Goal: Task Accomplishment & Management: Manage account settings

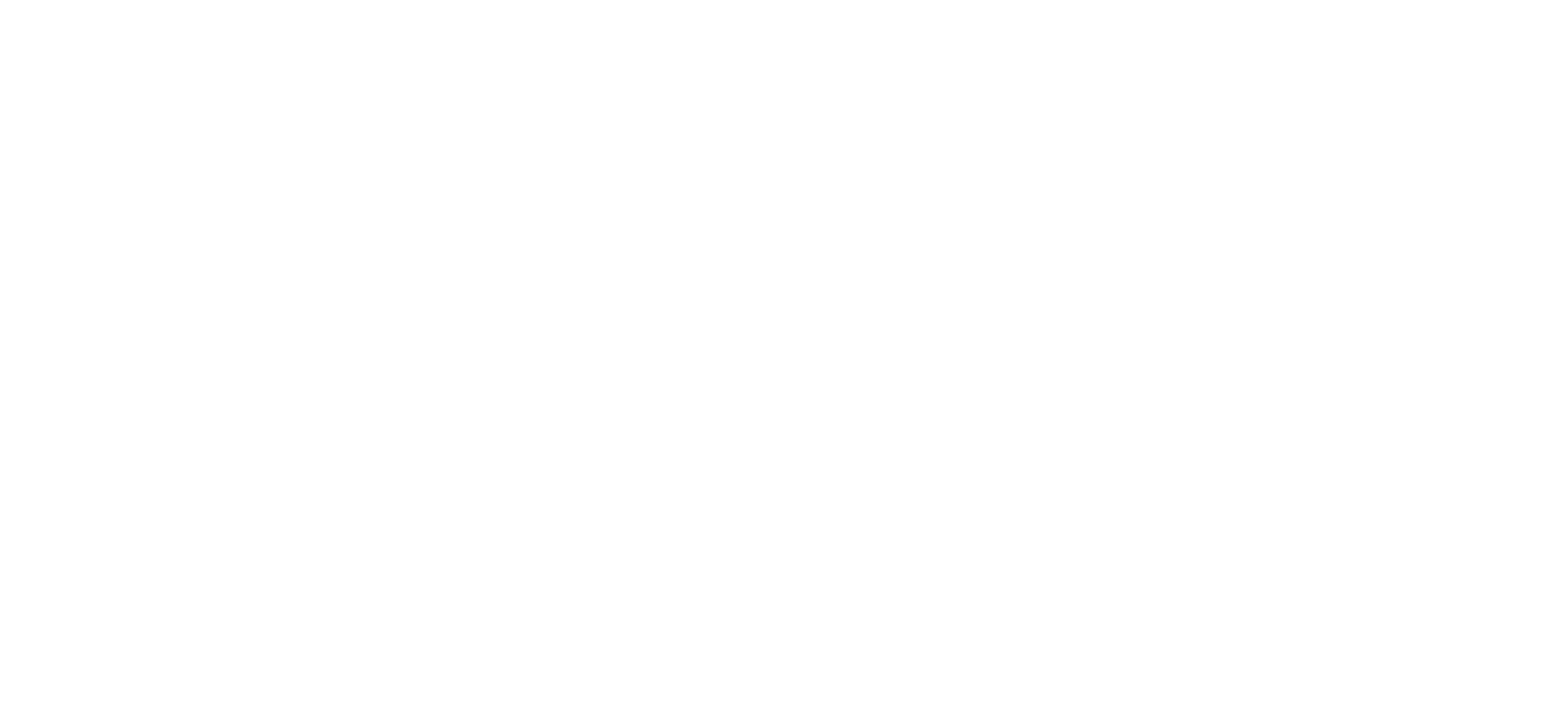
click at [450, 0] on html at bounding box center [784, 0] width 1568 height 0
click at [552, 0] on html at bounding box center [784, 0] width 1568 height 0
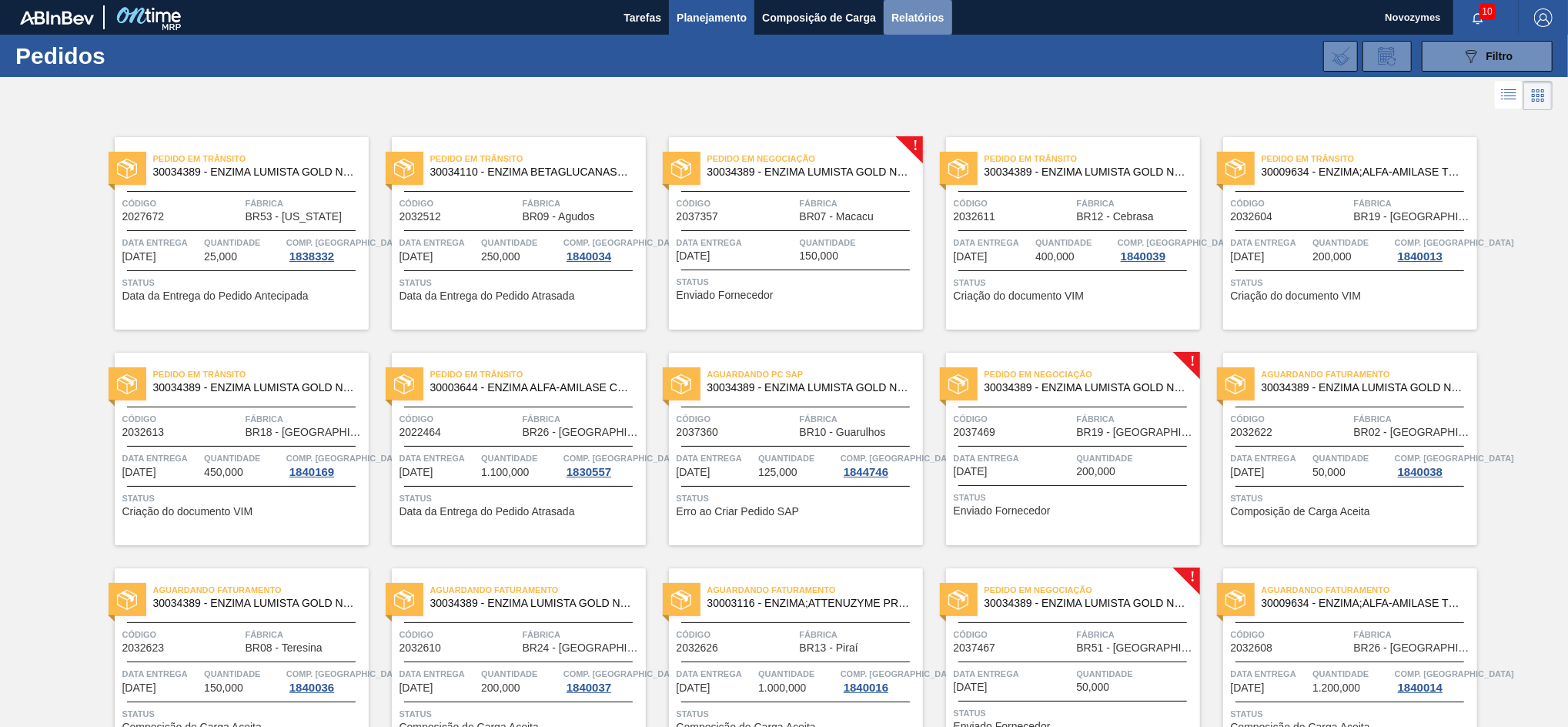
click at [919, 19] on span "Relatórios" at bounding box center [918, 17] width 52 height 18
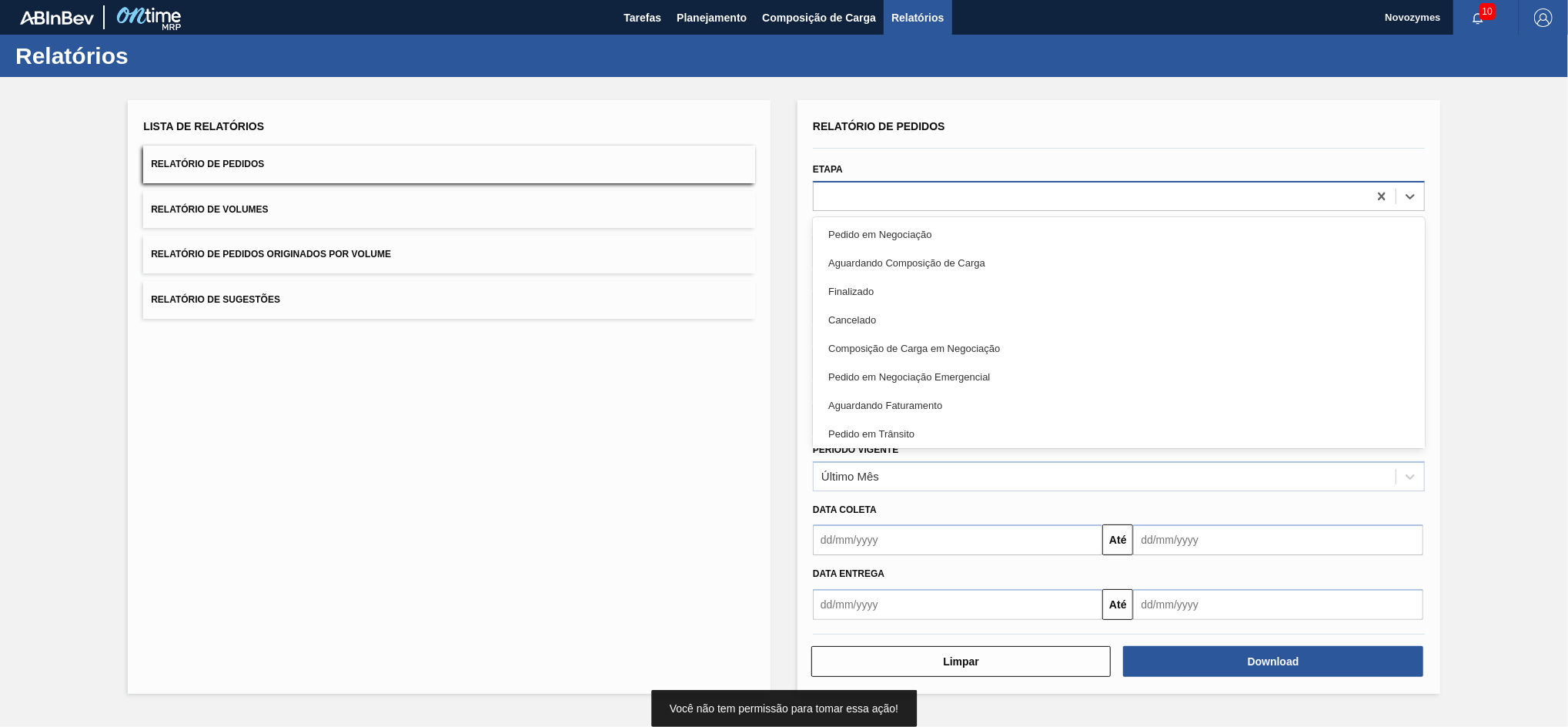
click at [877, 194] on div at bounding box center [1091, 196] width 554 height 22
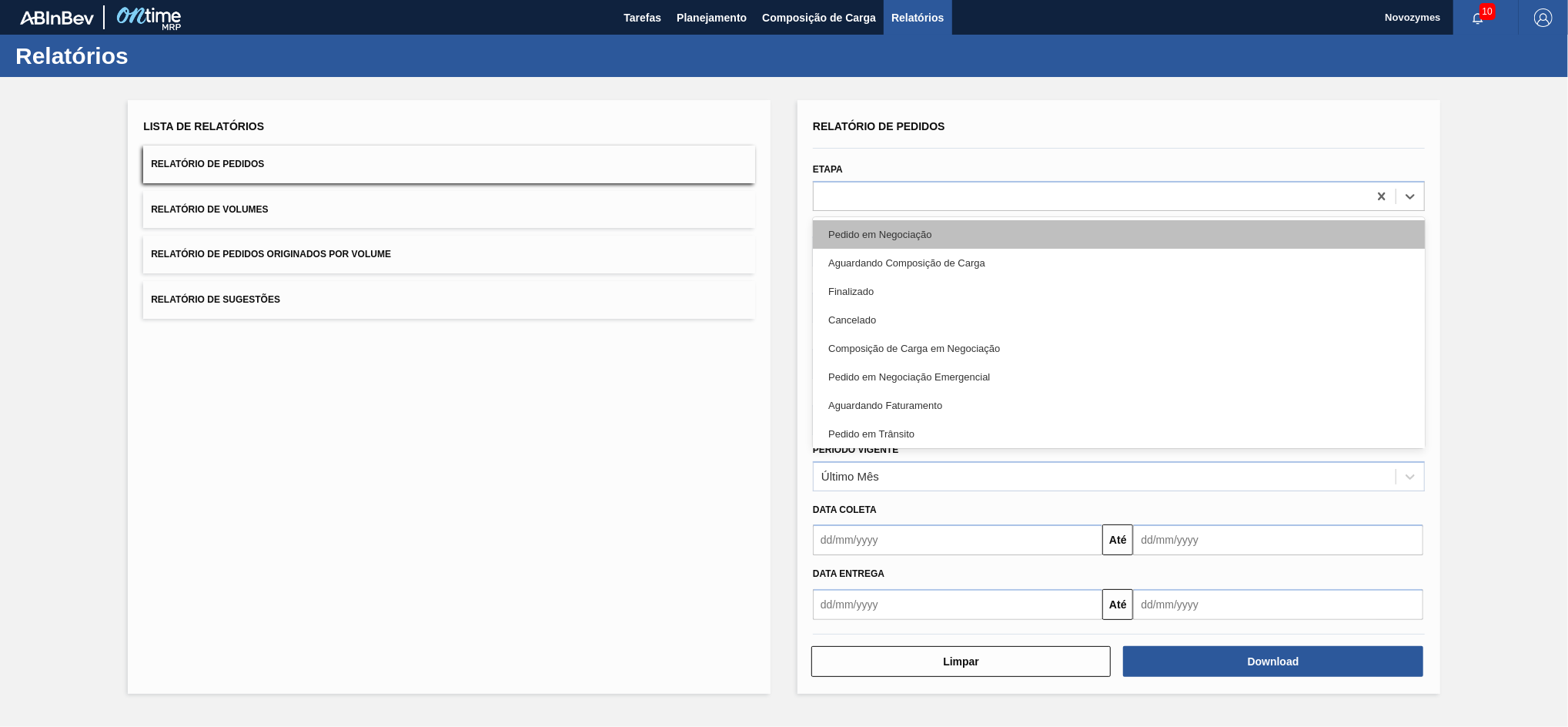
click at [855, 235] on div "Pedido em Negociação" at bounding box center [1119, 234] width 612 height 28
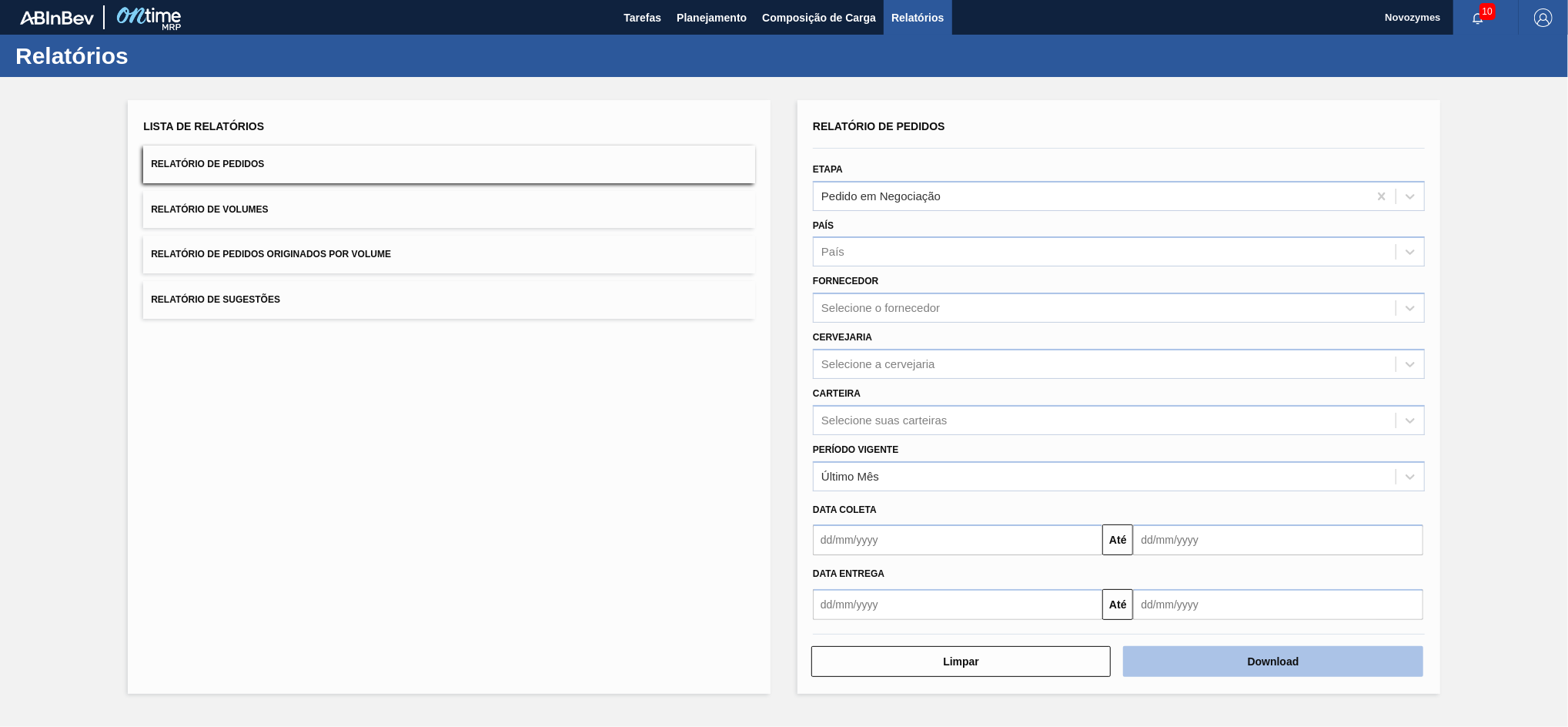
click at [1192, 656] on button "Download" at bounding box center [1273, 661] width 300 height 31
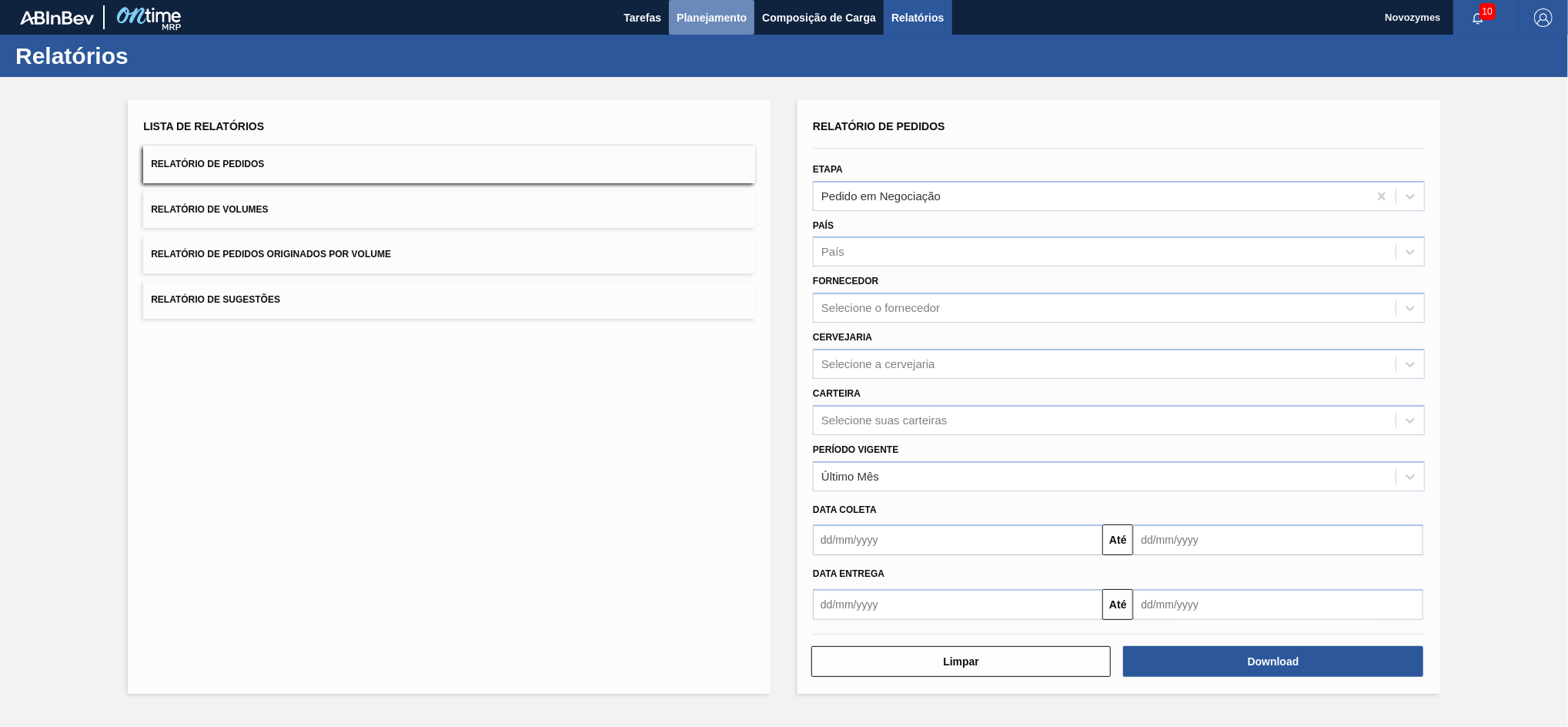
click at [708, 13] on span "Planejamento" at bounding box center [712, 17] width 70 height 18
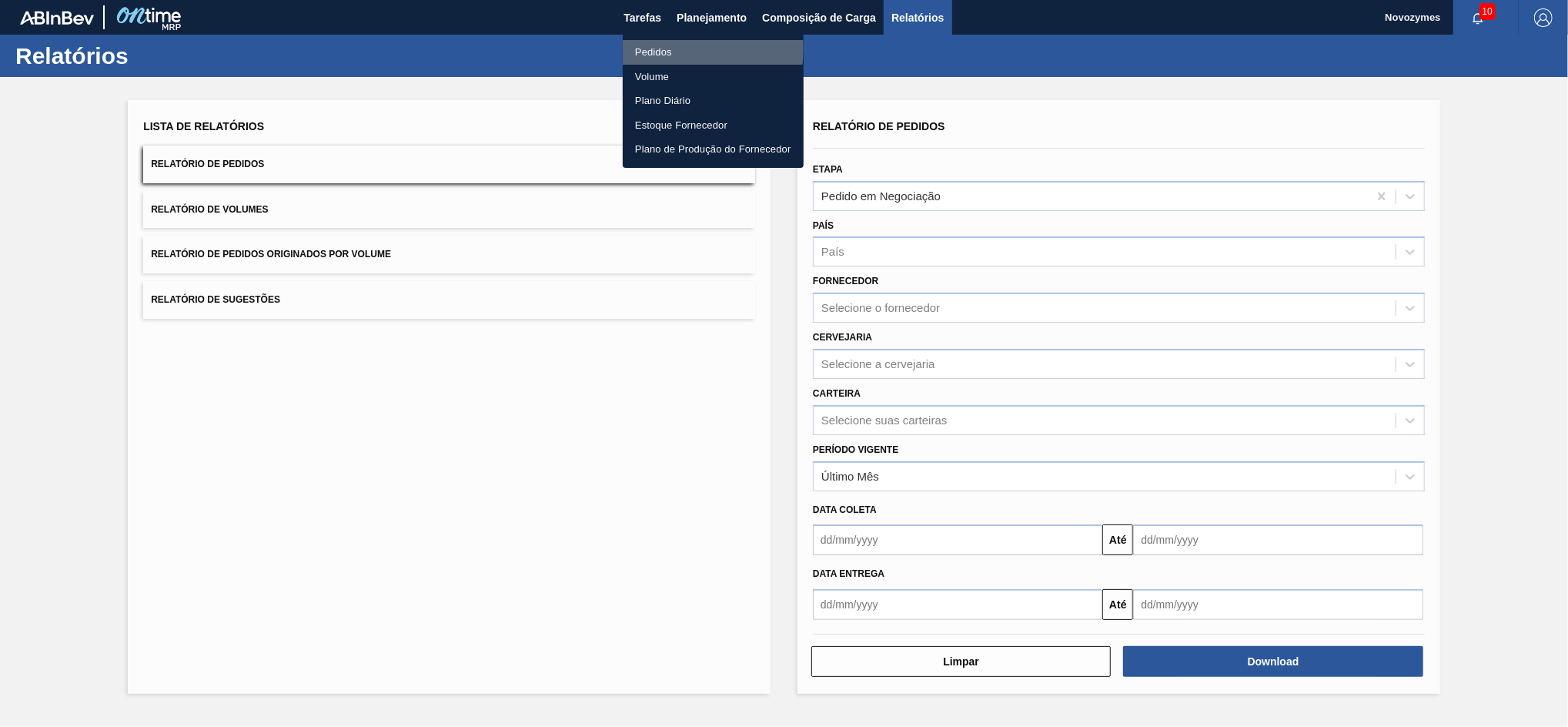
click at [670, 47] on li "Pedidos" at bounding box center [713, 52] width 181 height 24
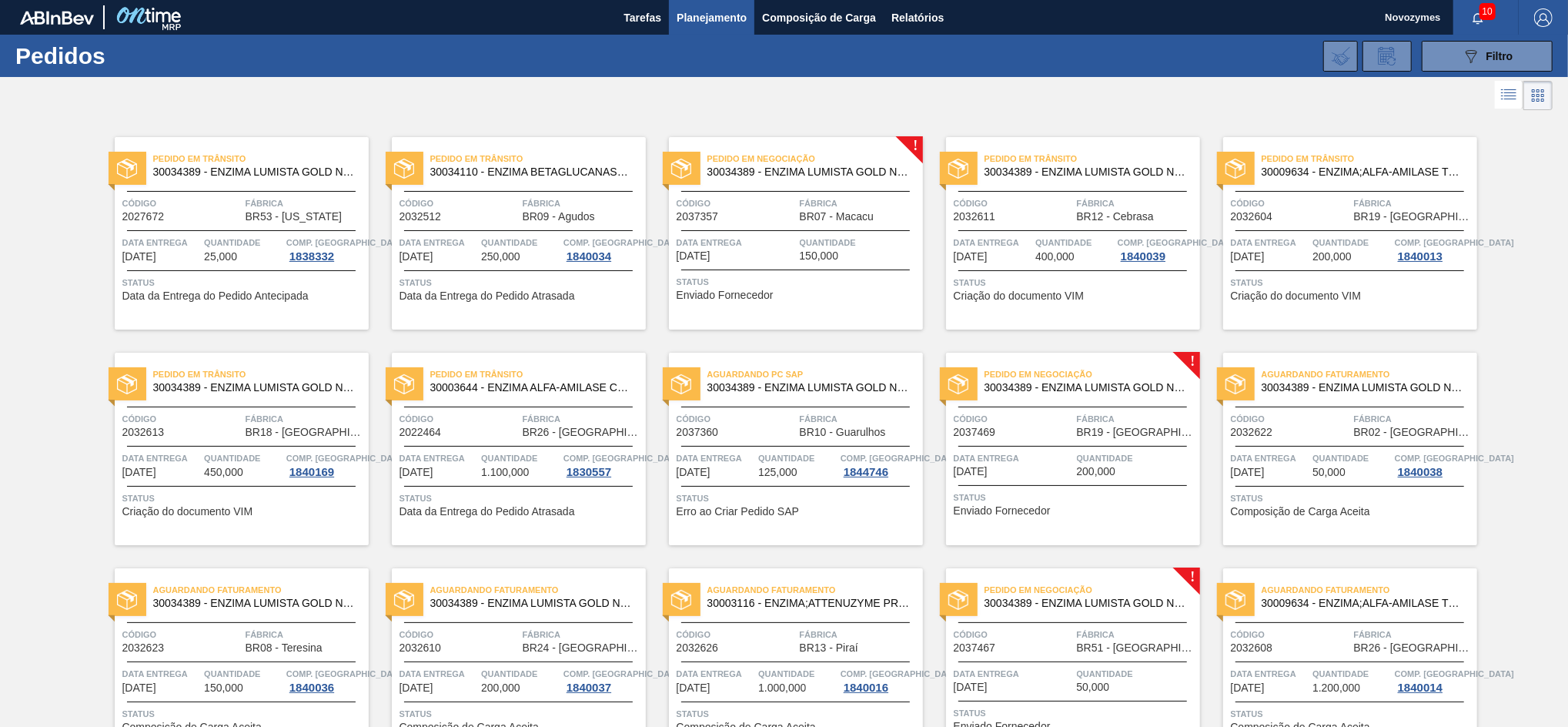
click at [814, 364] on div "Aguardando PC SAP 30034389 - ENZIMA LUMISTA GOLD NOVONESIS 25KG" at bounding box center [796, 377] width 254 height 27
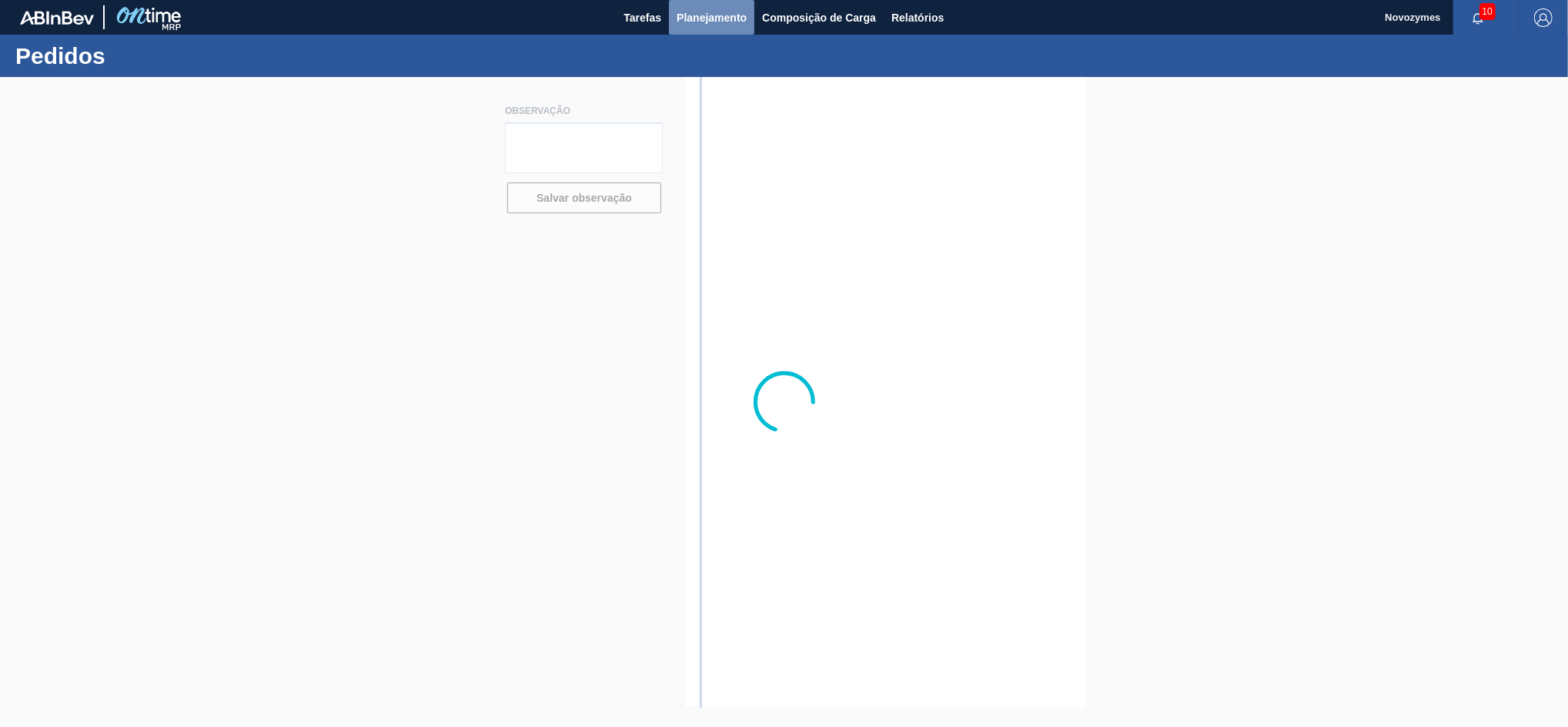
click at [700, 16] on span "Planejamento" at bounding box center [712, 17] width 70 height 18
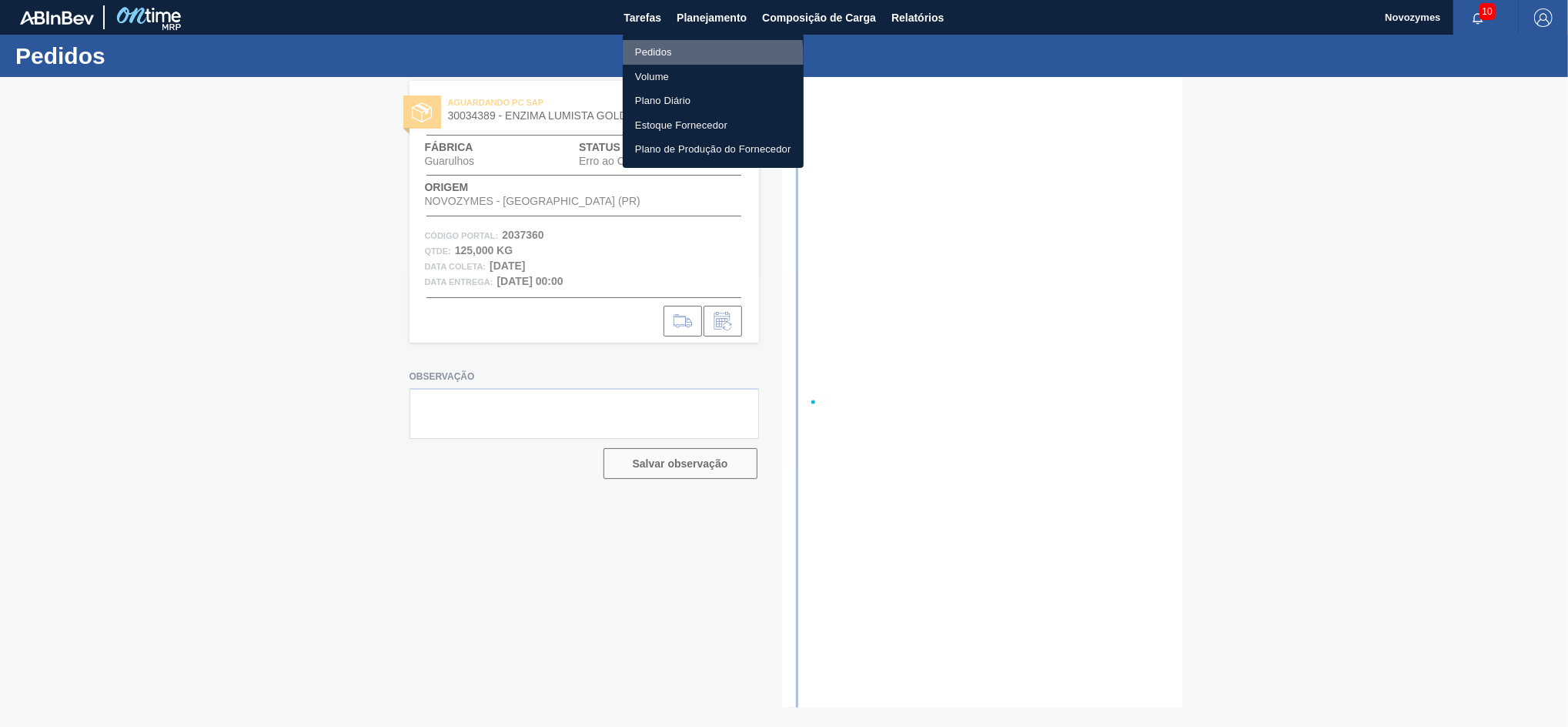
click at [666, 58] on li "Pedidos" at bounding box center [713, 52] width 181 height 24
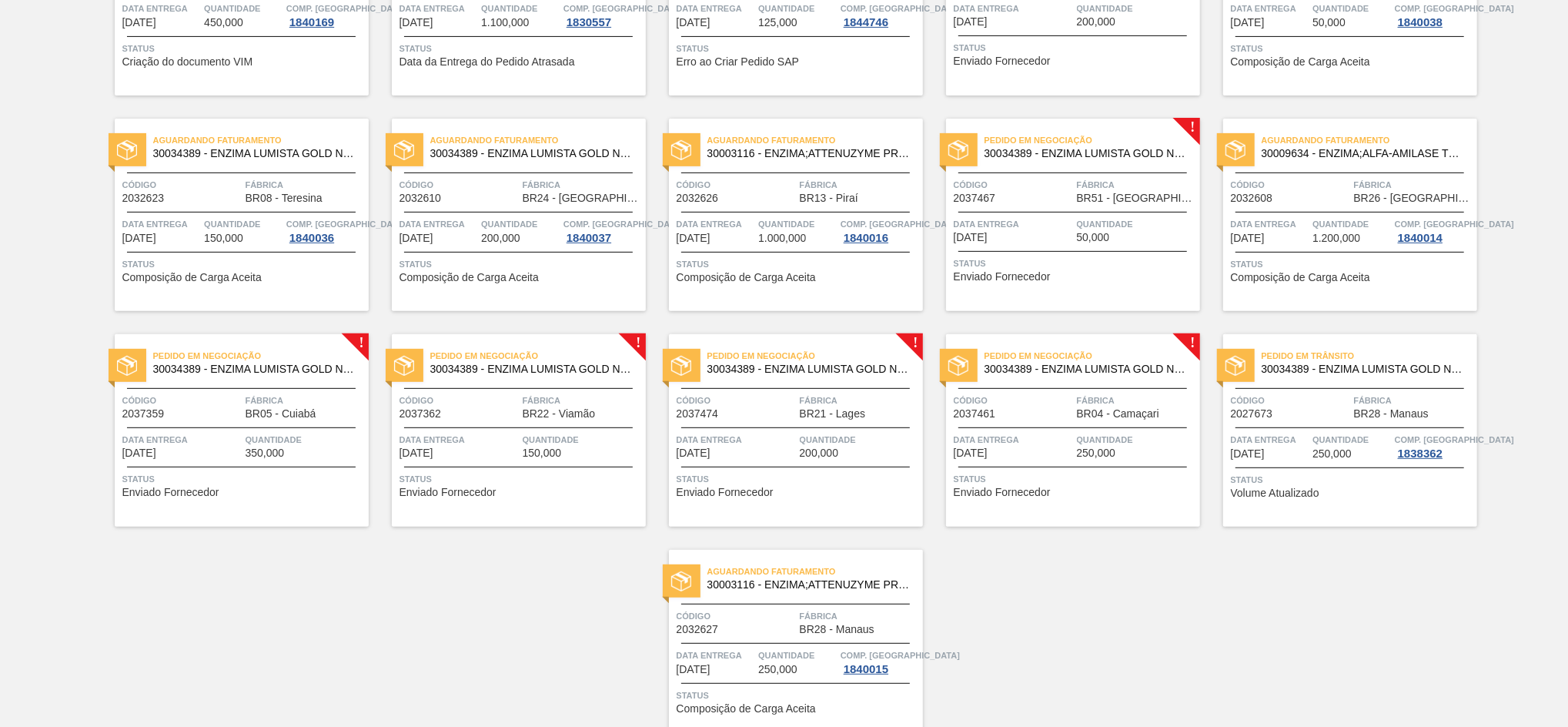
scroll to position [451, 0]
click at [1024, 431] on span "Data entrega" at bounding box center [1013, 439] width 119 height 16
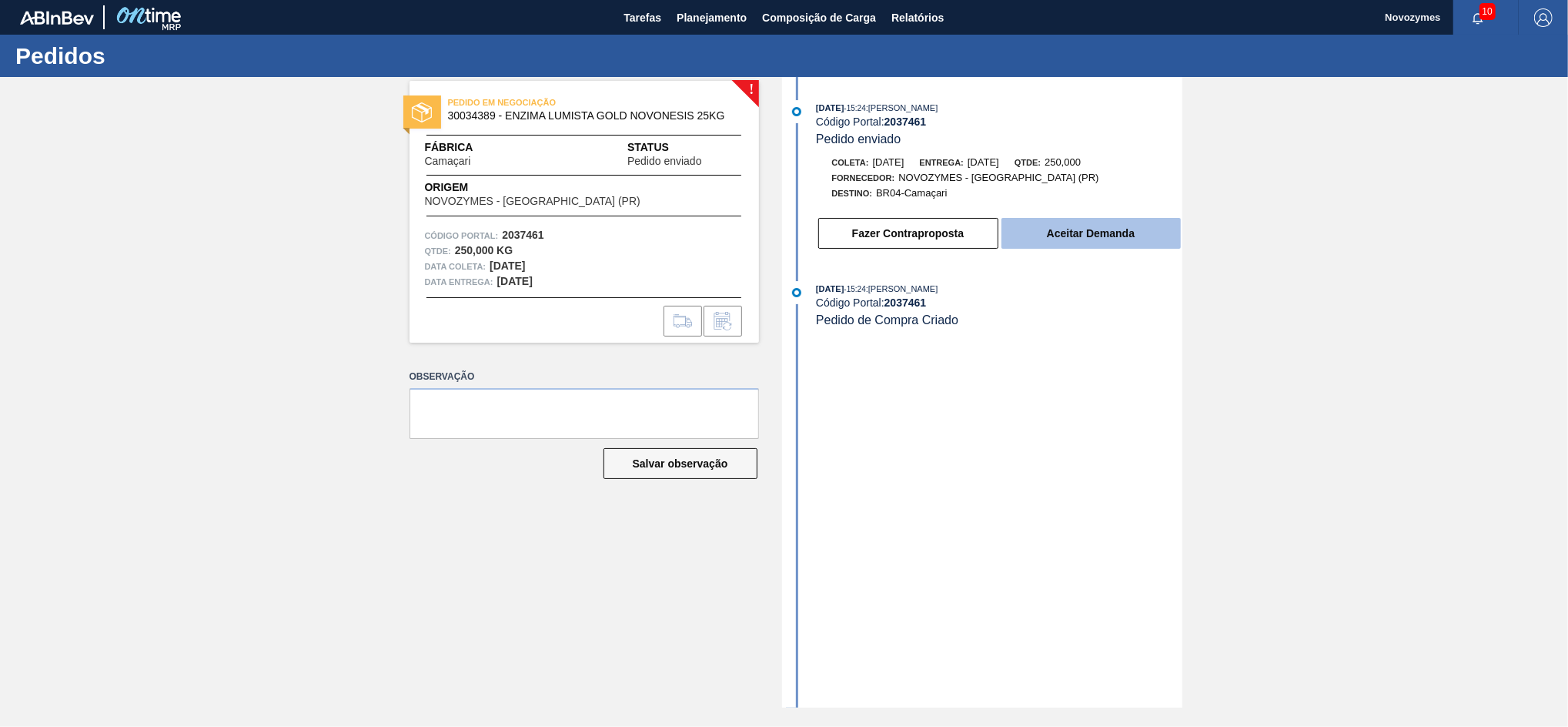
click at [1076, 247] on button "Aceitar Demanda" at bounding box center [1091, 233] width 179 height 31
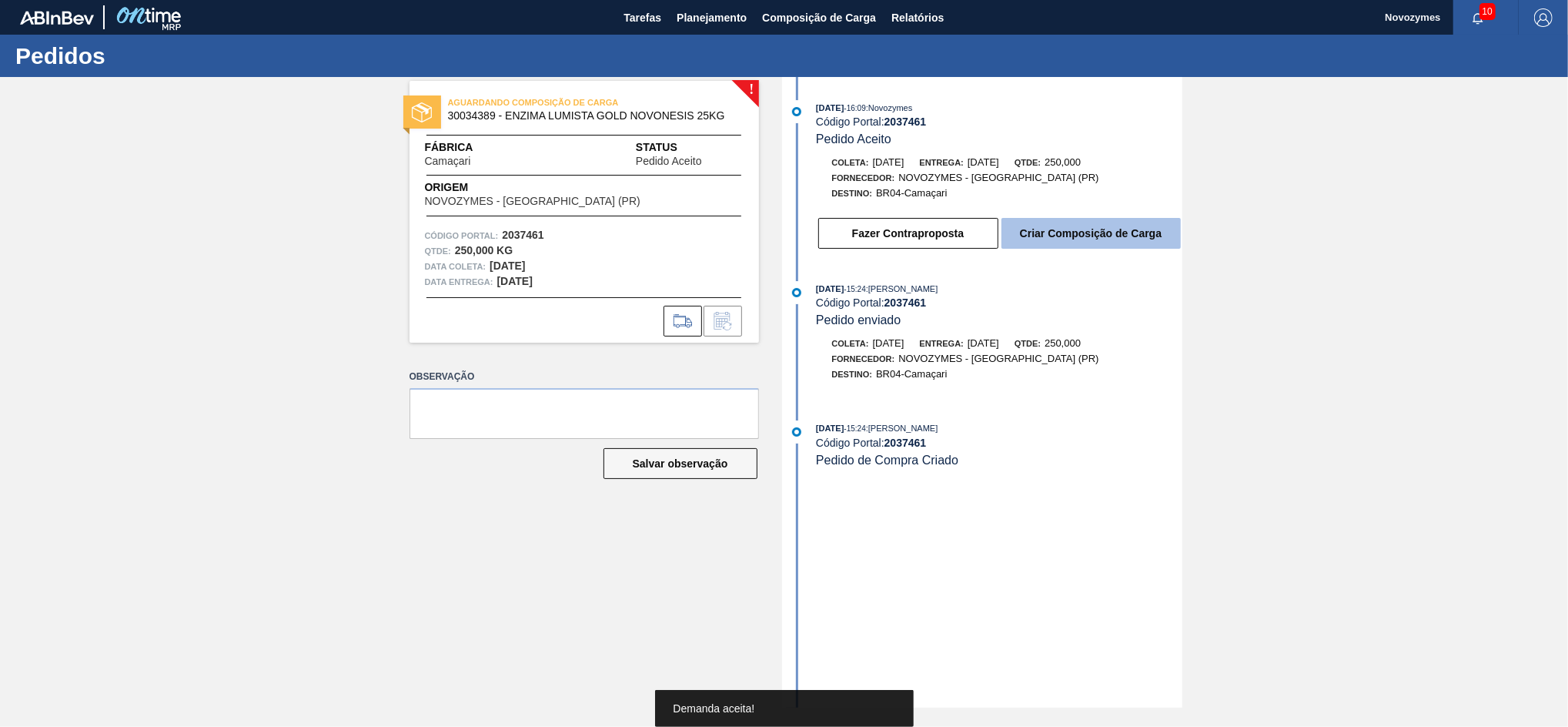
click at [1078, 236] on button "Criar Composição de Carga" at bounding box center [1091, 233] width 179 height 31
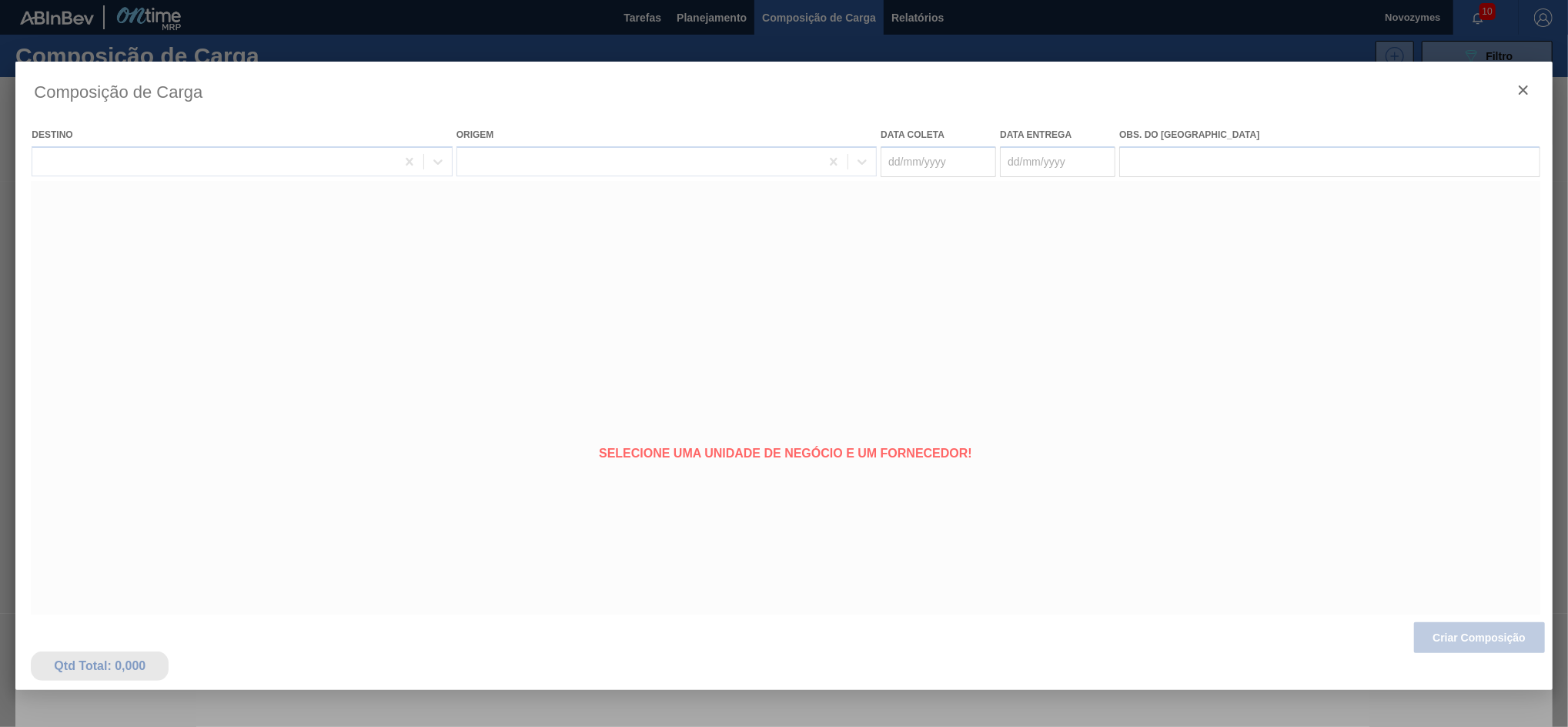
type coleta "[DATE]"
type entrega "[DATE]"
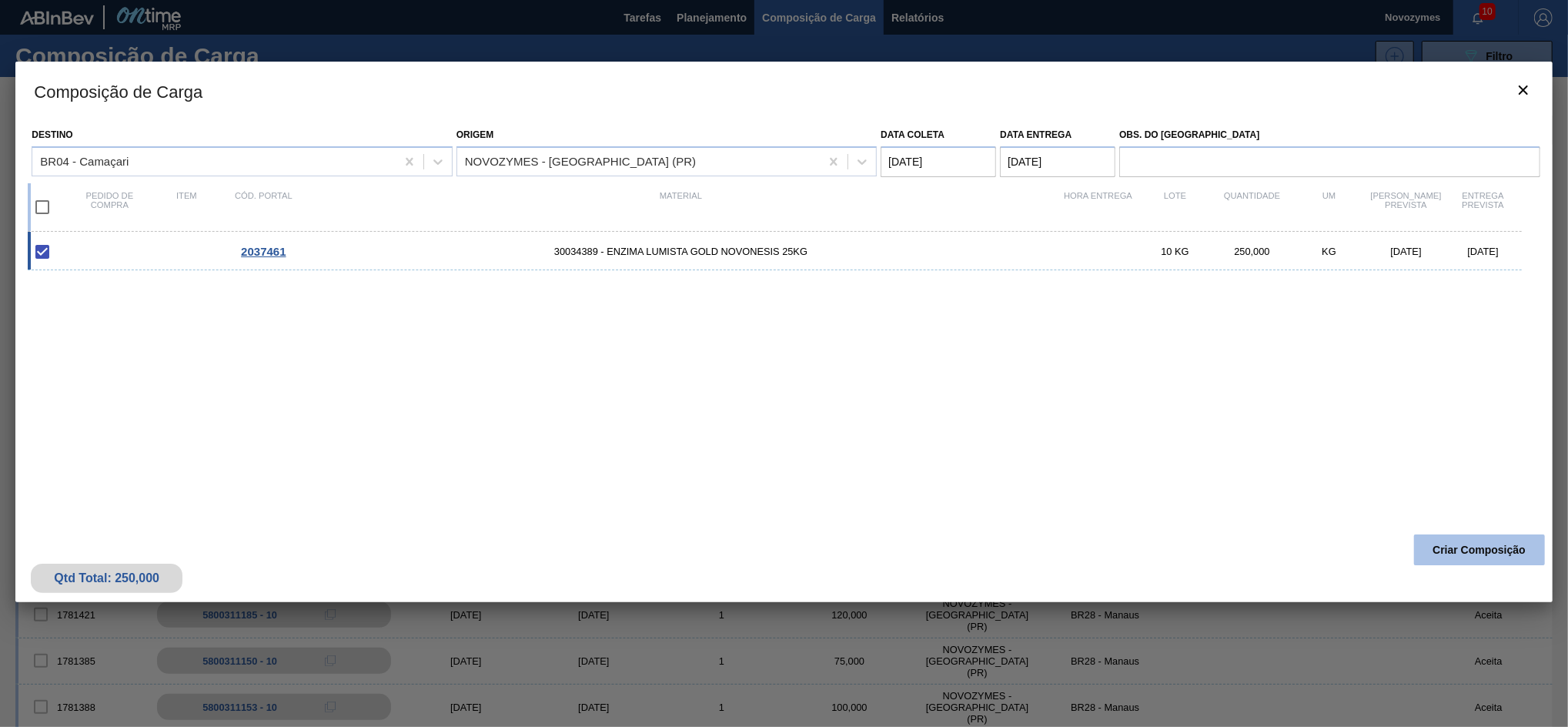
click at [1446, 542] on button "Criar Composição" at bounding box center [1480, 549] width 131 height 31
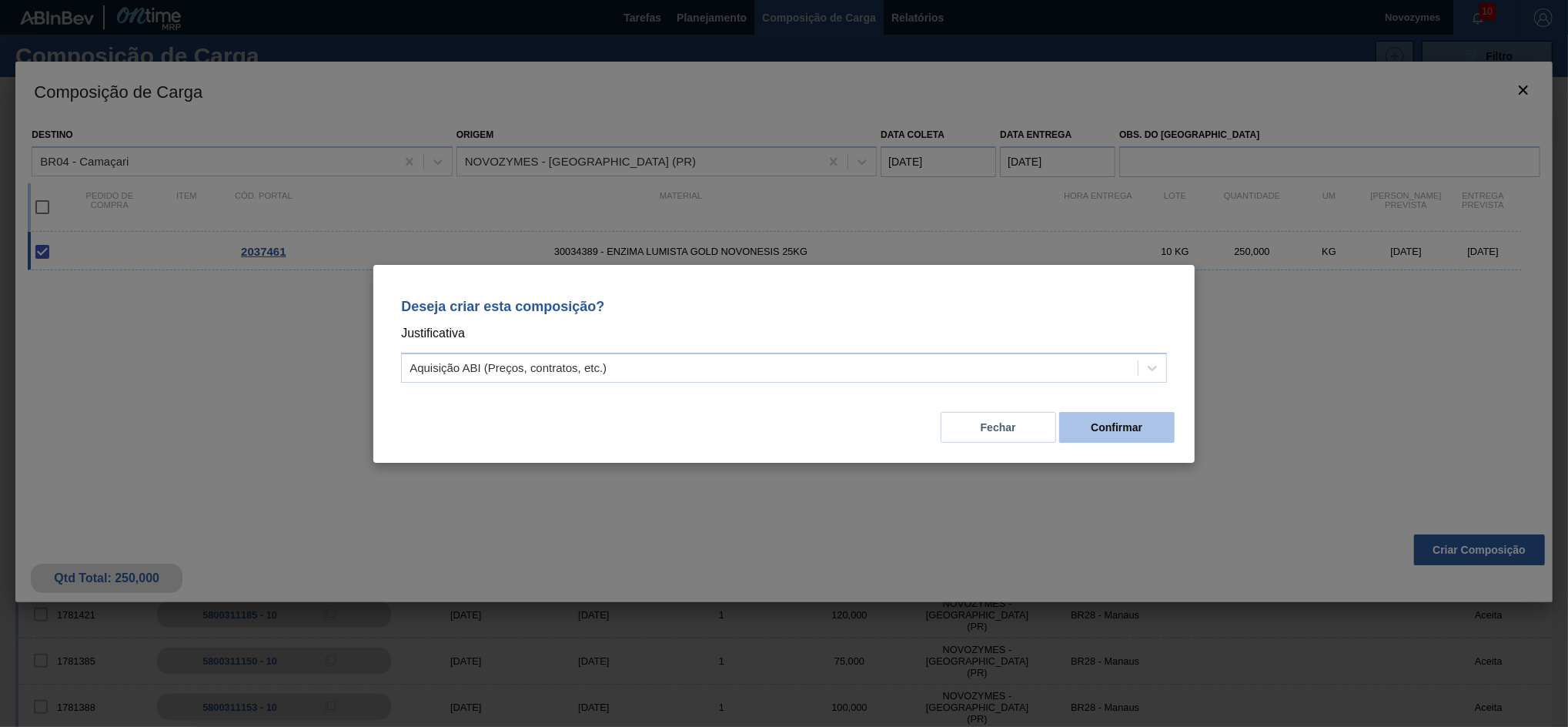
click at [1091, 418] on button "Confirmar" at bounding box center [1117, 427] width 115 height 31
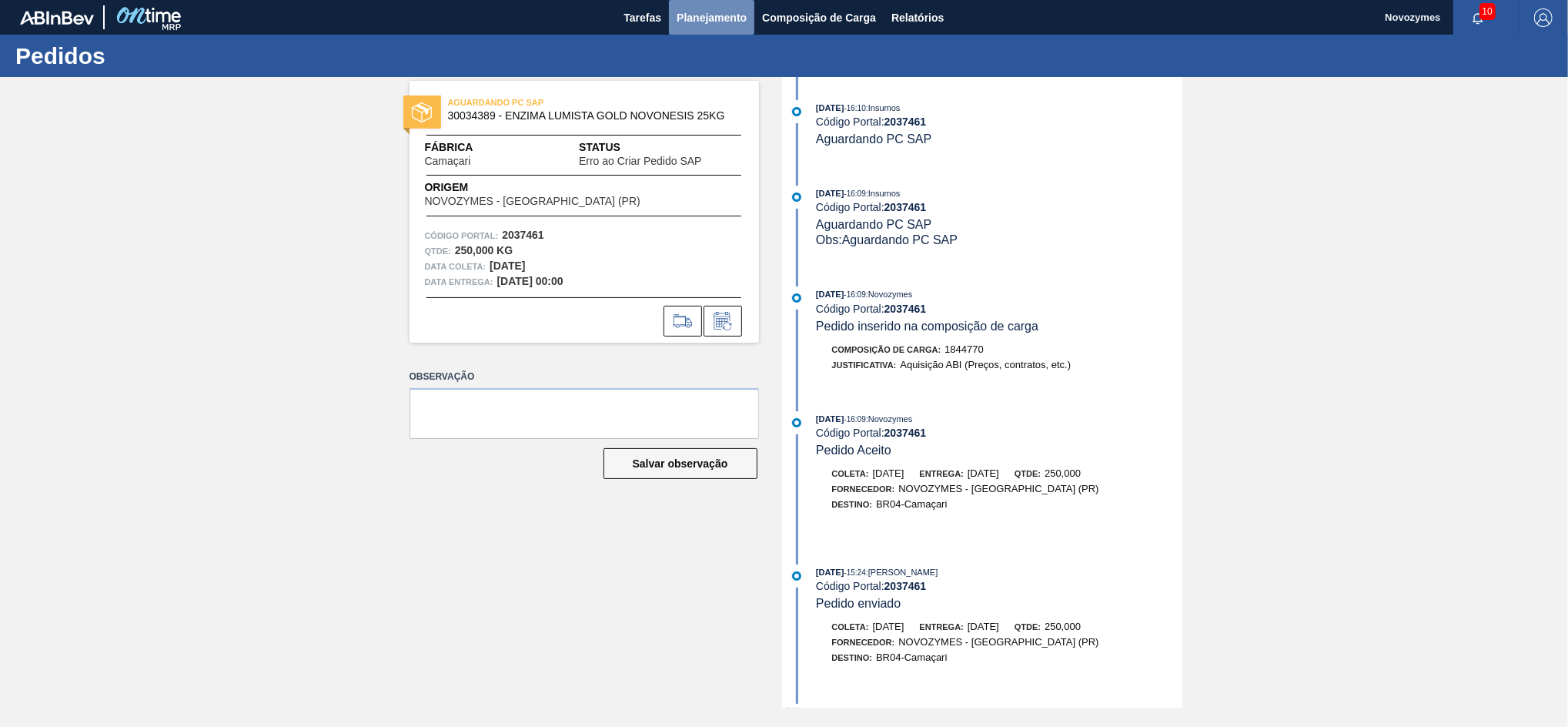
click at [699, 20] on span "Planejamento" at bounding box center [712, 17] width 70 height 18
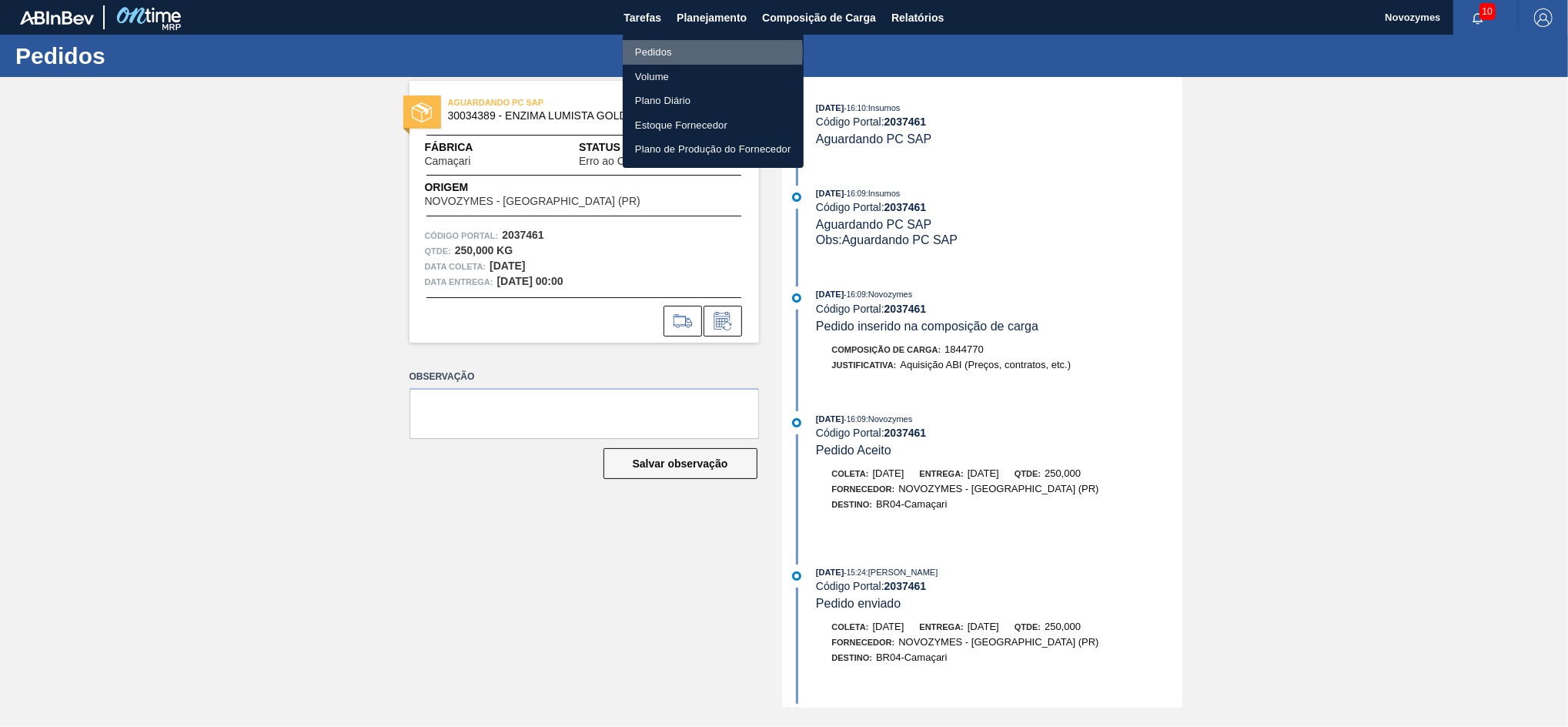
click at [675, 52] on li "Pedidos" at bounding box center [713, 52] width 181 height 24
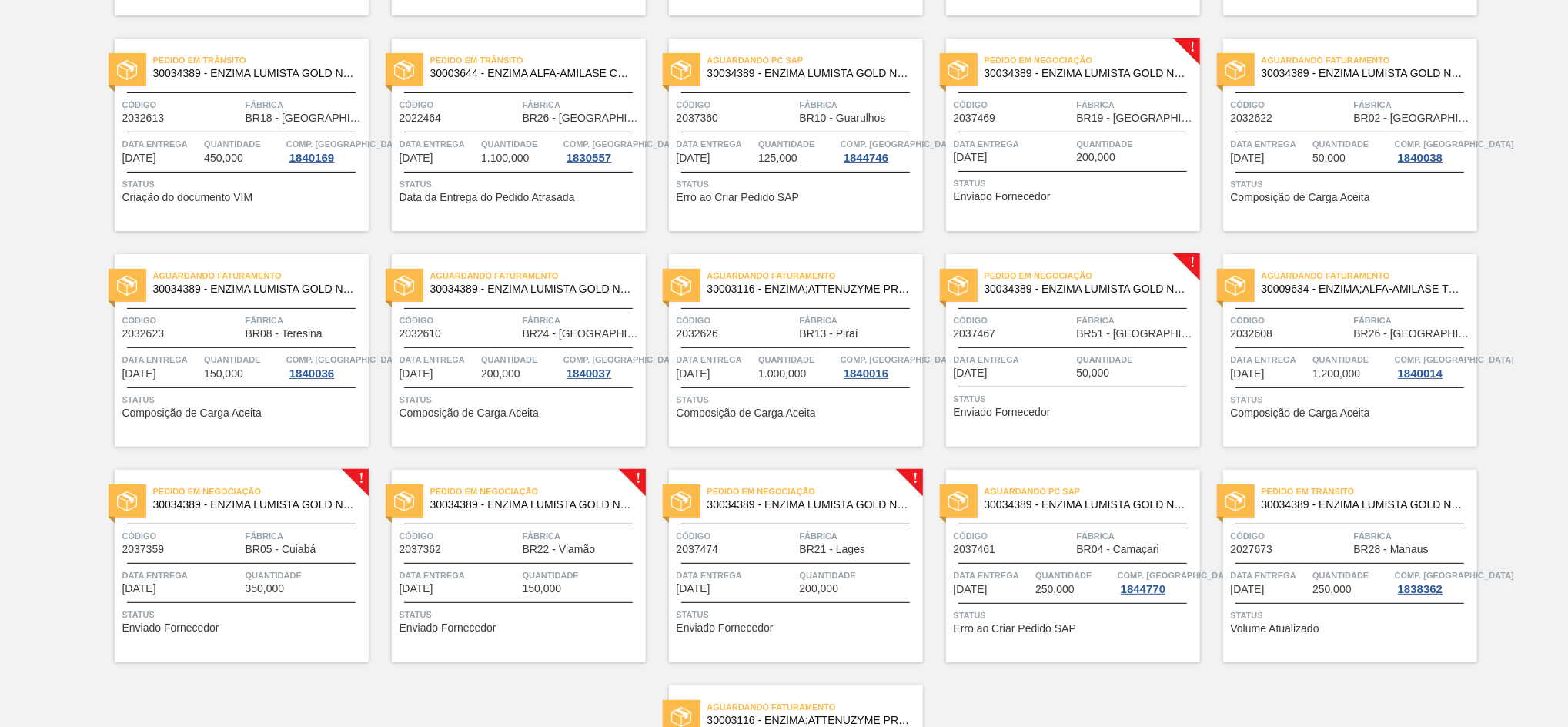
scroll to position [315, 0]
click at [219, 538] on span "Código" at bounding box center [181, 535] width 119 height 16
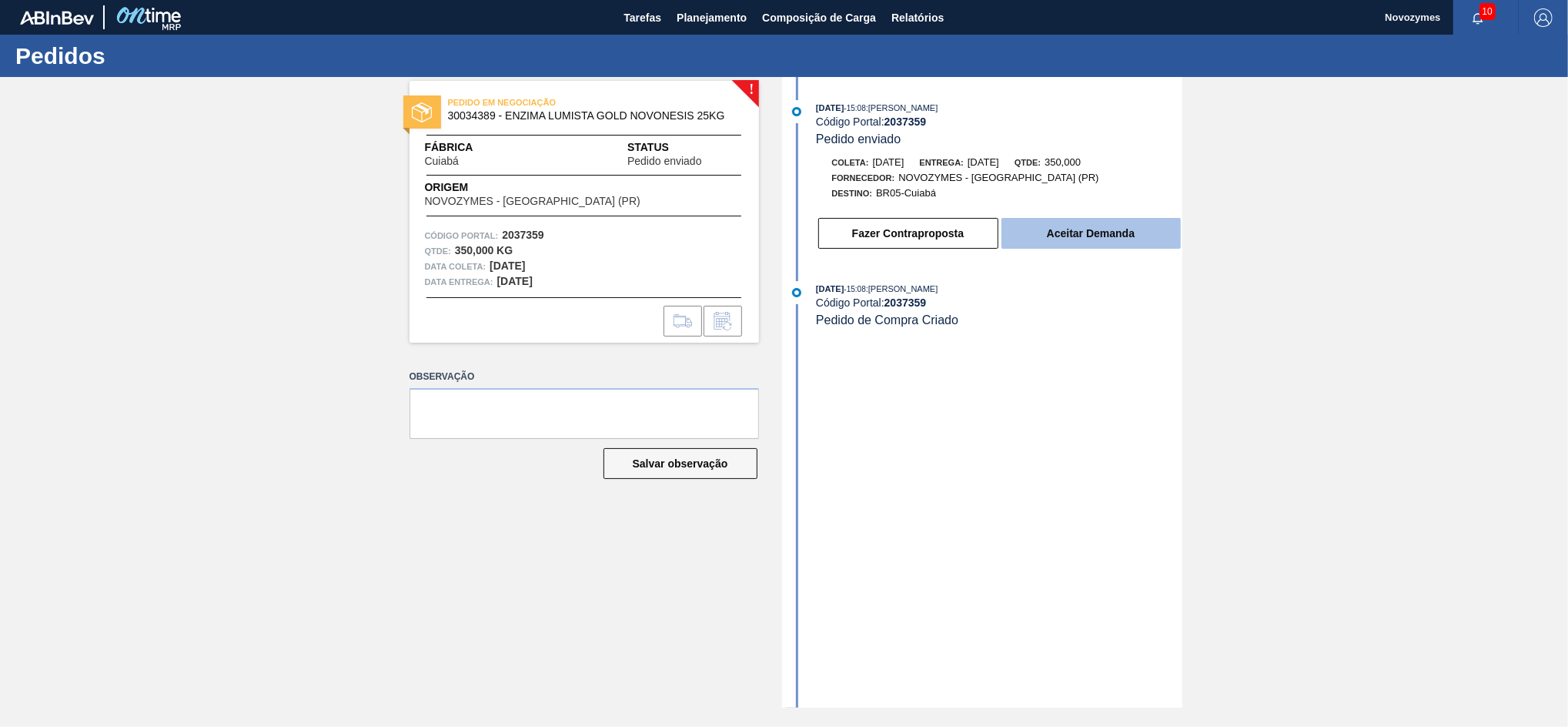
click at [1094, 246] on button "Aceitar Demanda" at bounding box center [1091, 233] width 179 height 31
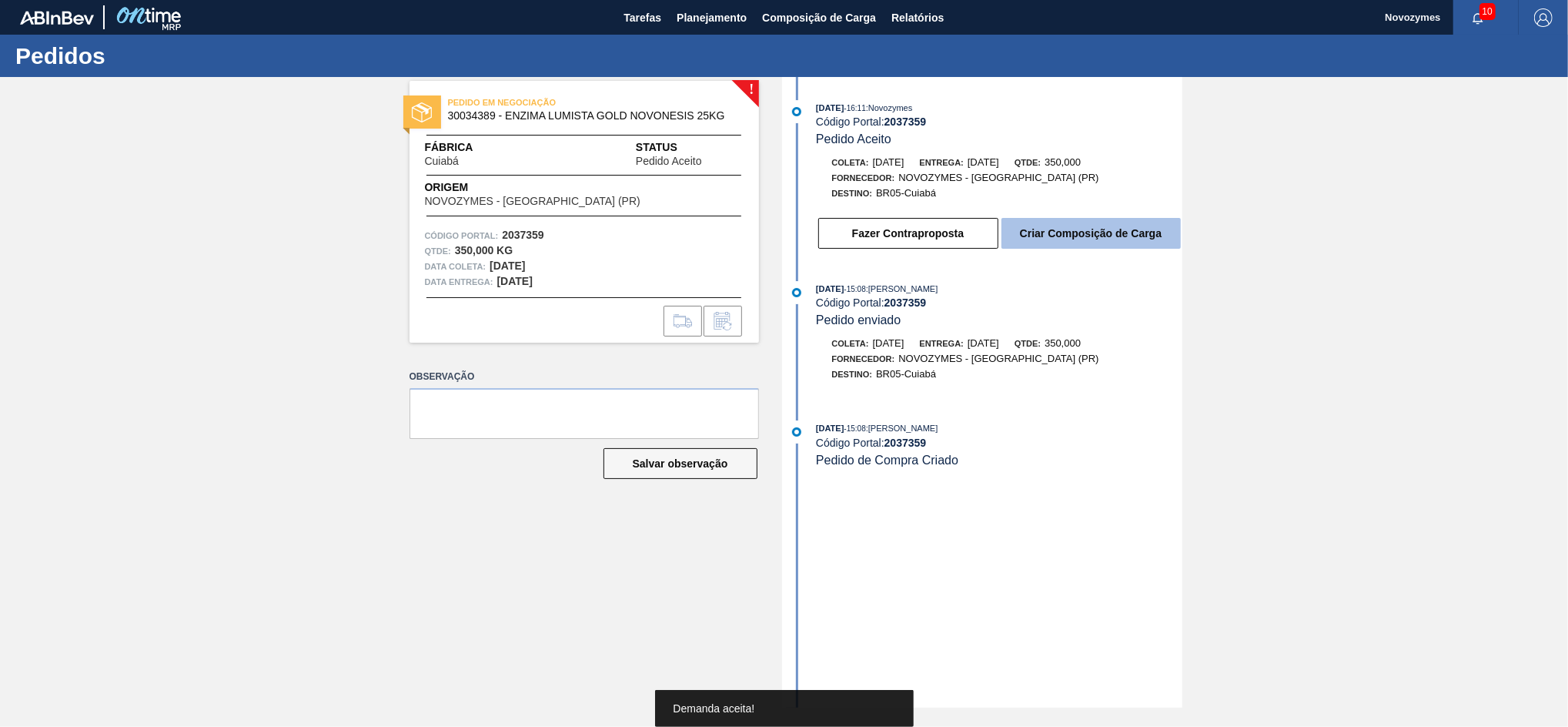
click at [1091, 243] on button "Criar Composição de Carga" at bounding box center [1091, 233] width 179 height 31
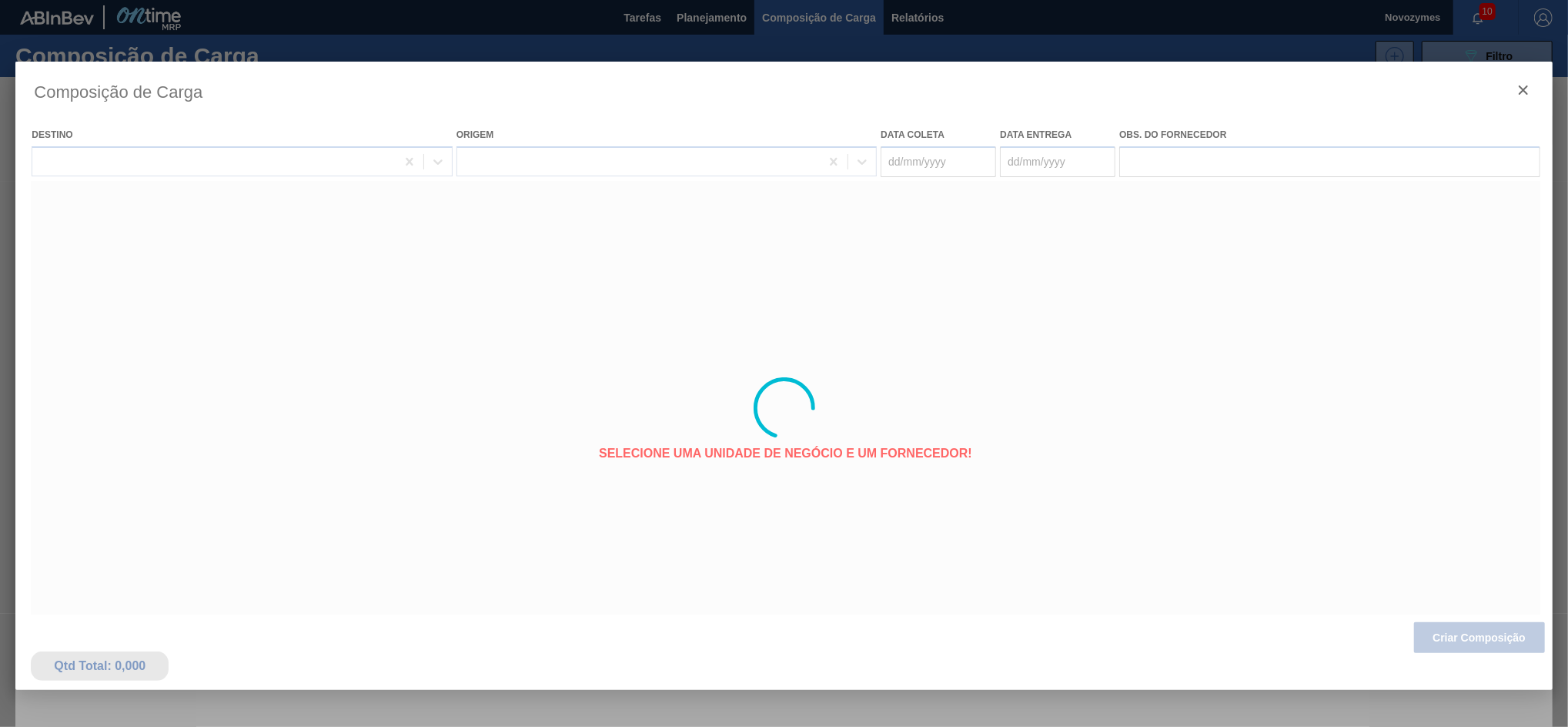
type coleta "30/09/2025"
type entrega "10/10/2025"
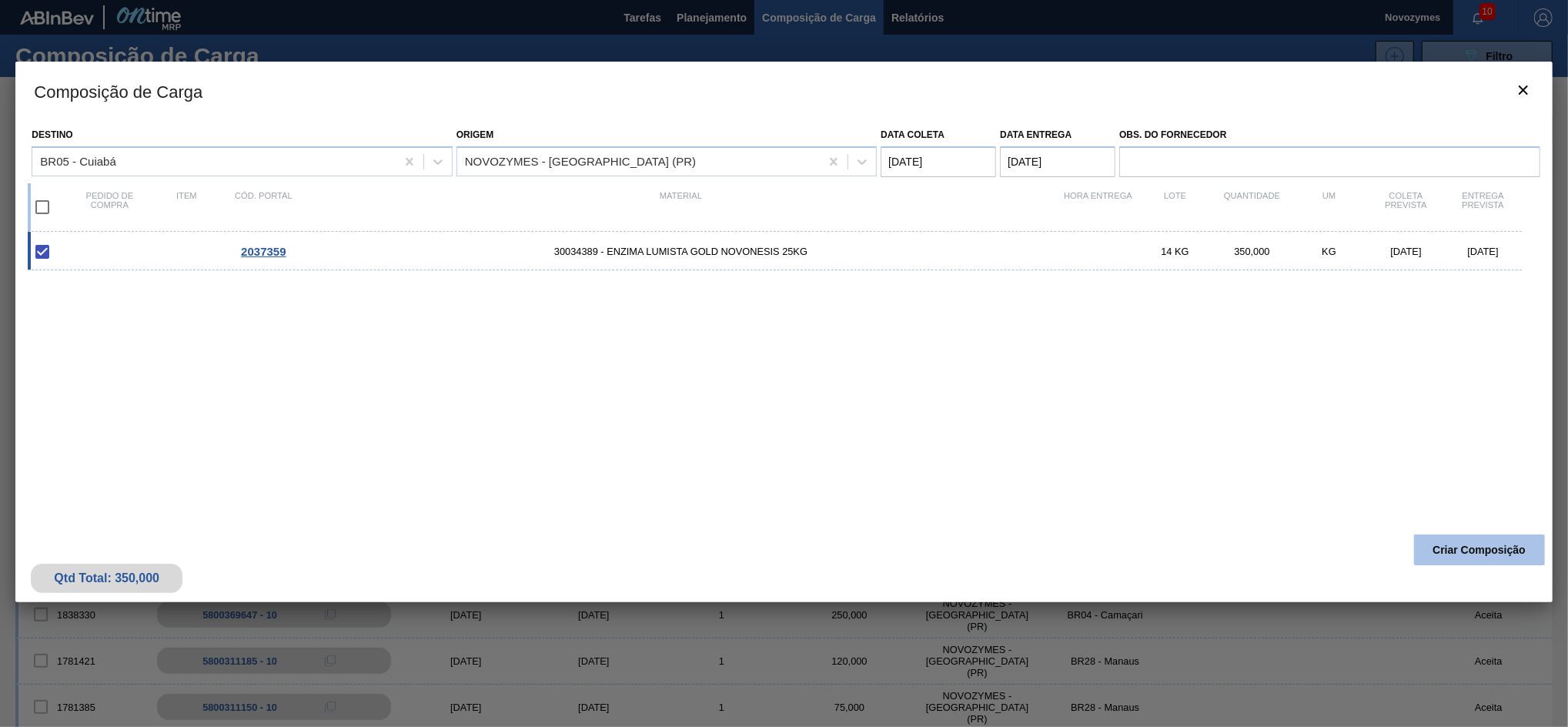
click at [1459, 548] on button "Criar Composição" at bounding box center [1480, 549] width 131 height 31
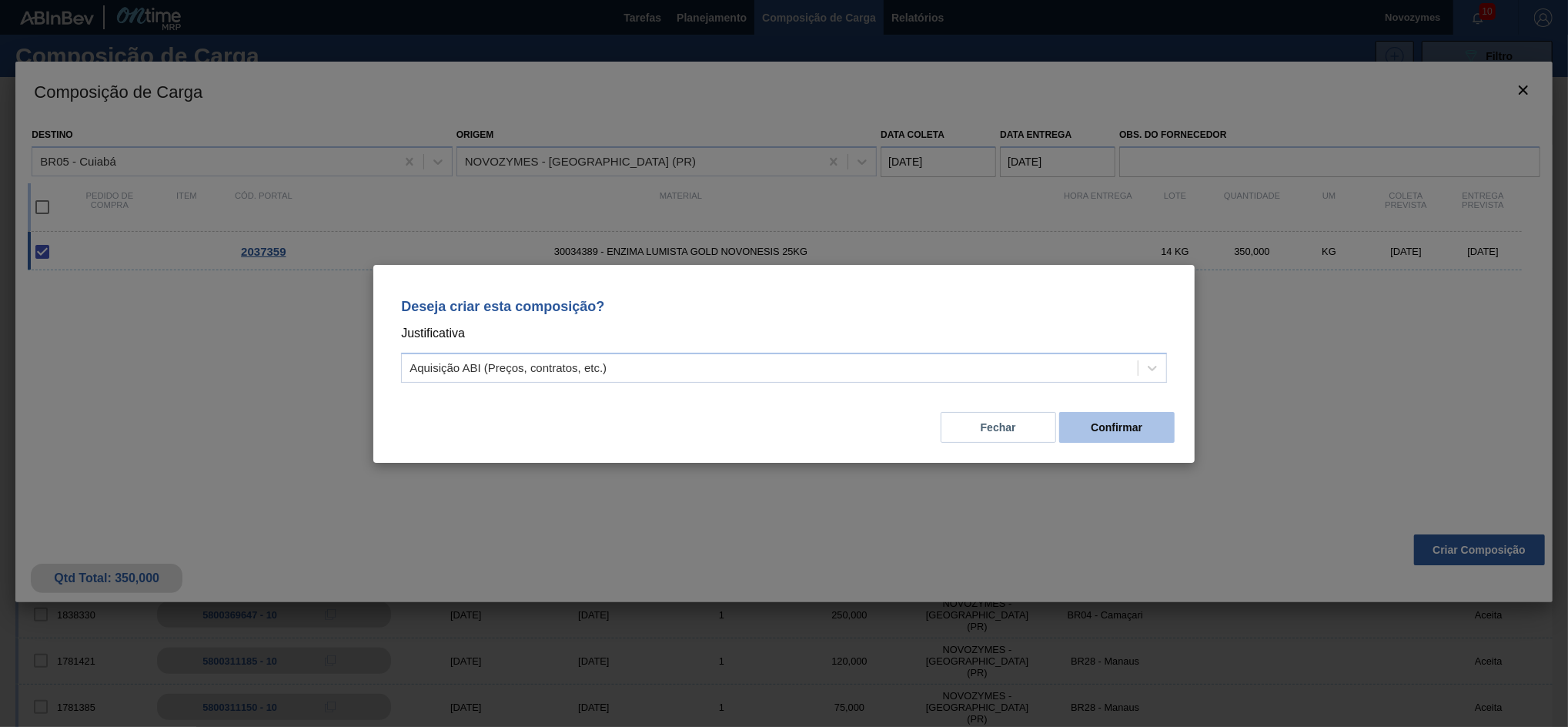
click at [1118, 412] on button "Confirmar" at bounding box center [1117, 427] width 115 height 31
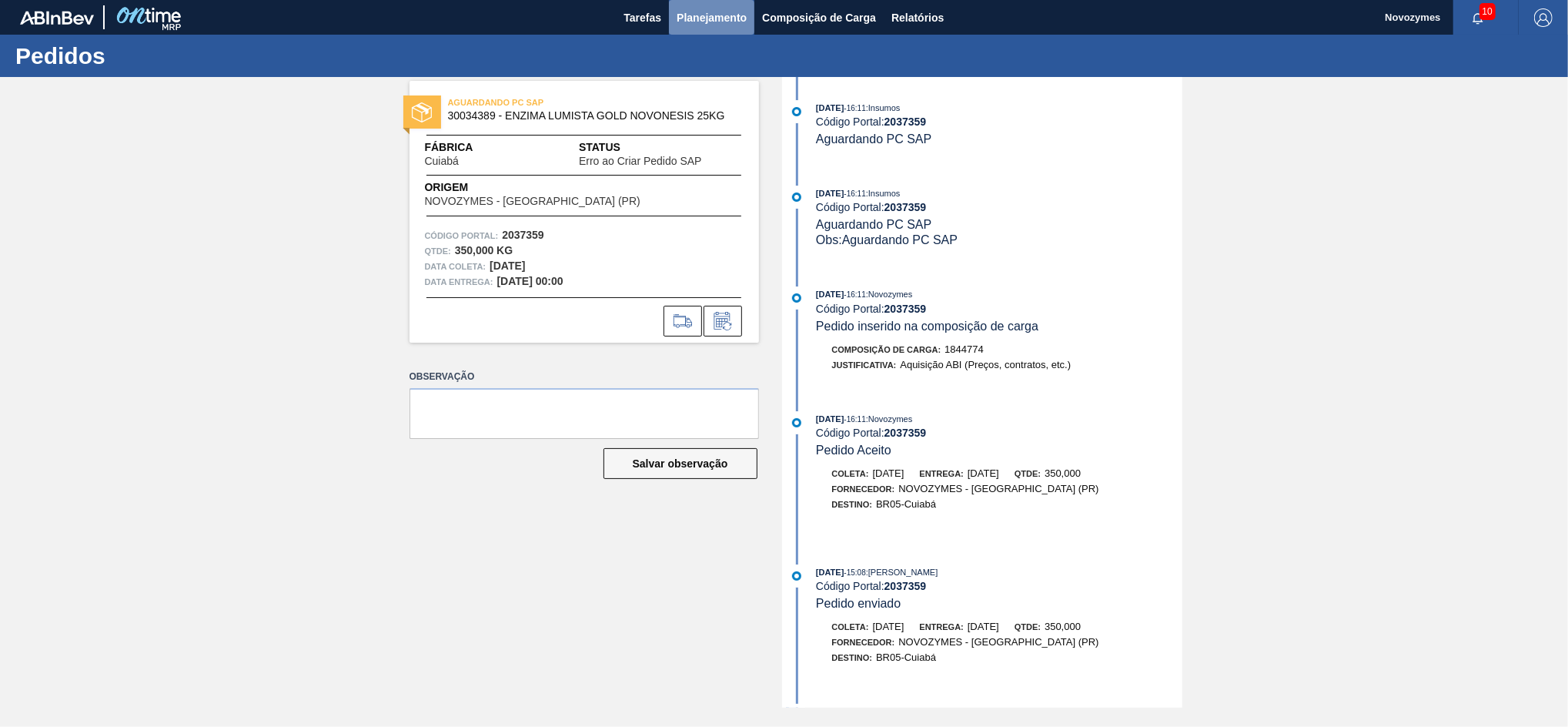
click at [698, 20] on span "Planejamento" at bounding box center [712, 17] width 70 height 18
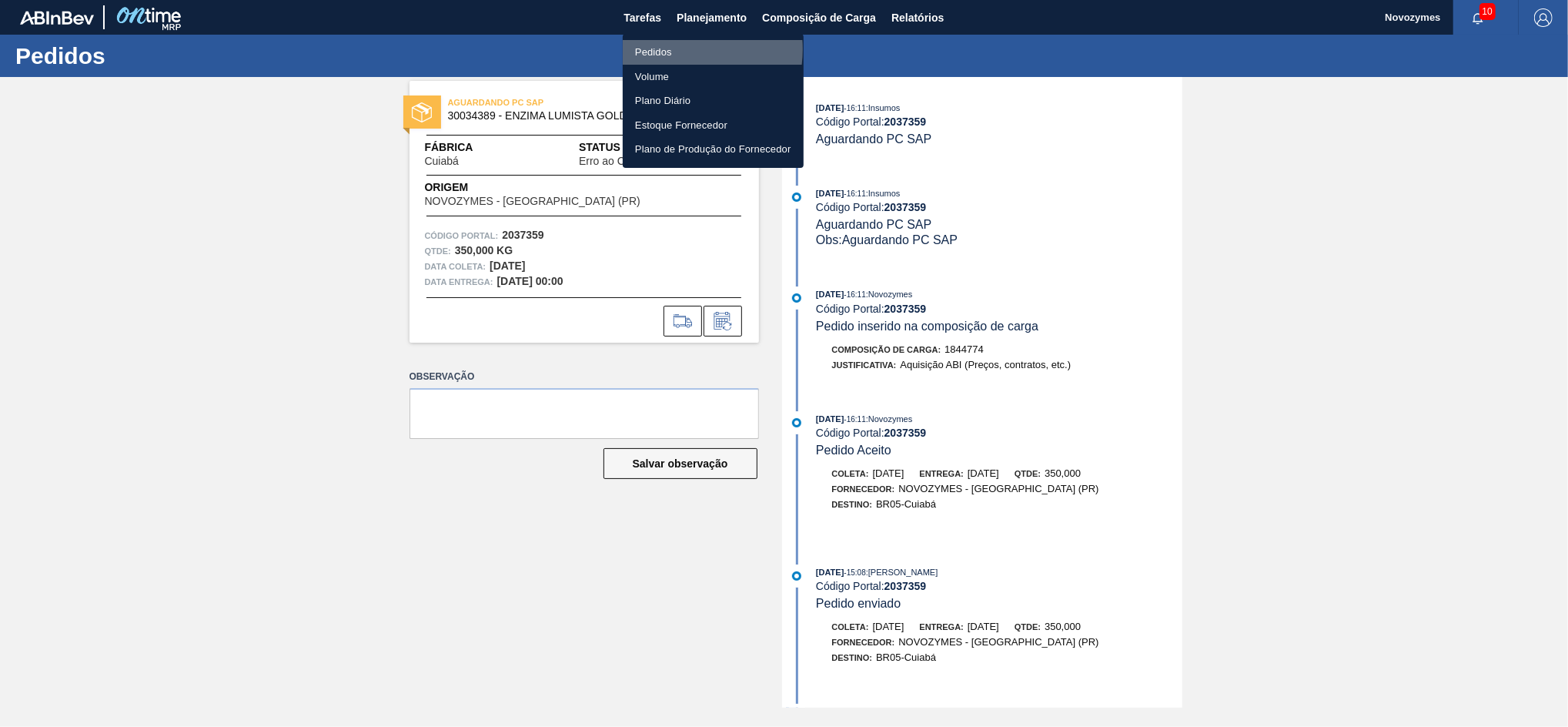
click at [679, 49] on li "Pedidos" at bounding box center [713, 52] width 181 height 24
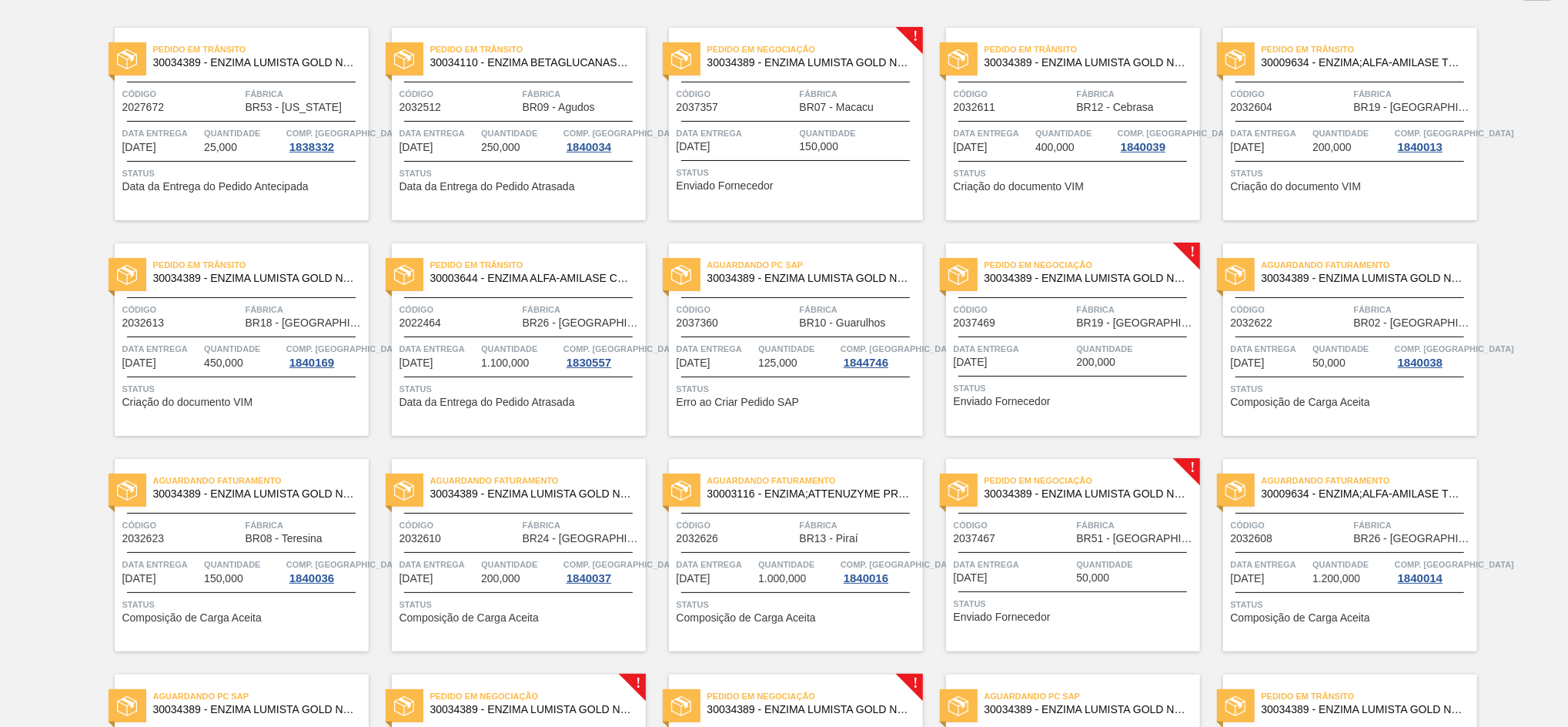
scroll to position [111, 0]
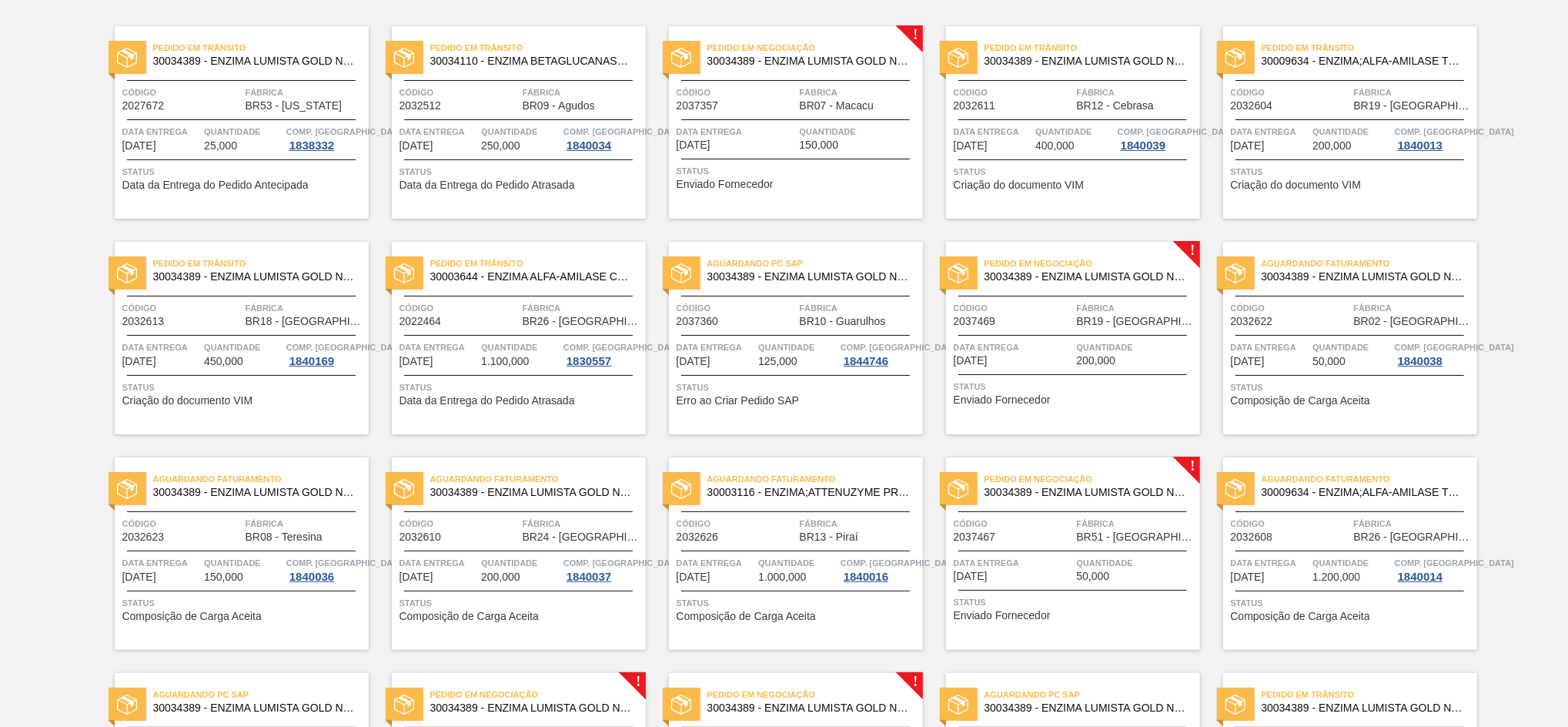
click at [1006, 326] on div "Código 2037469" at bounding box center [1013, 313] width 119 height 27
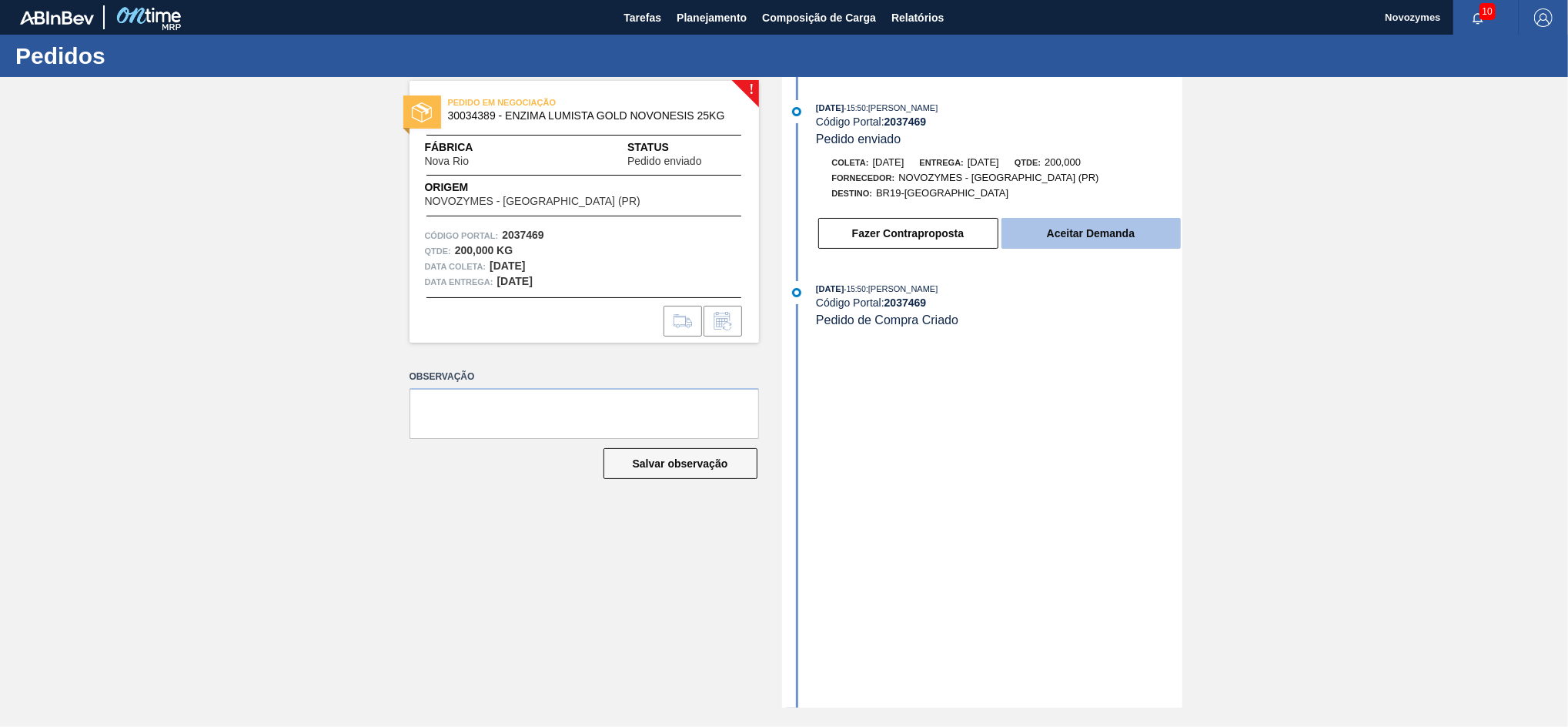
click at [1042, 239] on button "Aceitar Demanda" at bounding box center [1091, 233] width 179 height 31
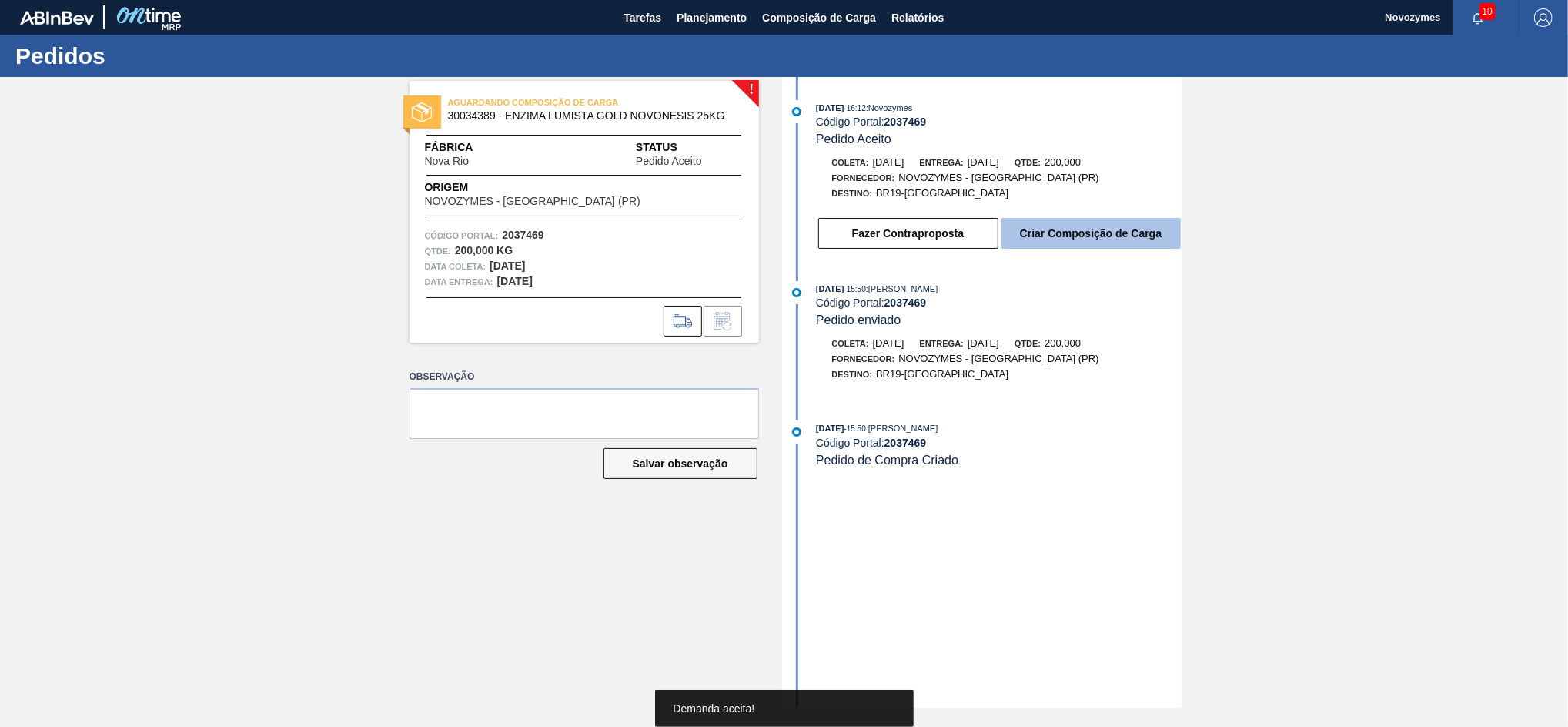
click at [1065, 249] on button "Criar Composição de Carga" at bounding box center [1091, 233] width 179 height 31
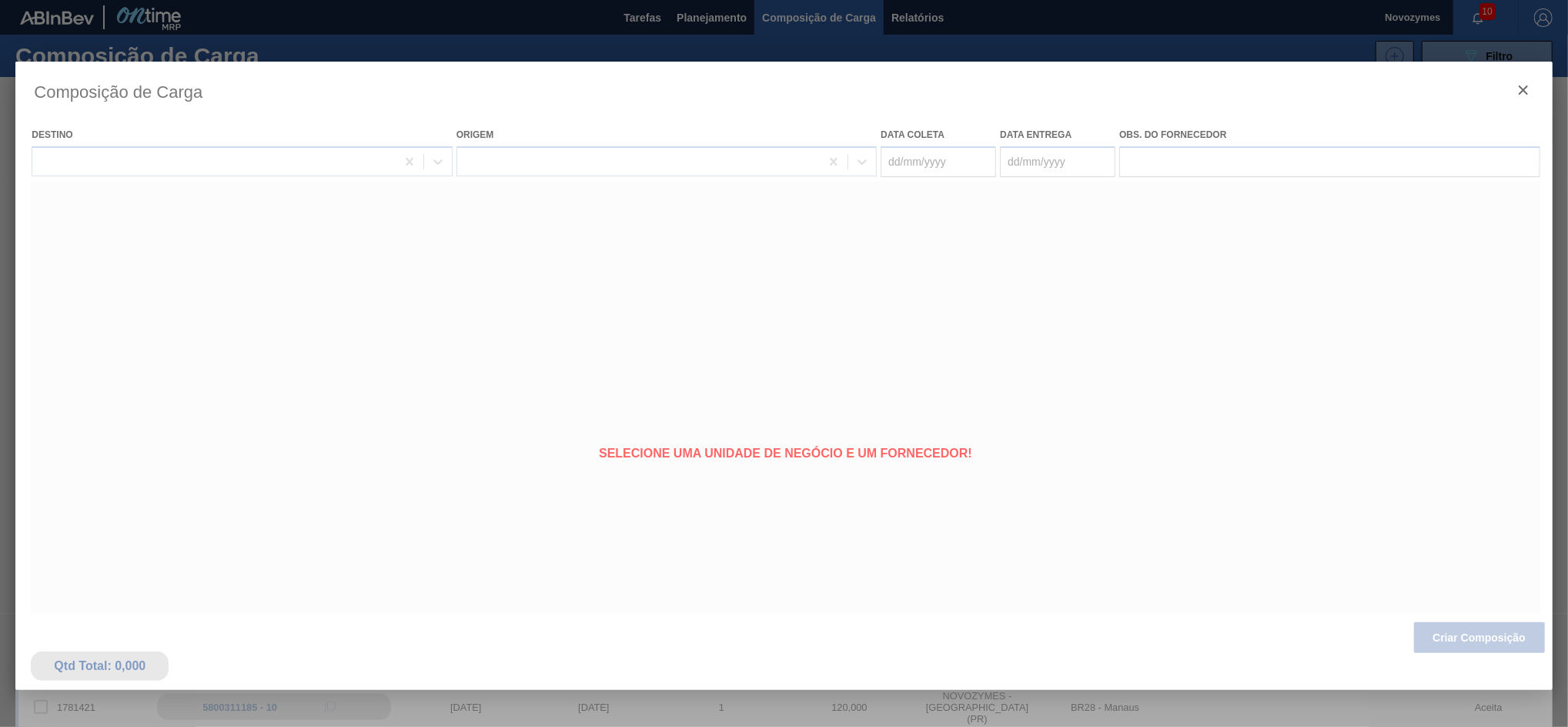
type coleta "[DATE]"
type entrega "[DATE]"
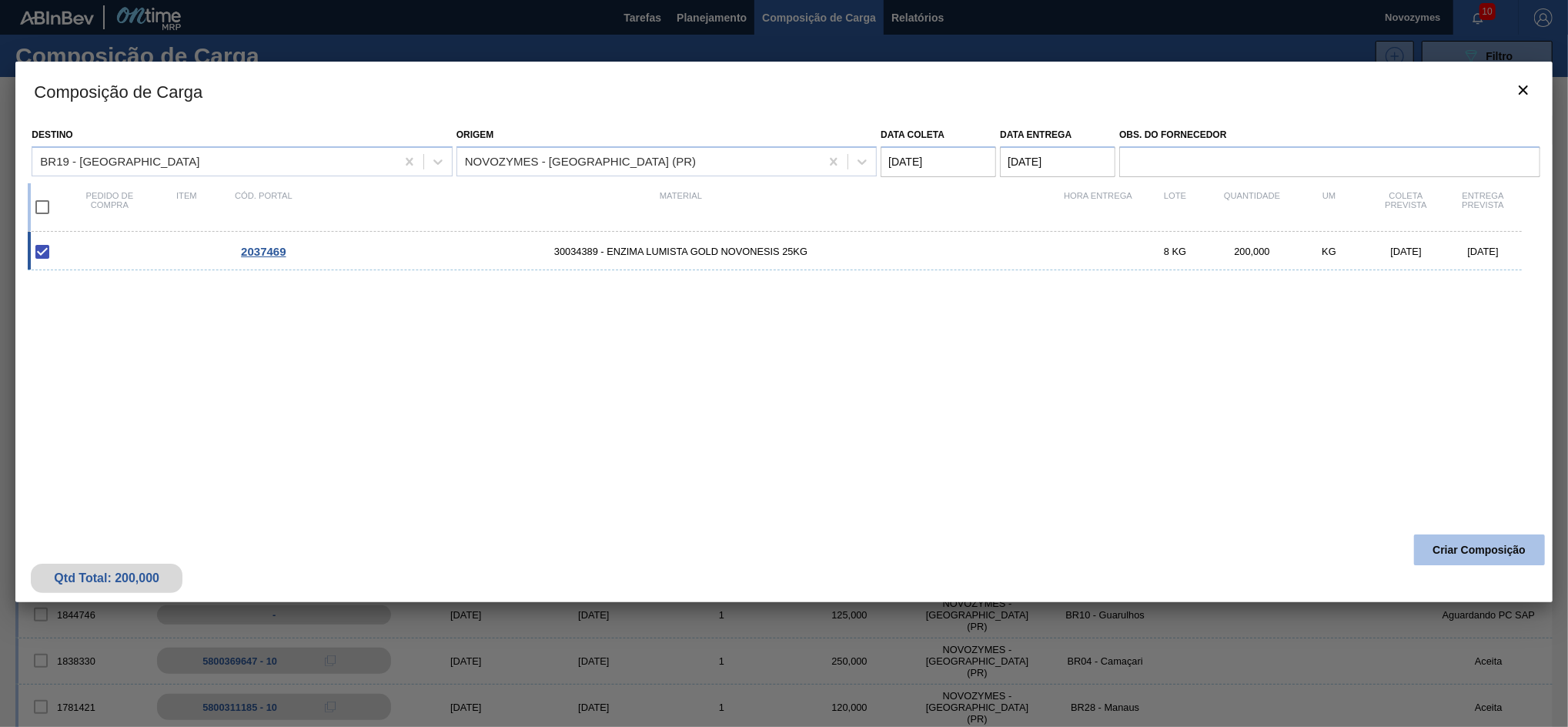
click at [1458, 546] on button "Criar Composição" at bounding box center [1480, 549] width 131 height 31
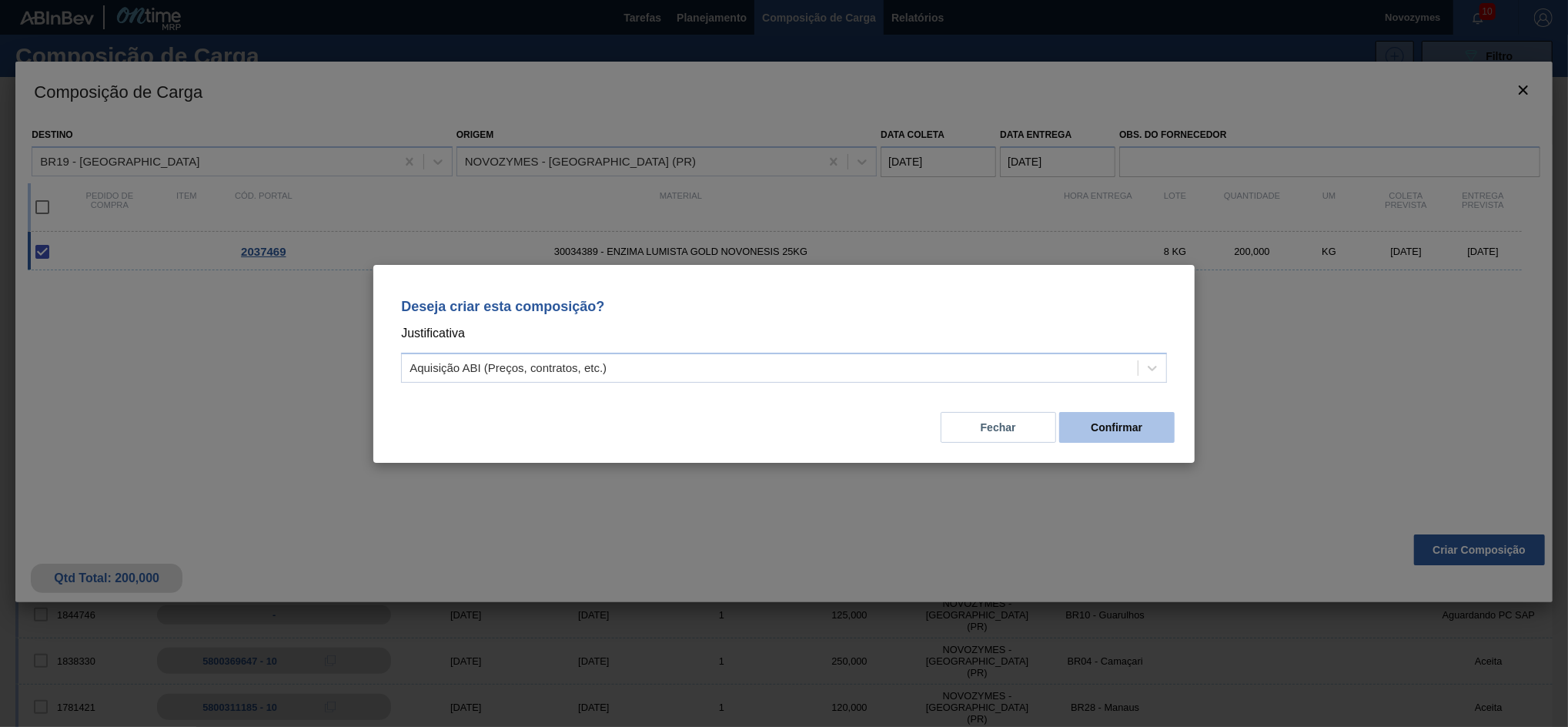
click at [1098, 412] on button "Confirmar" at bounding box center [1117, 427] width 115 height 31
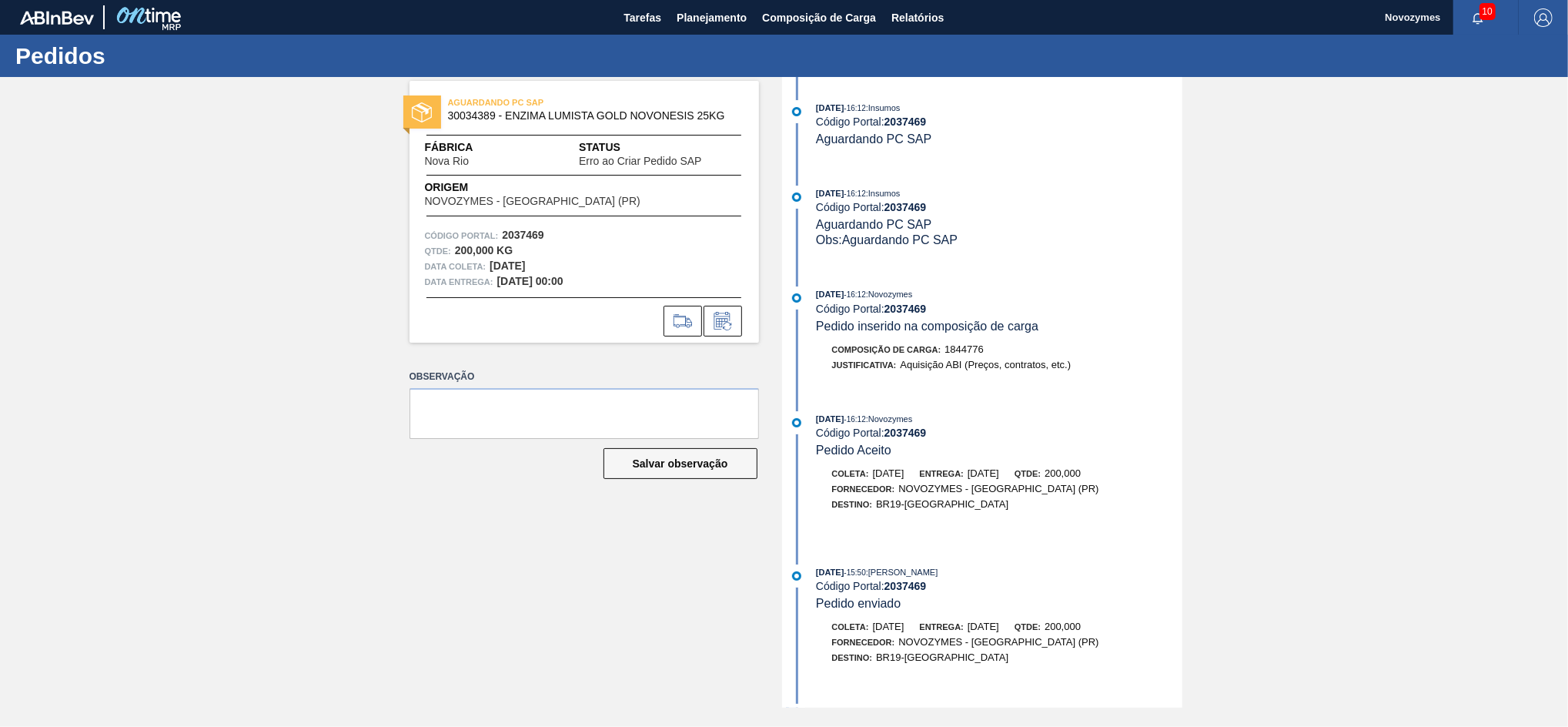
scroll to position [80, 0]
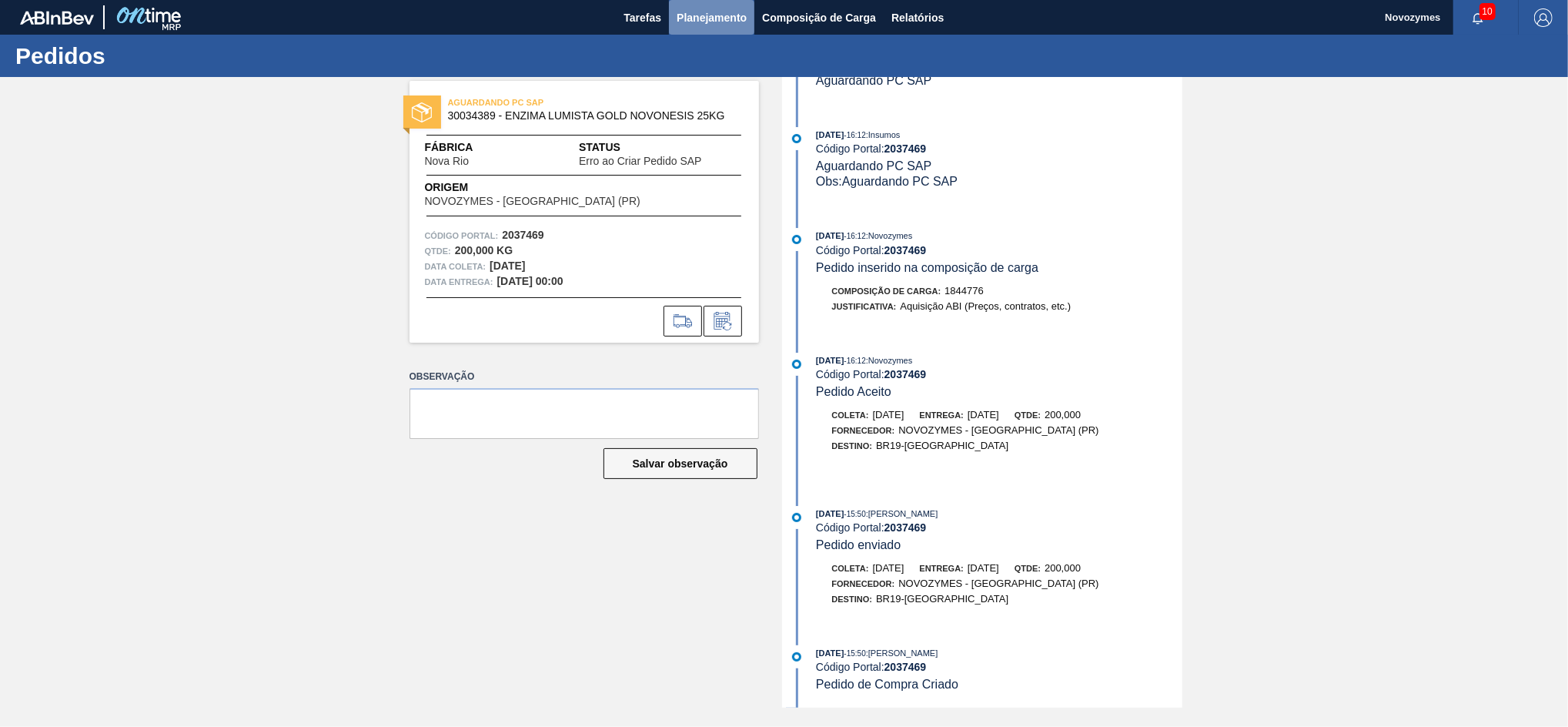
click at [690, 3] on button "Planejamento" at bounding box center [712, 17] width 85 height 35
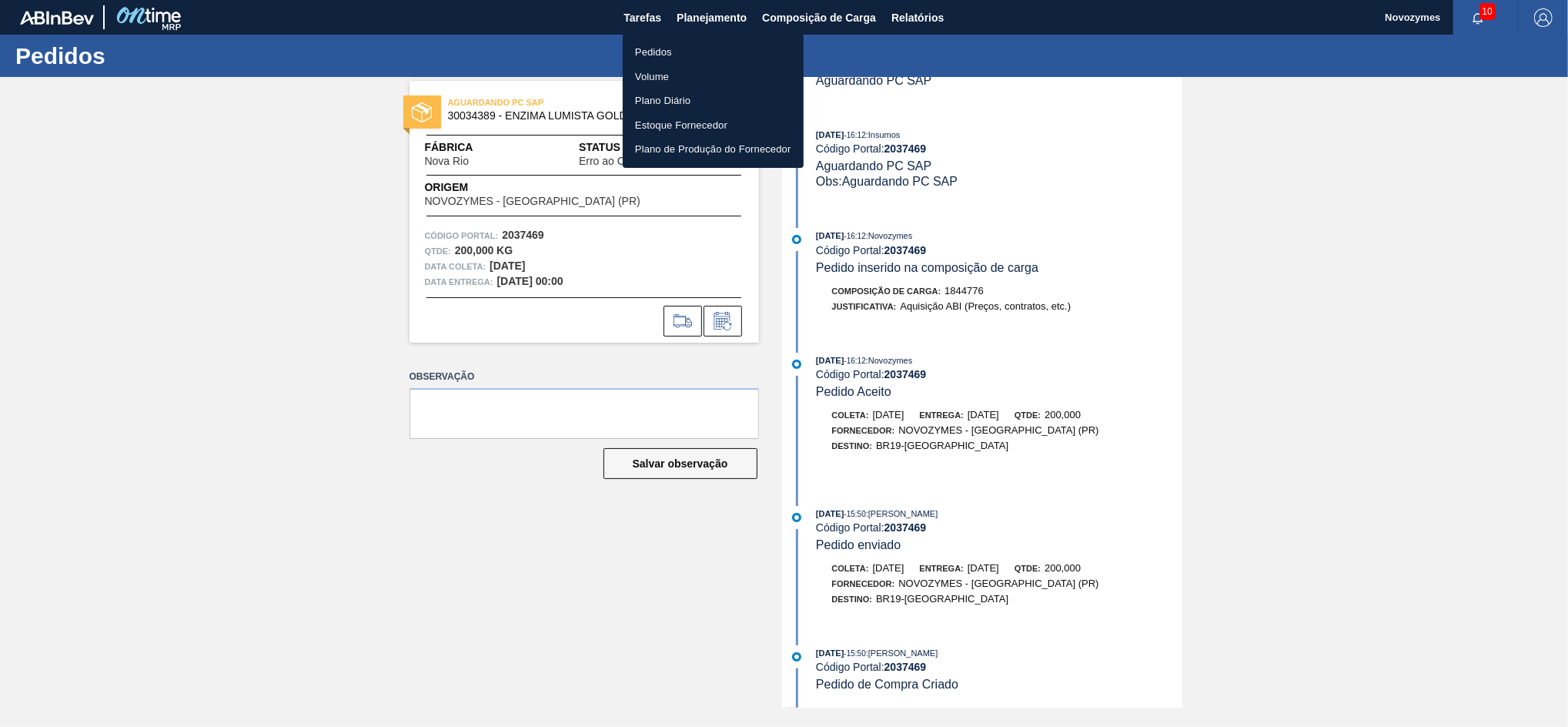
click at [682, 44] on li "Pedidos" at bounding box center [713, 52] width 181 height 24
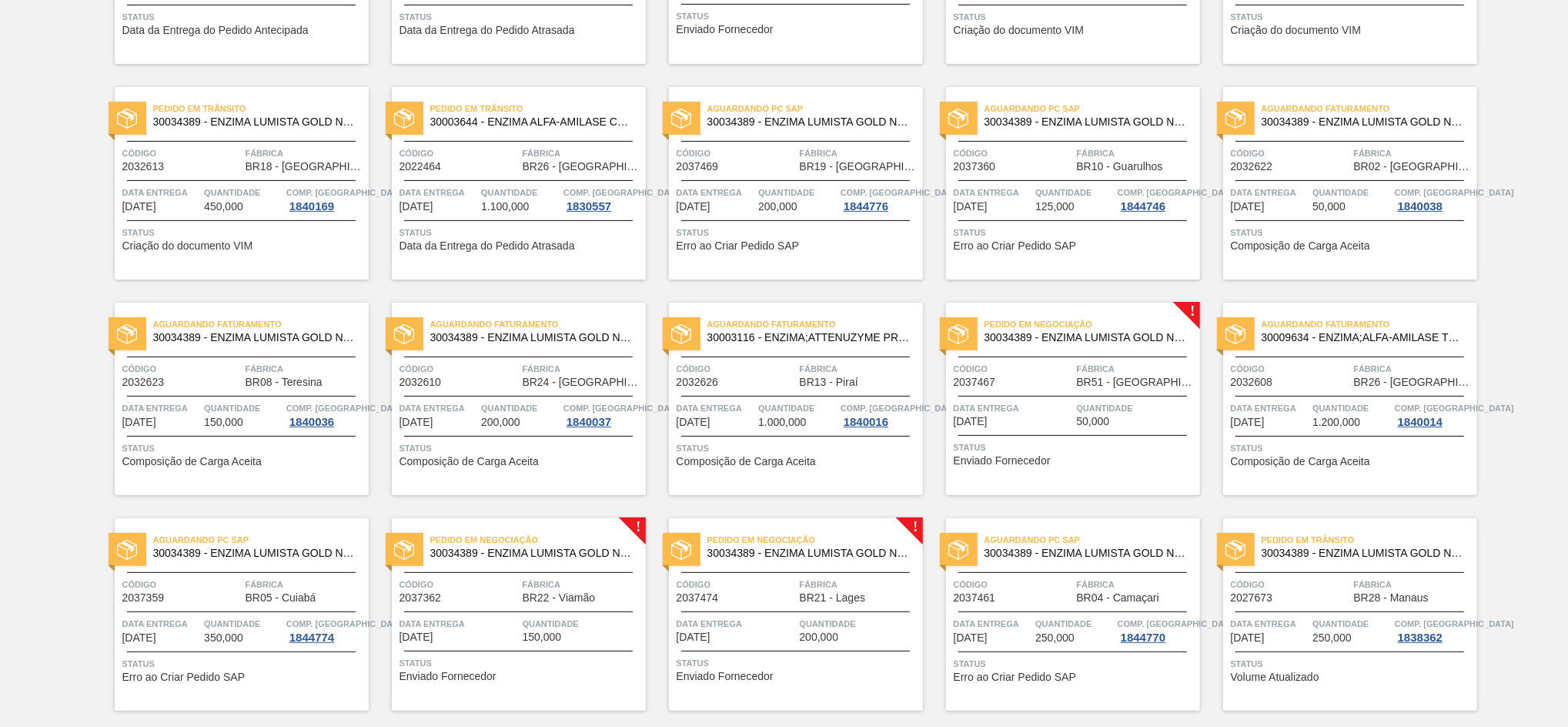
scroll to position [493, 0]
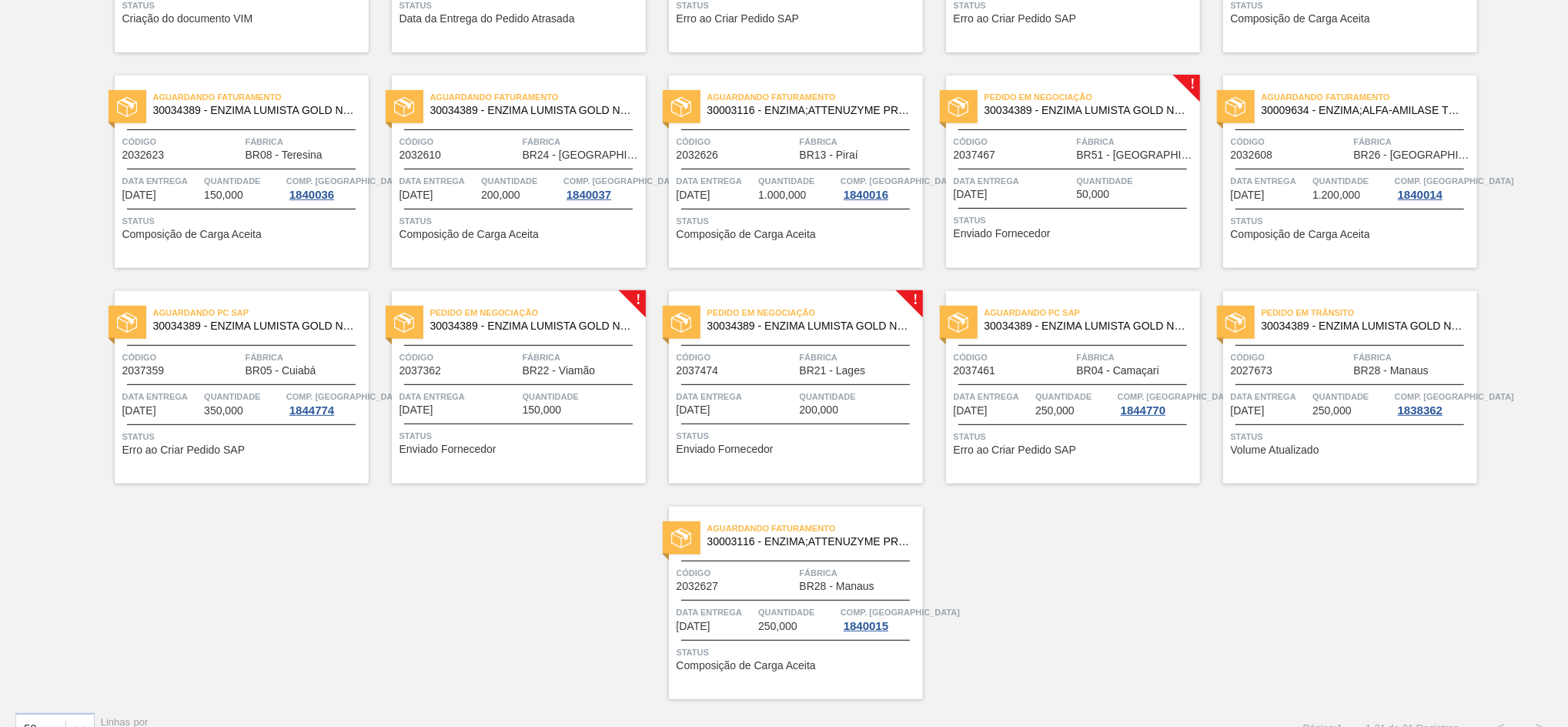
click at [505, 367] on div "Código 2037362" at bounding box center [458, 363] width 119 height 27
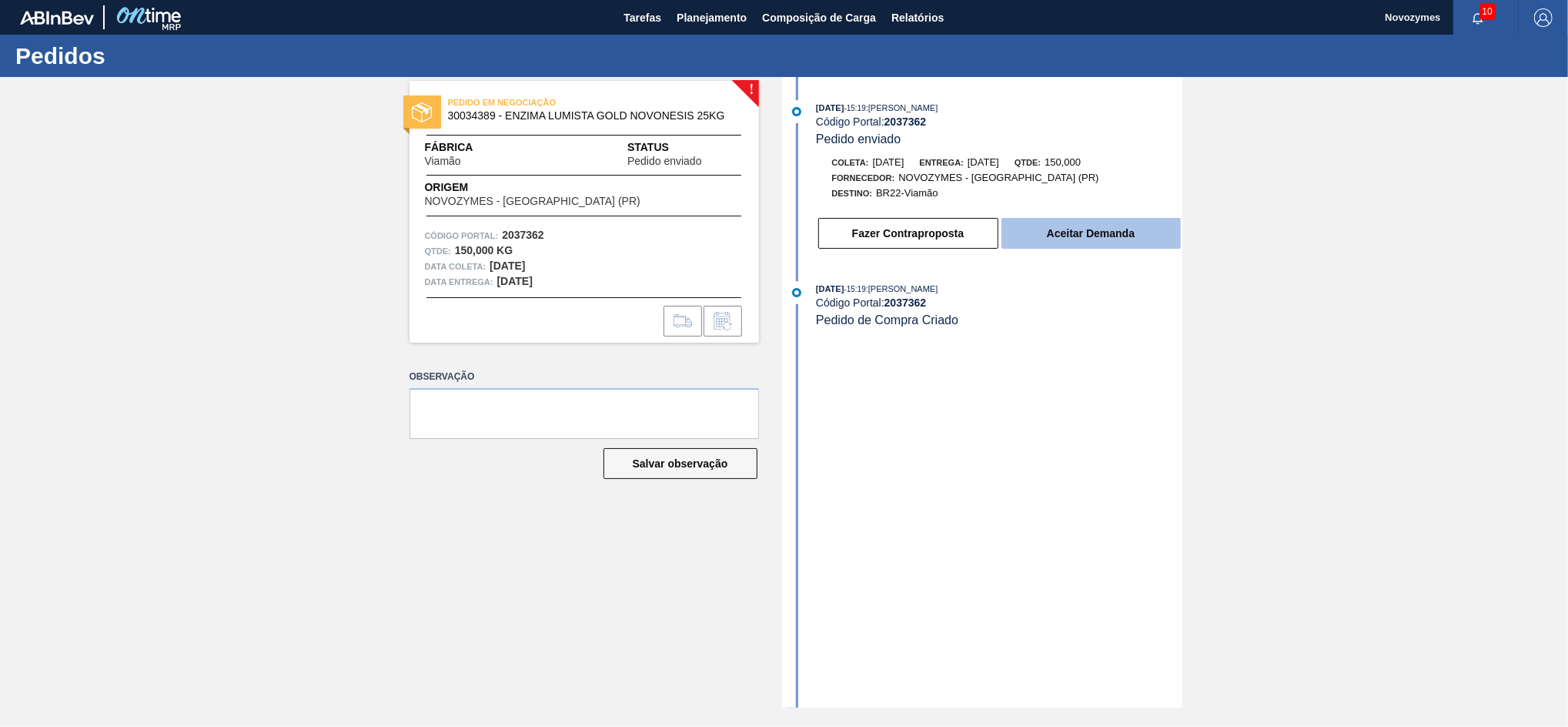
click at [1035, 248] on button "Aceitar Demanda" at bounding box center [1091, 233] width 179 height 31
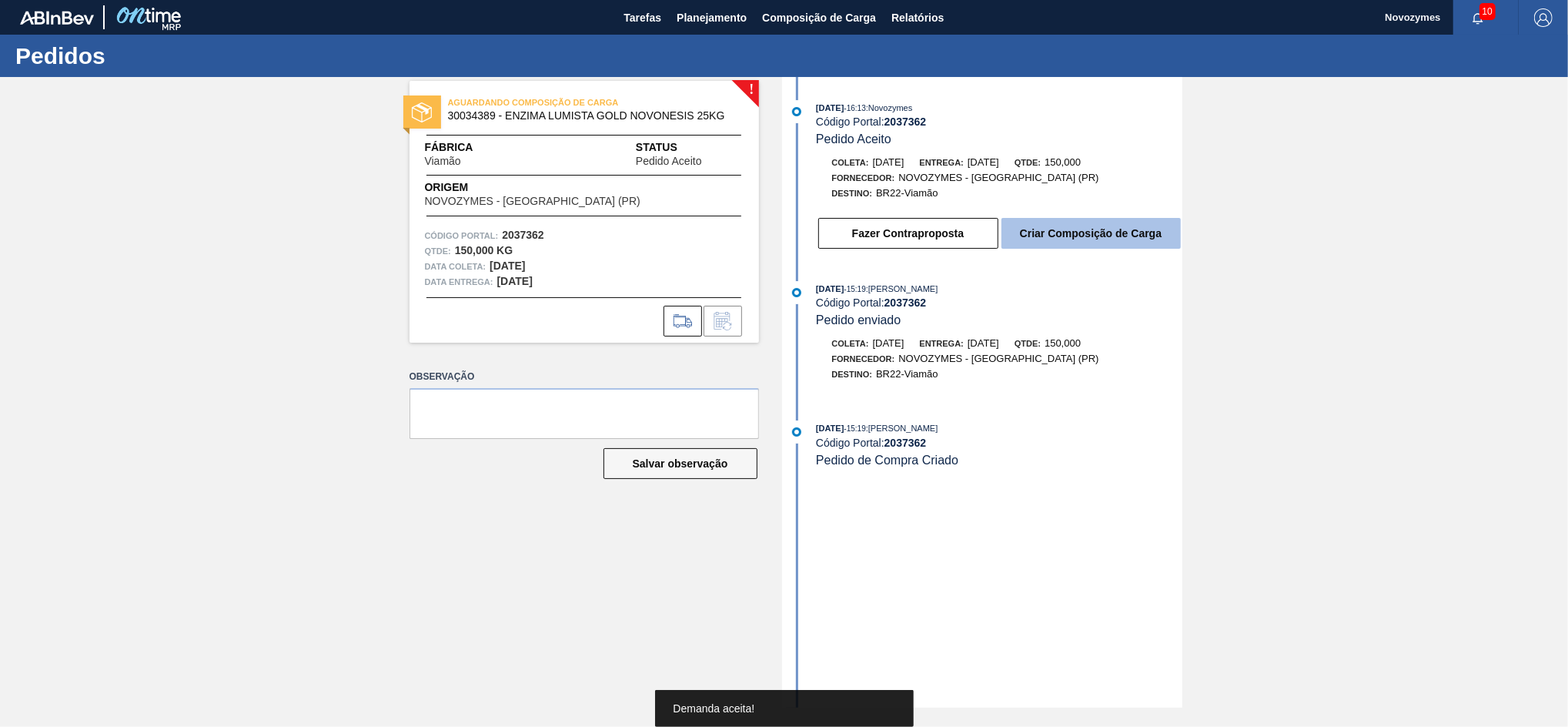
click at [1062, 237] on button "Criar Composição de Carga" at bounding box center [1091, 233] width 179 height 31
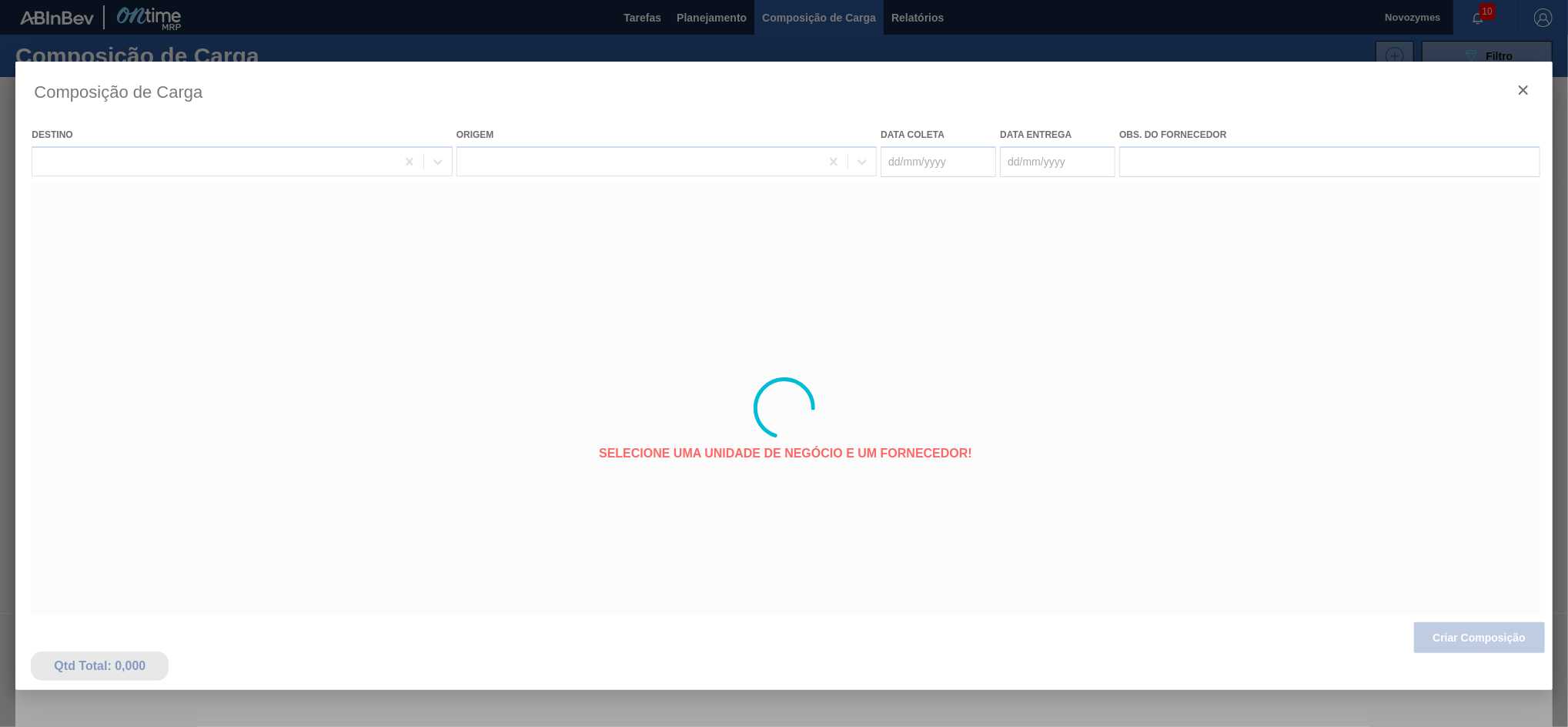
type coleta "[DATE]"
type entrega "[DATE]"
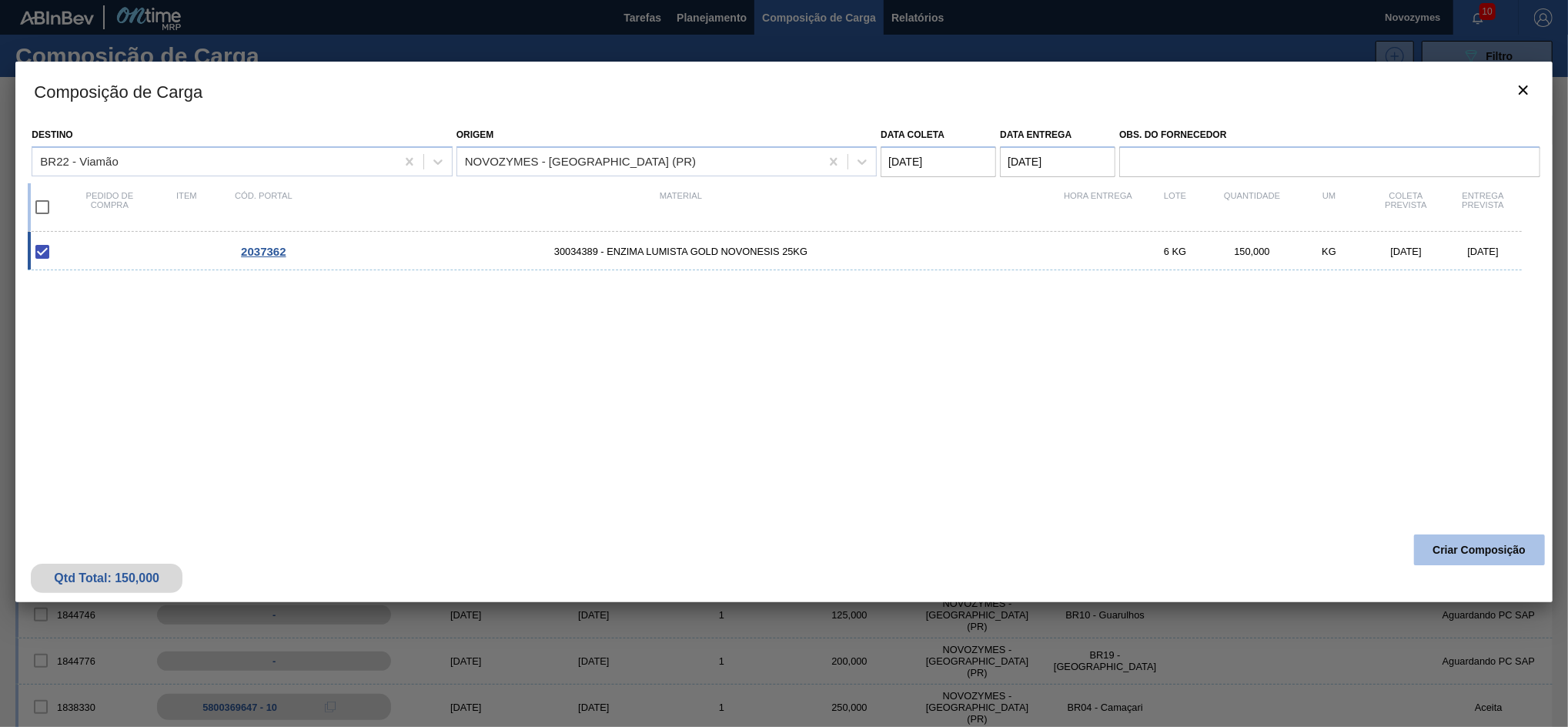
click at [1429, 539] on button "Criar Composição" at bounding box center [1480, 549] width 131 height 31
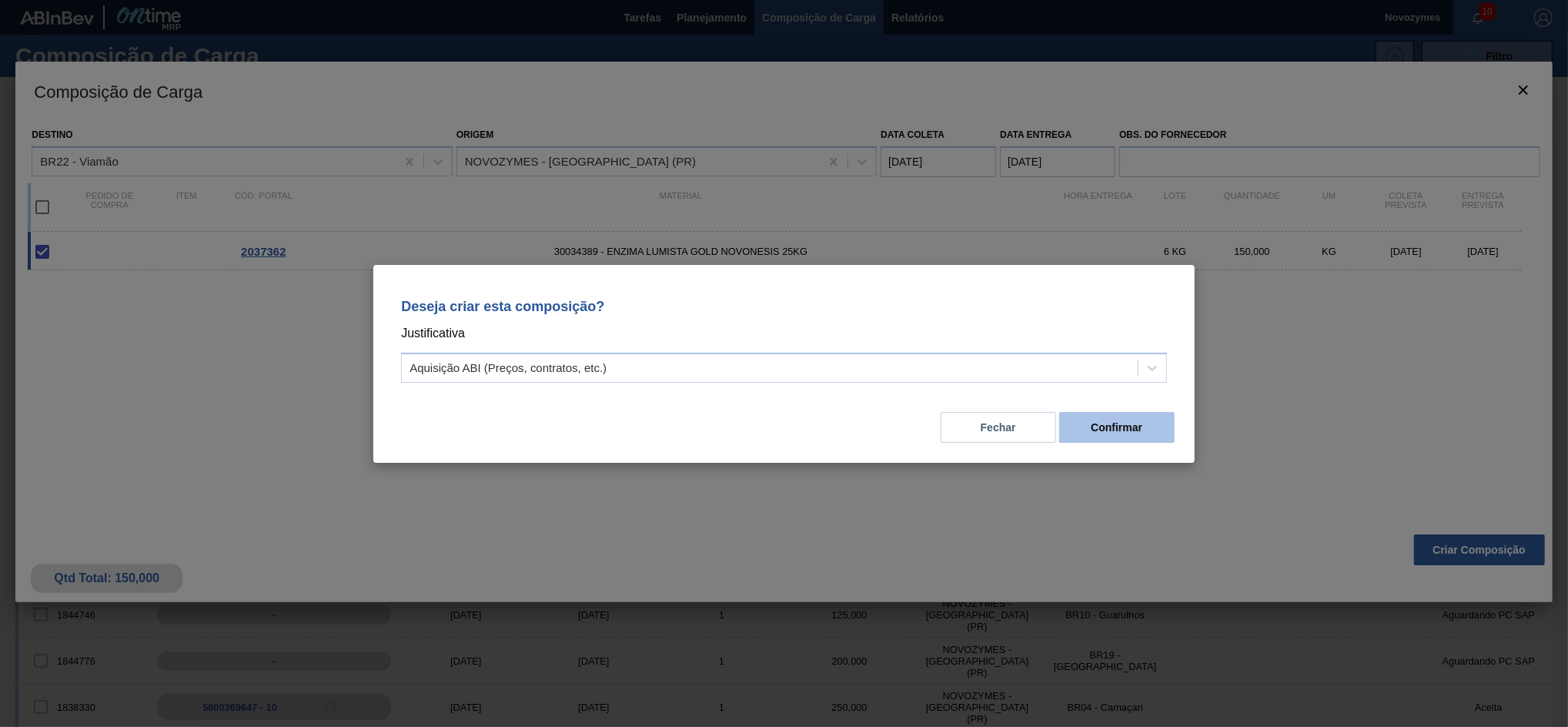
click at [1141, 437] on button "Confirmar" at bounding box center [1117, 427] width 115 height 31
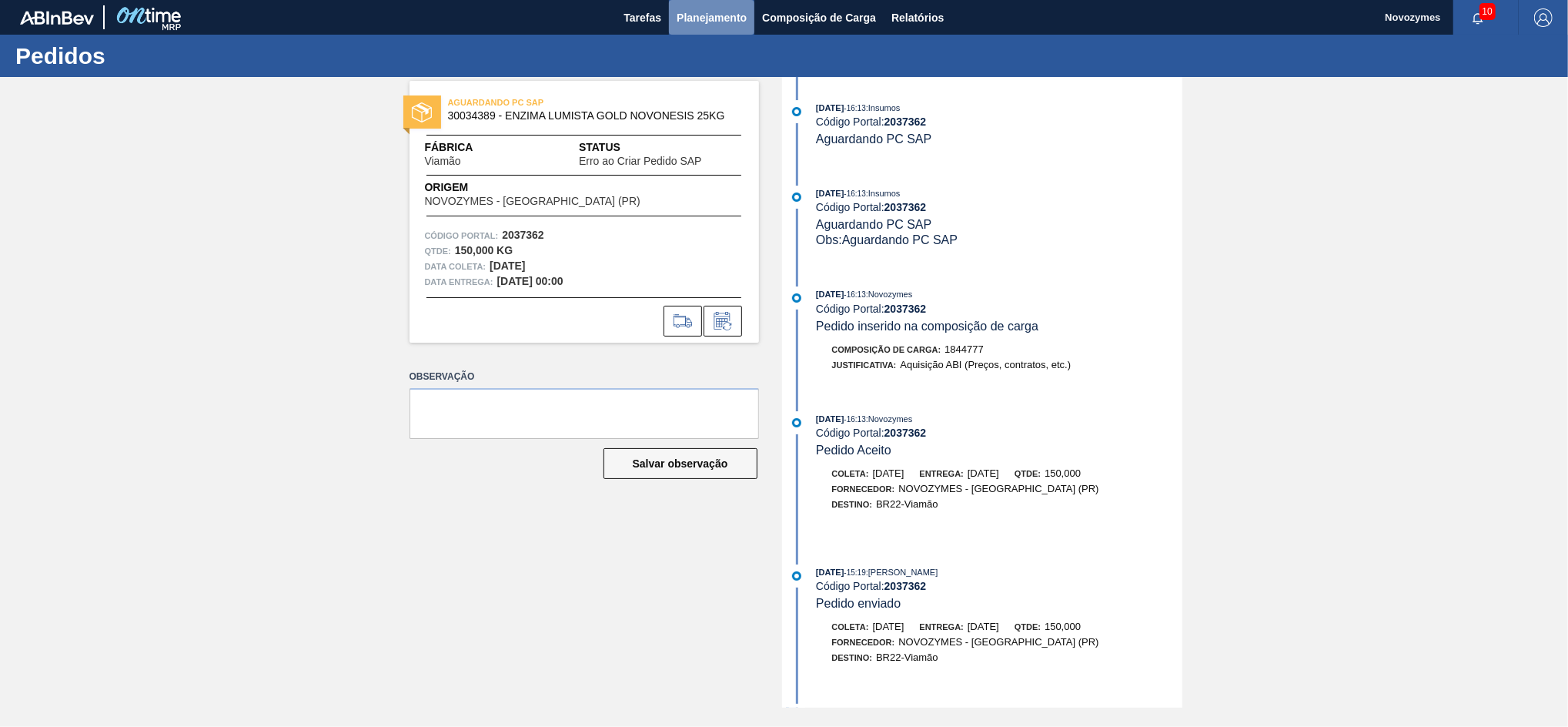
click at [693, 26] on span "Planejamento" at bounding box center [712, 17] width 70 height 18
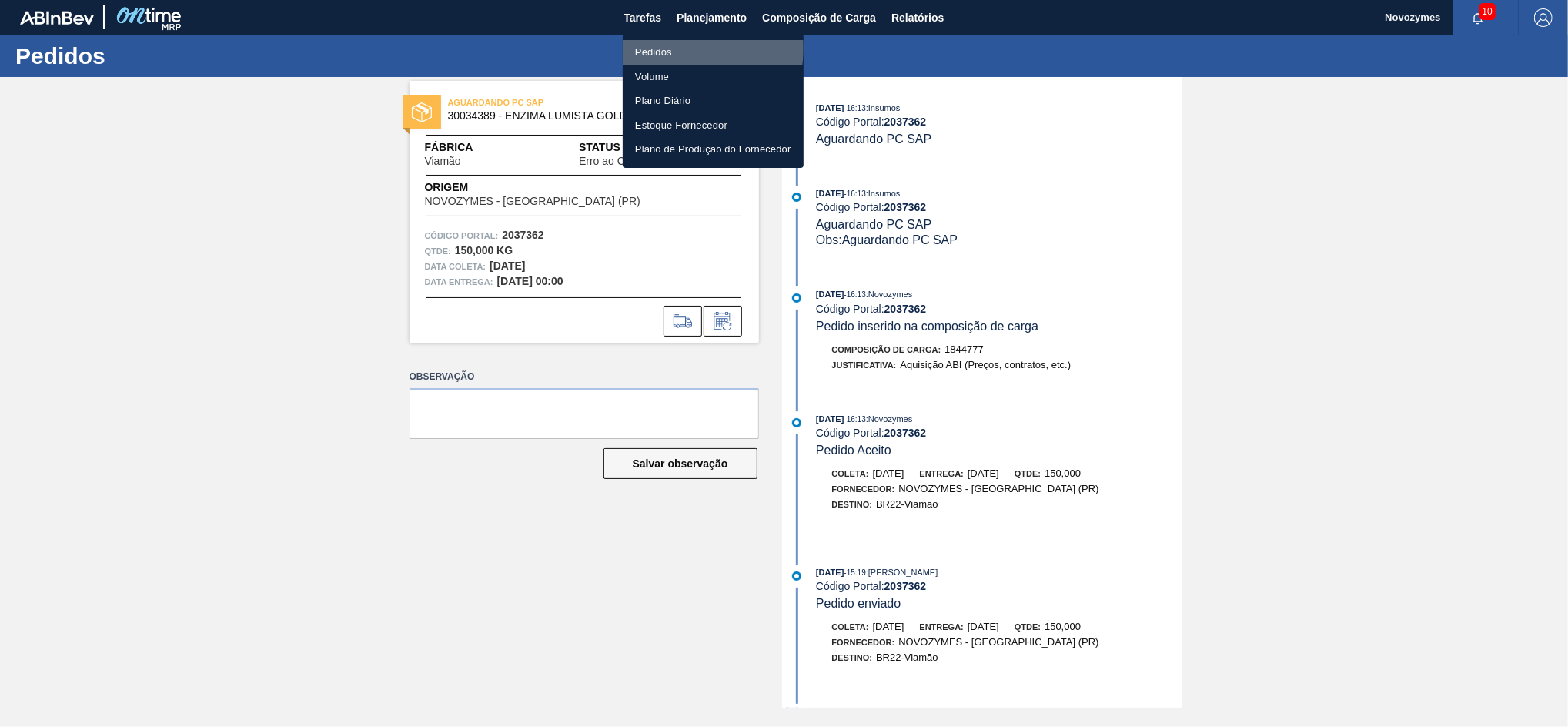
click at [676, 47] on li "Pedidos" at bounding box center [713, 52] width 181 height 24
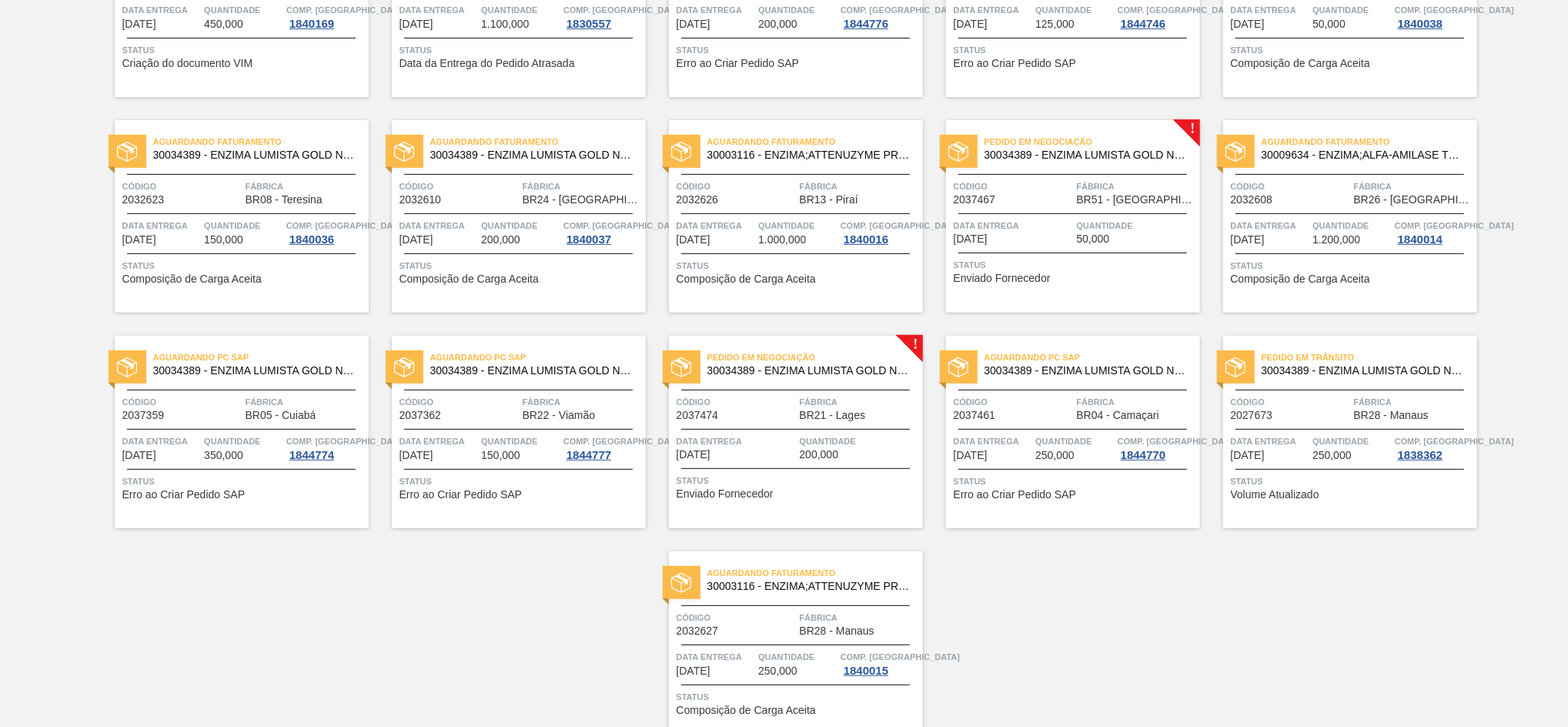
scroll to position [485, 0]
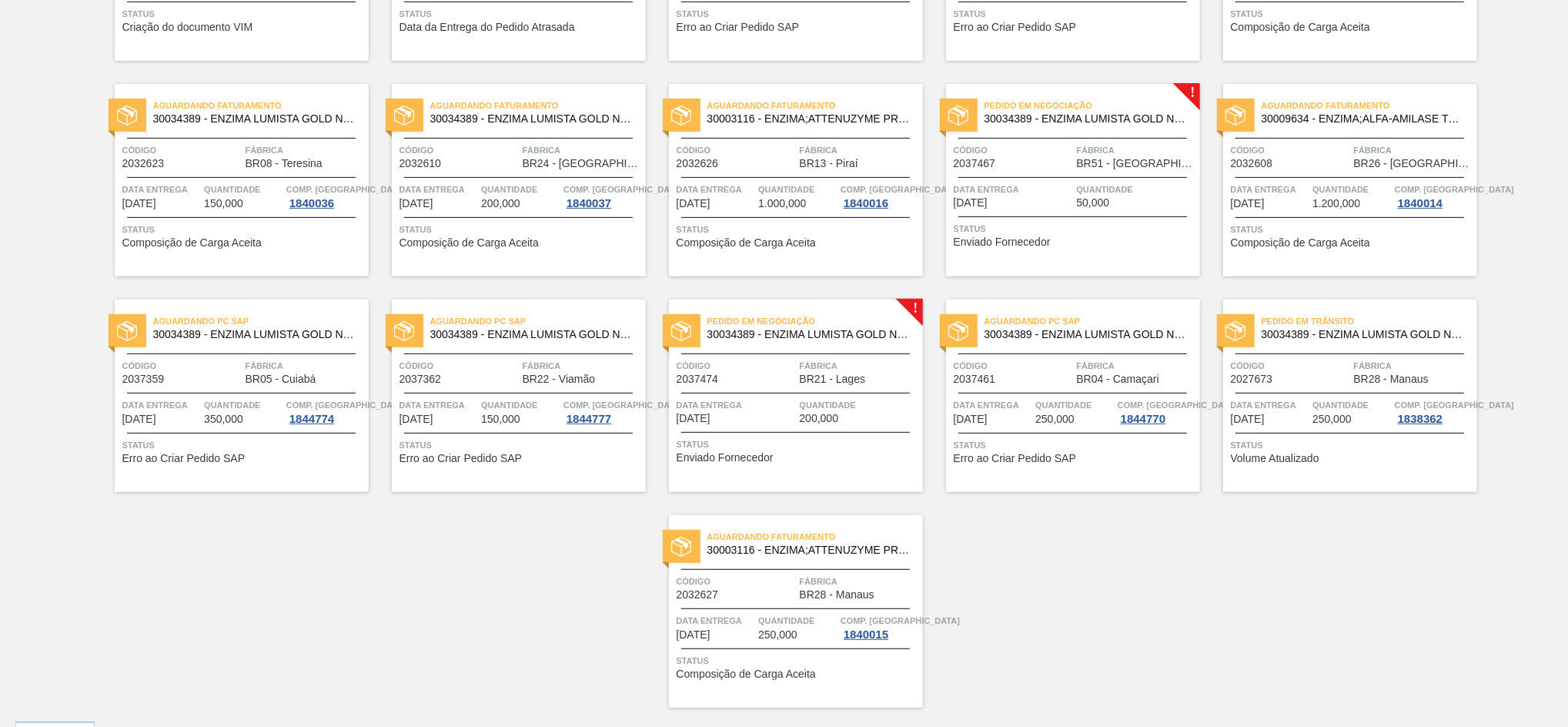
click at [1025, 204] on div "Data entrega [DATE]" at bounding box center [1013, 195] width 119 height 27
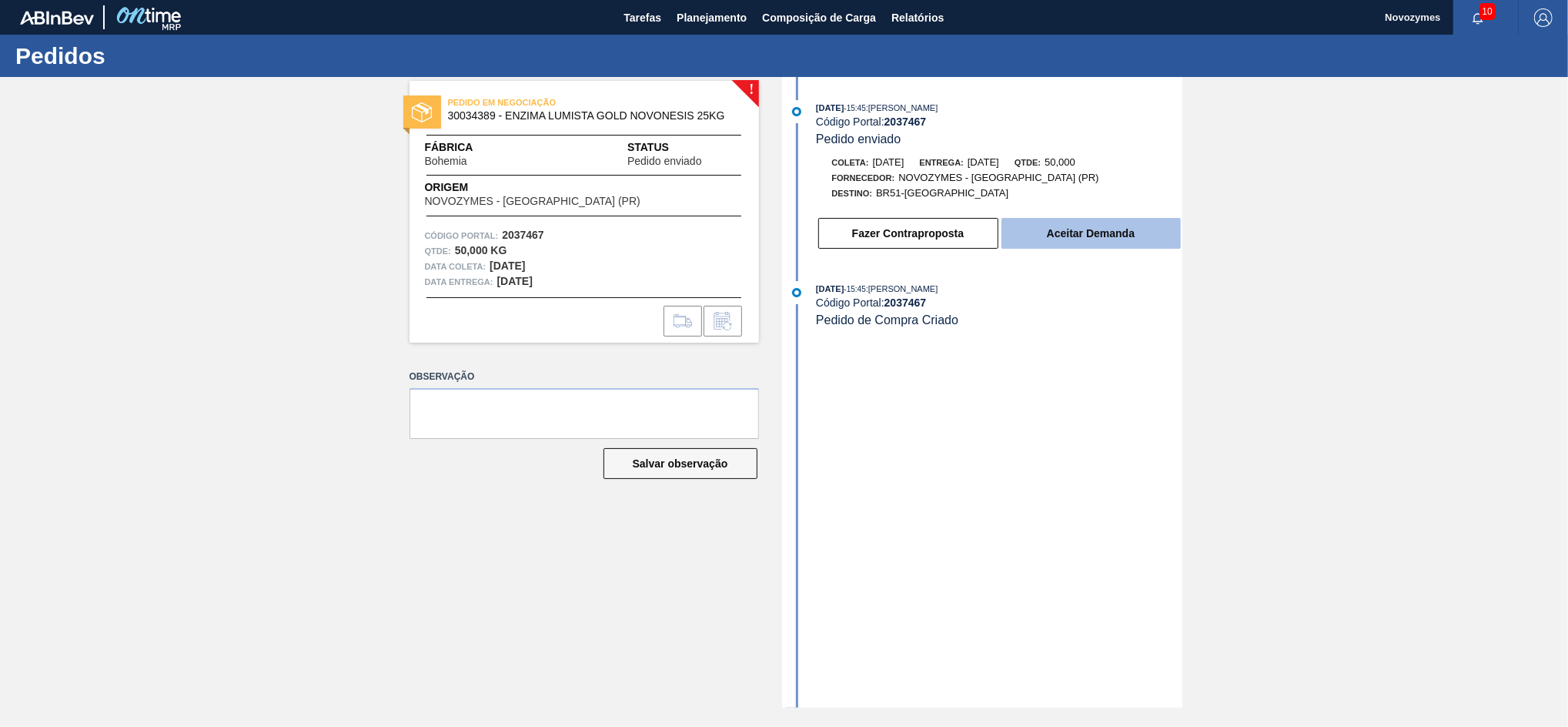
click at [1057, 237] on button "Aceitar Demanda" at bounding box center [1091, 233] width 179 height 31
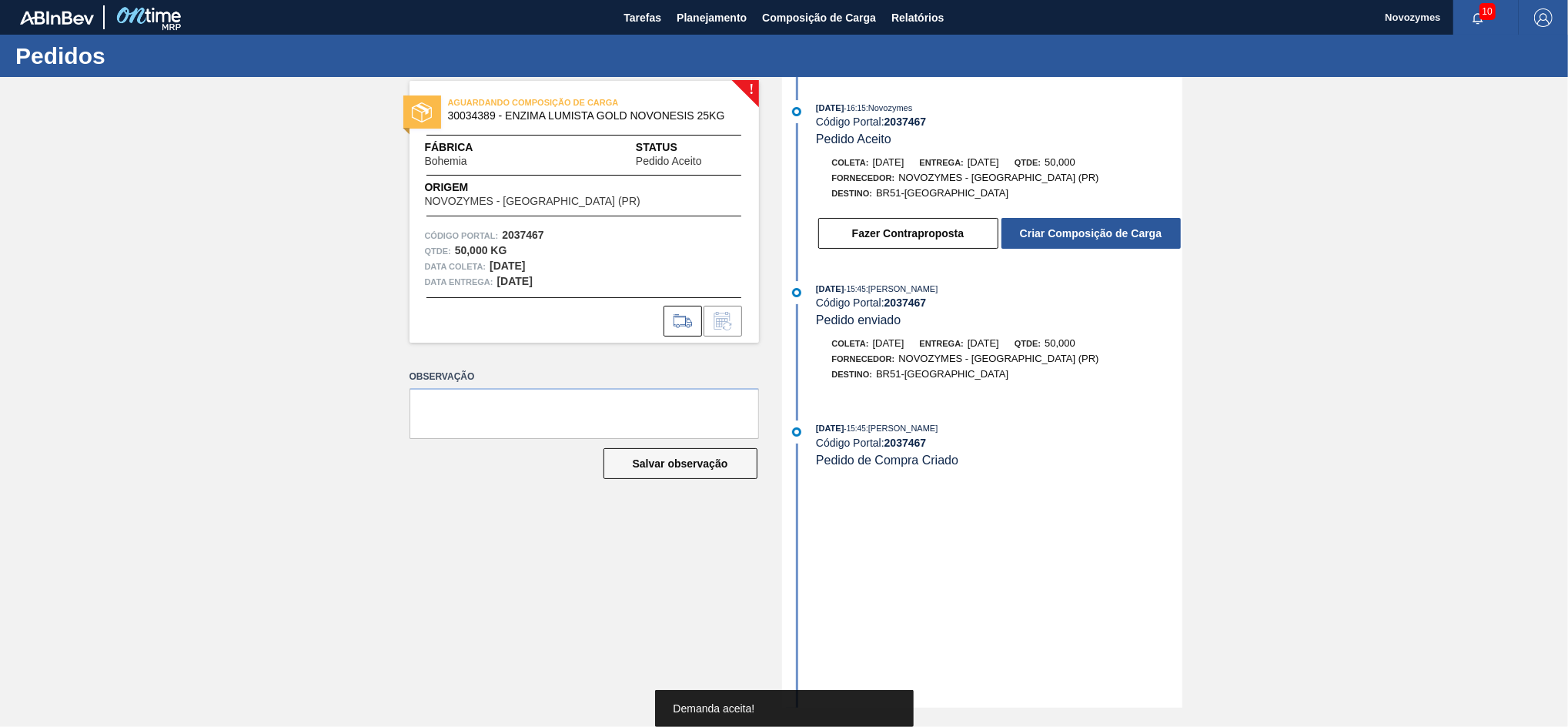
click at [1057, 237] on button "Criar Composição de Carga" at bounding box center [1091, 233] width 179 height 31
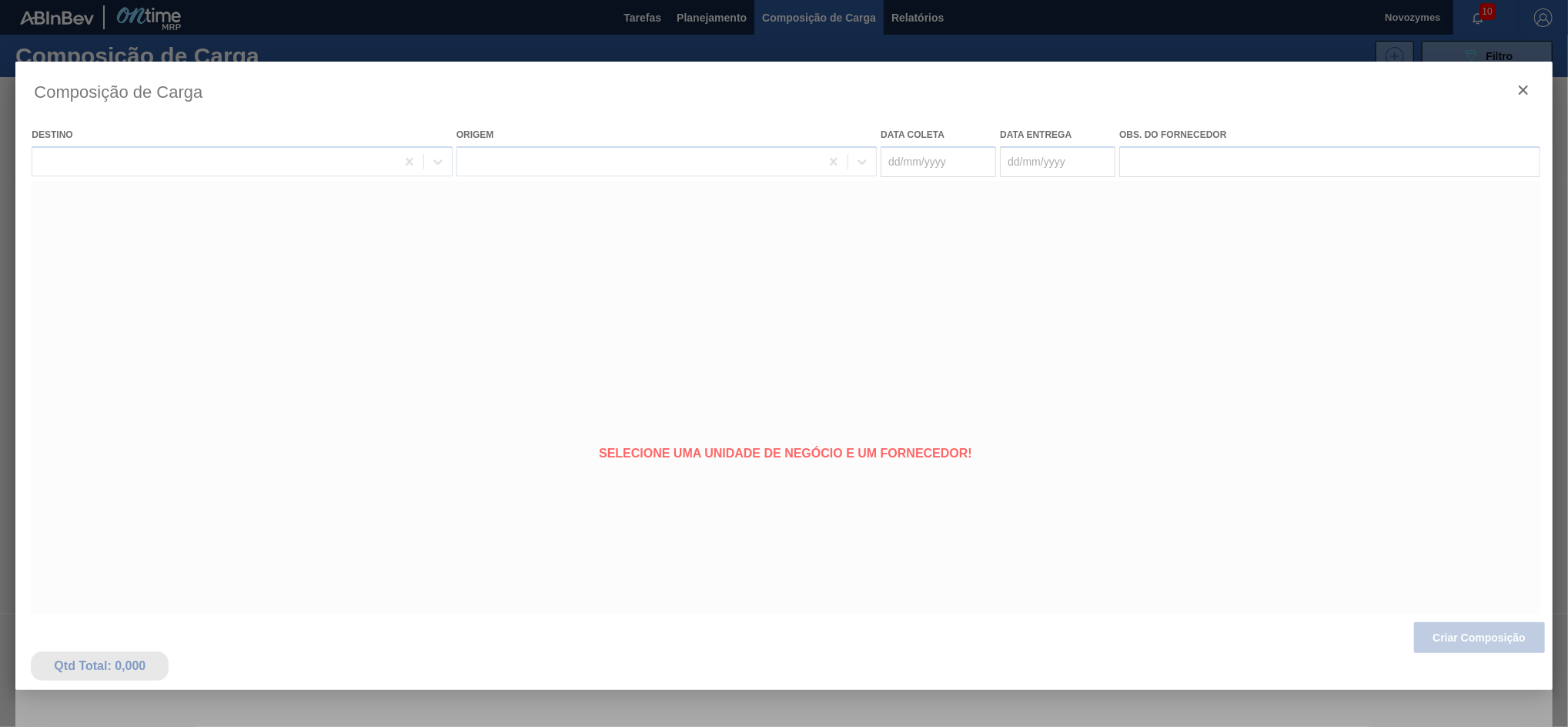
type coleta "[DATE]"
type entrega "[DATE]"
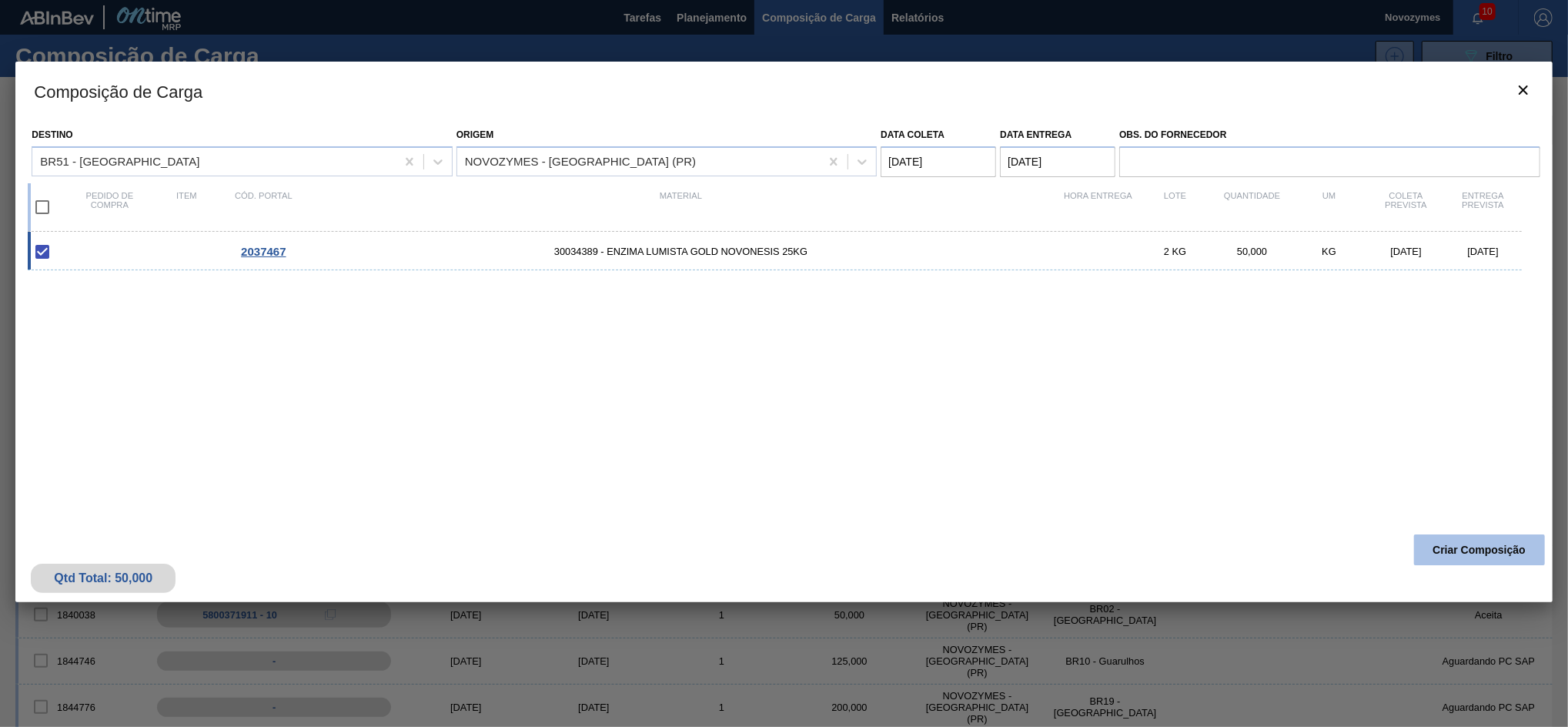
click at [1439, 547] on button "Criar Composição" at bounding box center [1480, 549] width 131 height 31
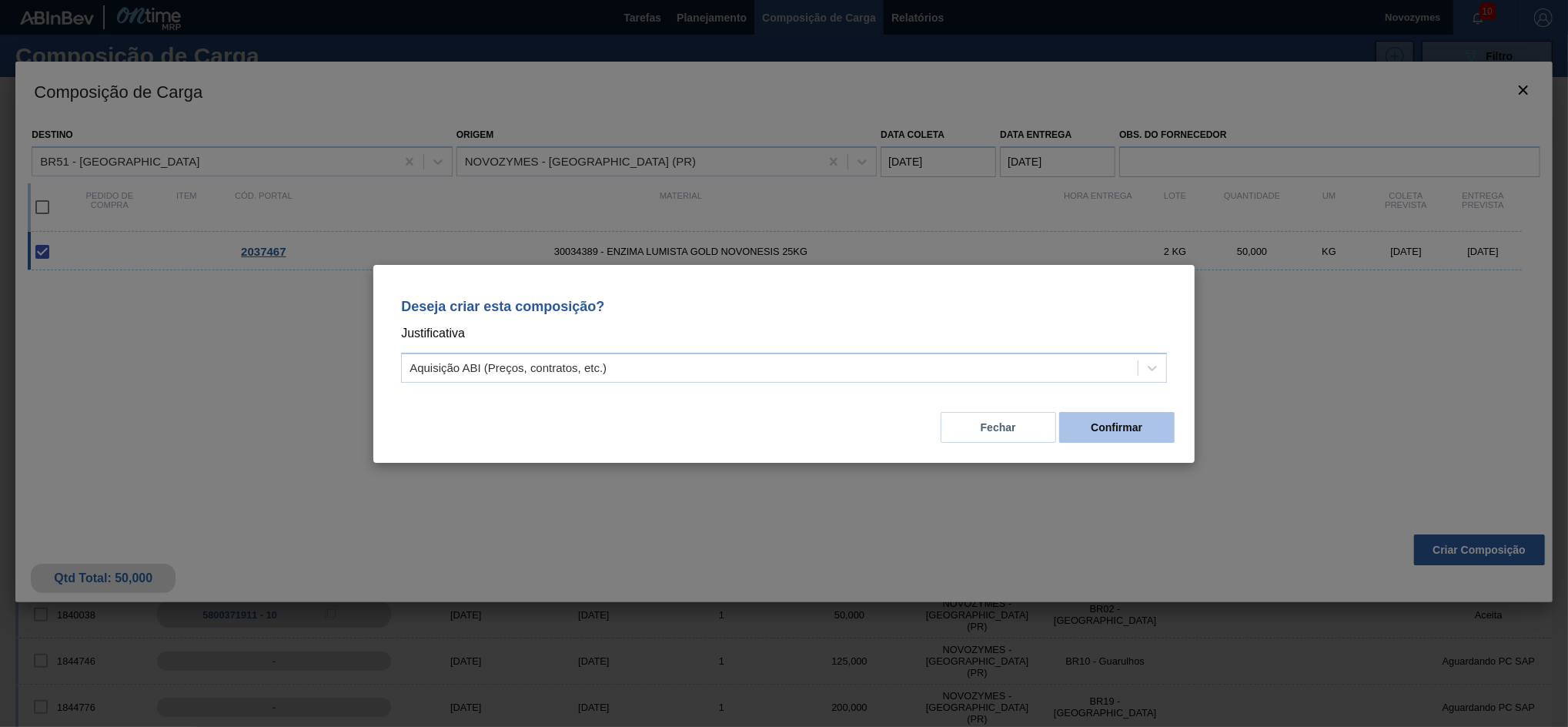
click at [1134, 433] on button "Confirmar" at bounding box center [1117, 427] width 115 height 31
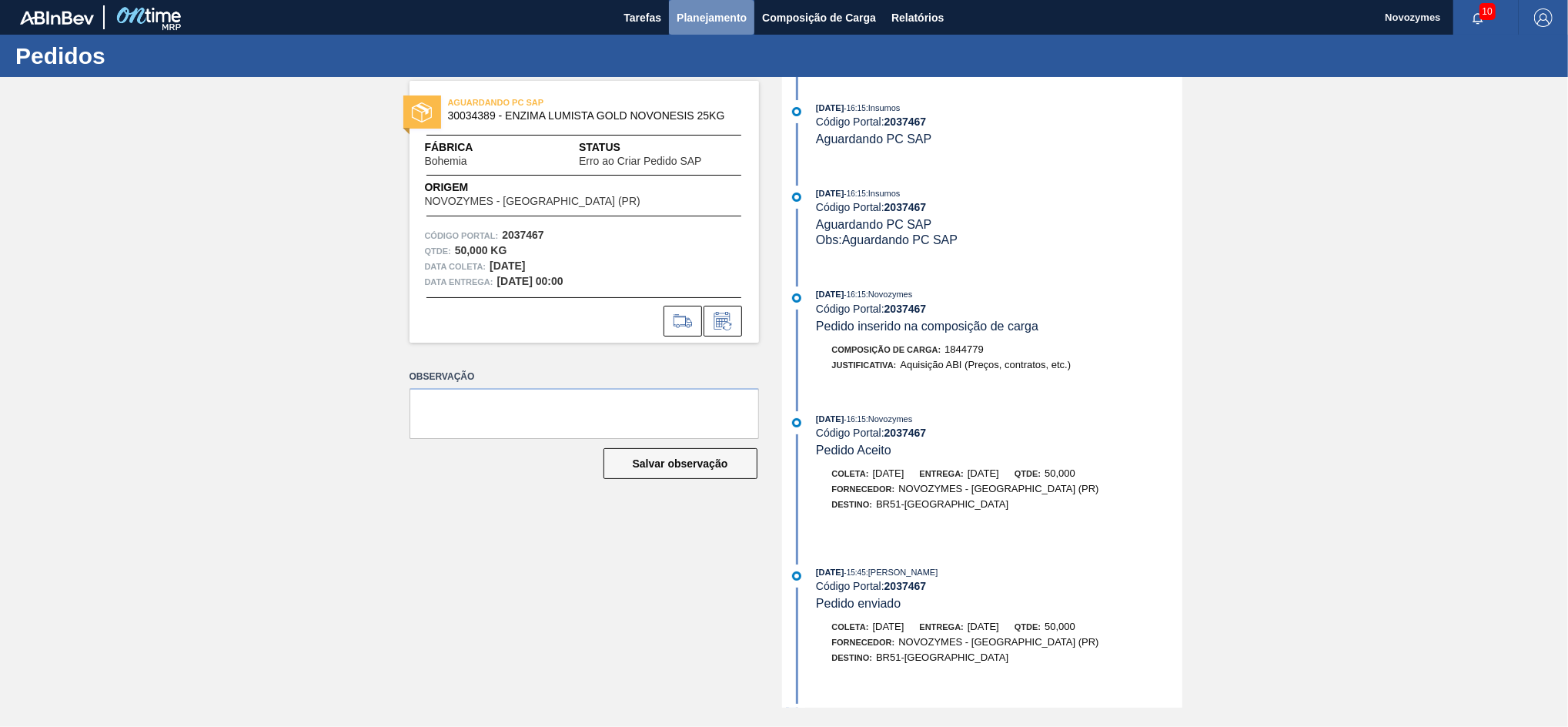
click at [701, 20] on span "Planejamento" at bounding box center [712, 17] width 70 height 18
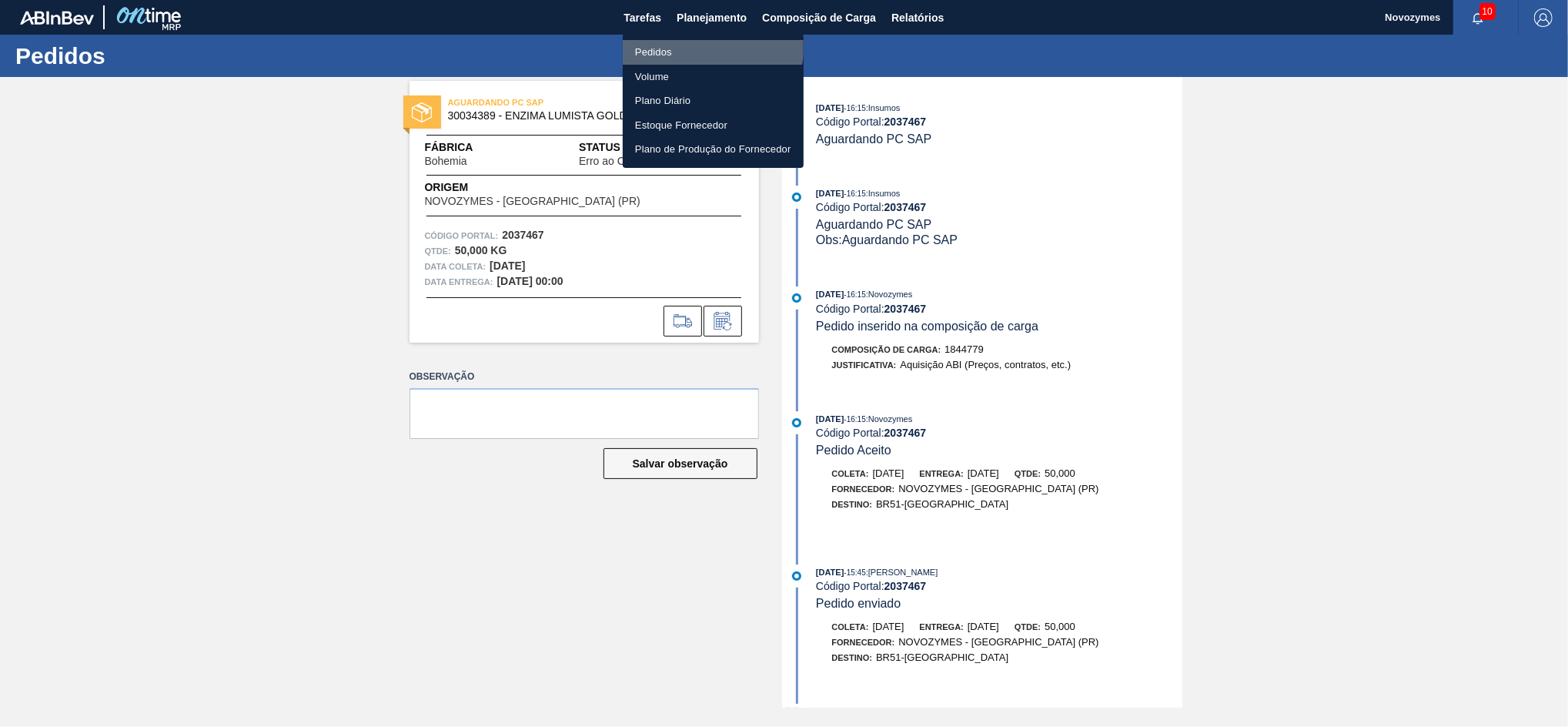
click at [687, 43] on li "Pedidos" at bounding box center [713, 52] width 181 height 24
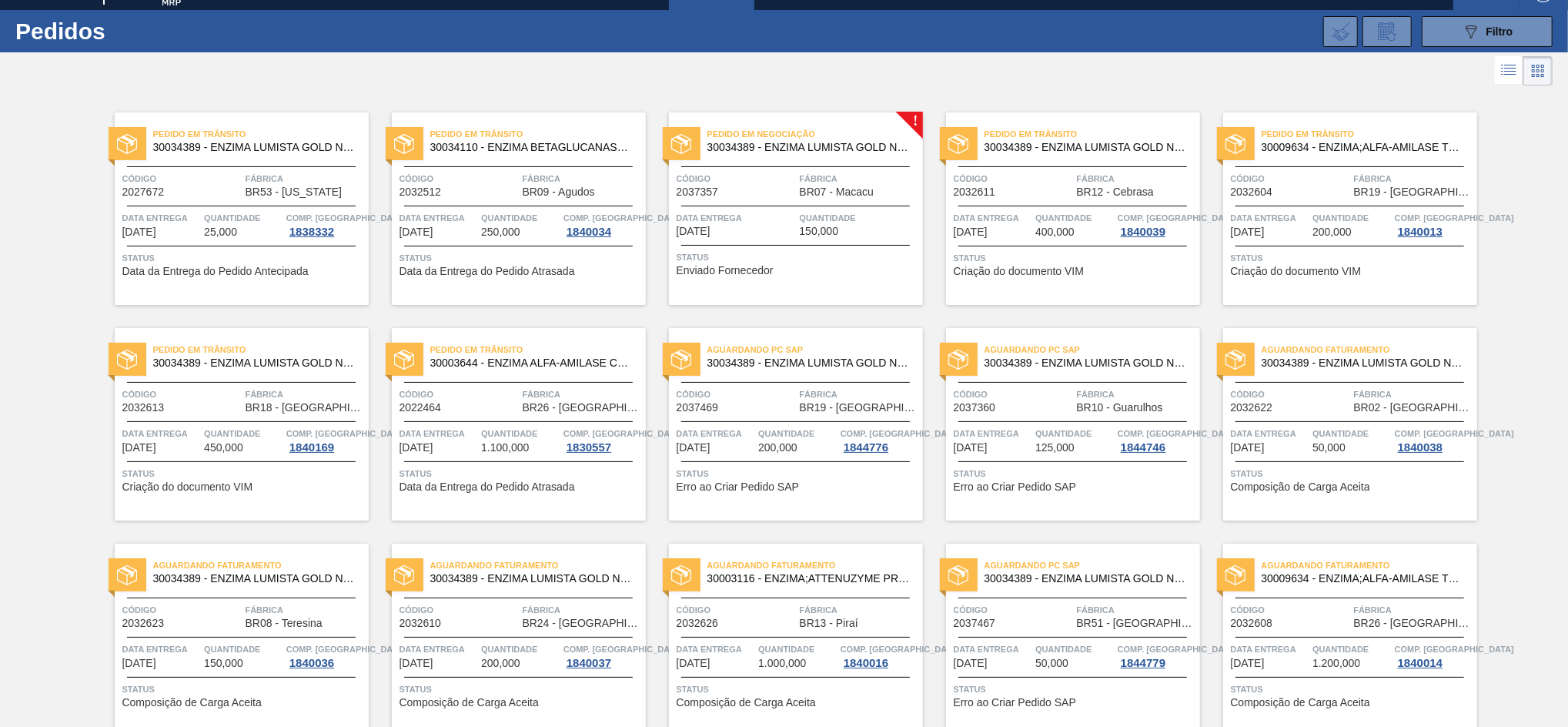
scroll to position [20, 0]
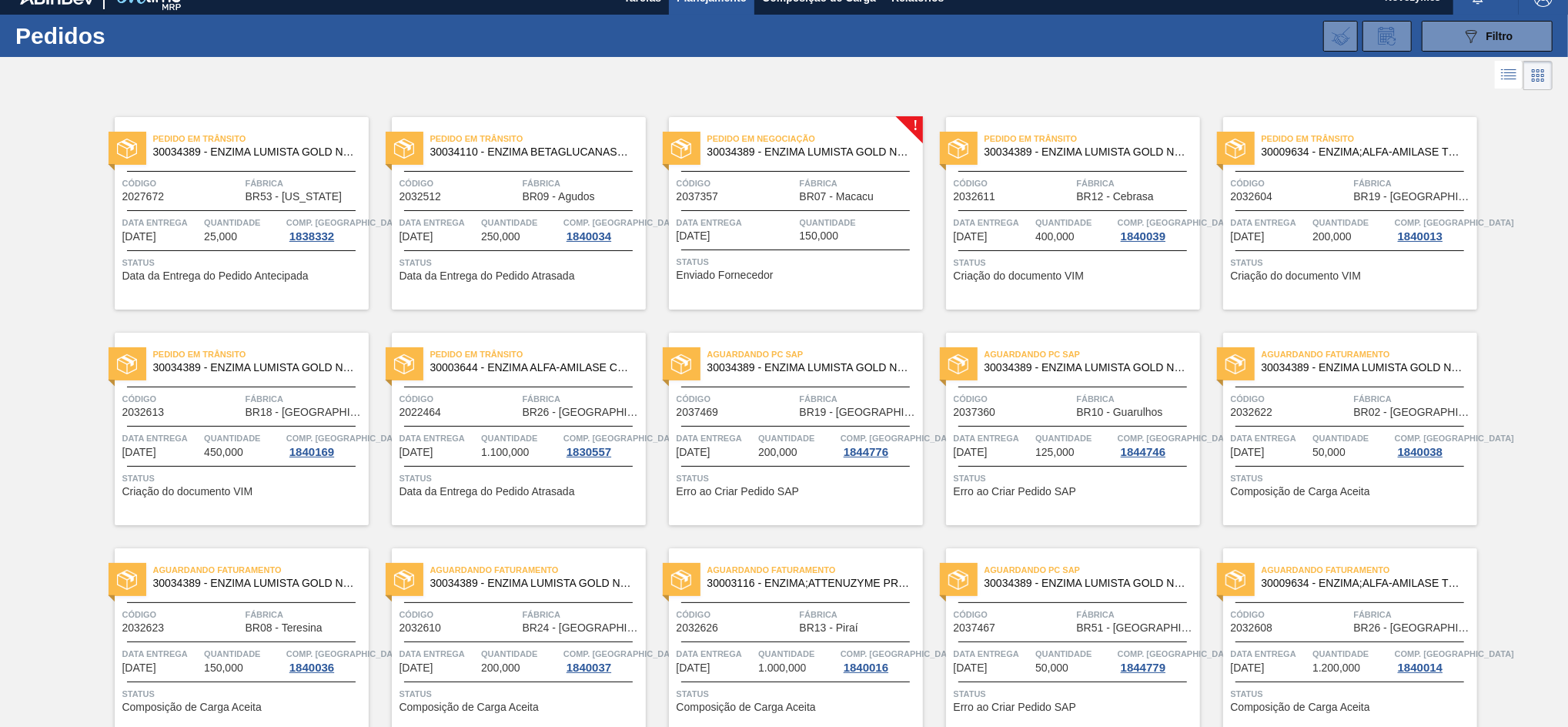
click at [773, 203] on div "Pedido em Negociação 30034389 - ENZIMA LUMISTA GOLD NOVONESIS 25KG Código 20373…" at bounding box center [796, 213] width 254 height 193
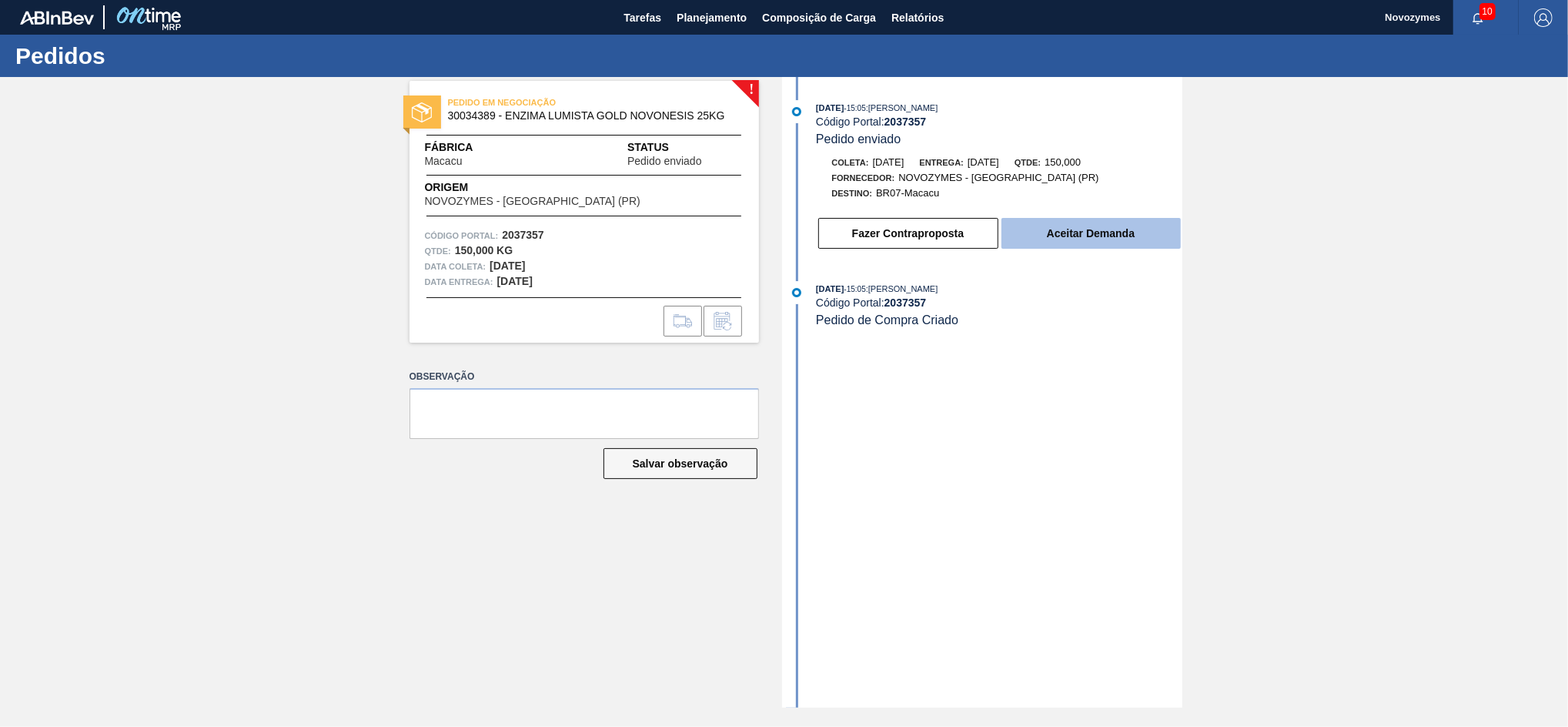
click at [1072, 238] on button "Aceitar Demanda" at bounding box center [1091, 233] width 179 height 31
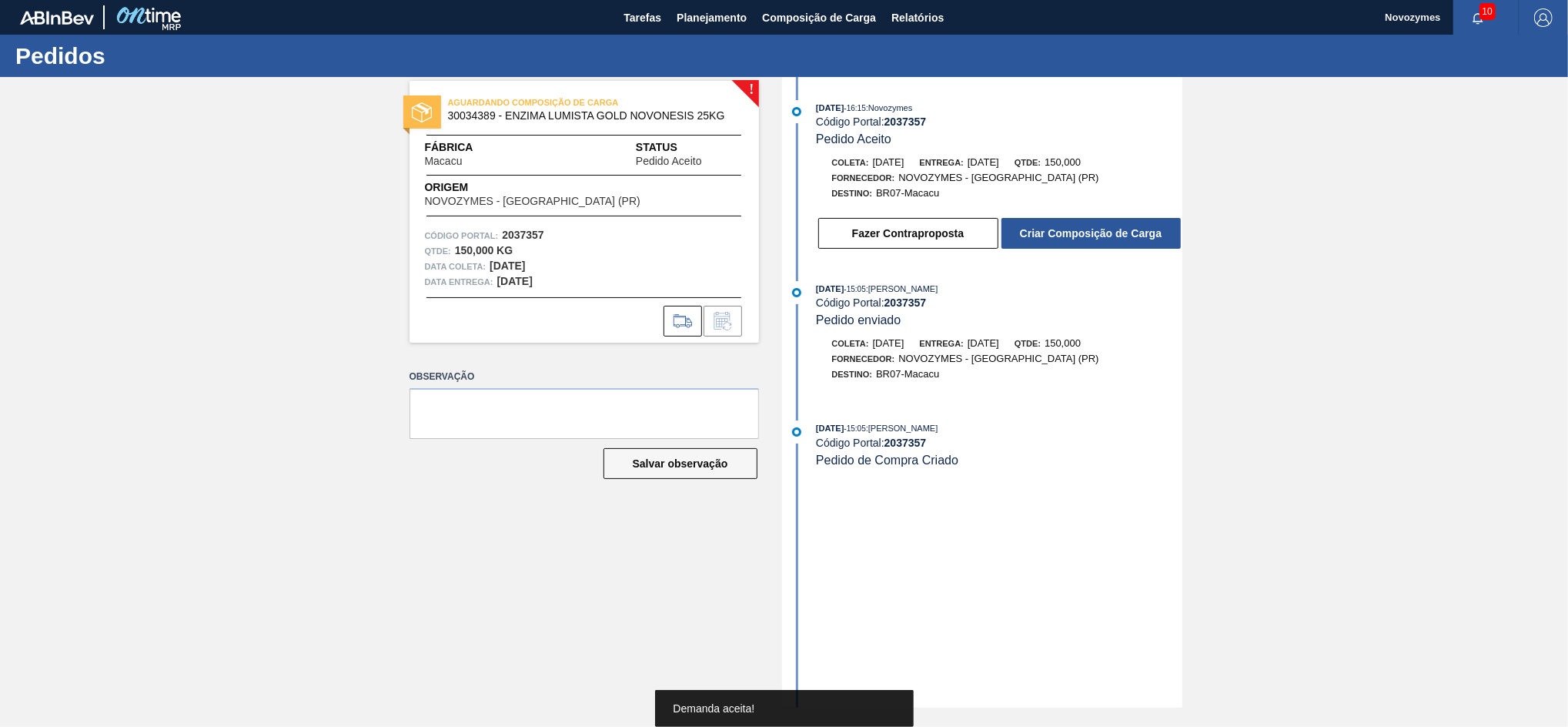
click at [1057, 235] on button "Criar Composição de Carga" at bounding box center [1091, 233] width 179 height 31
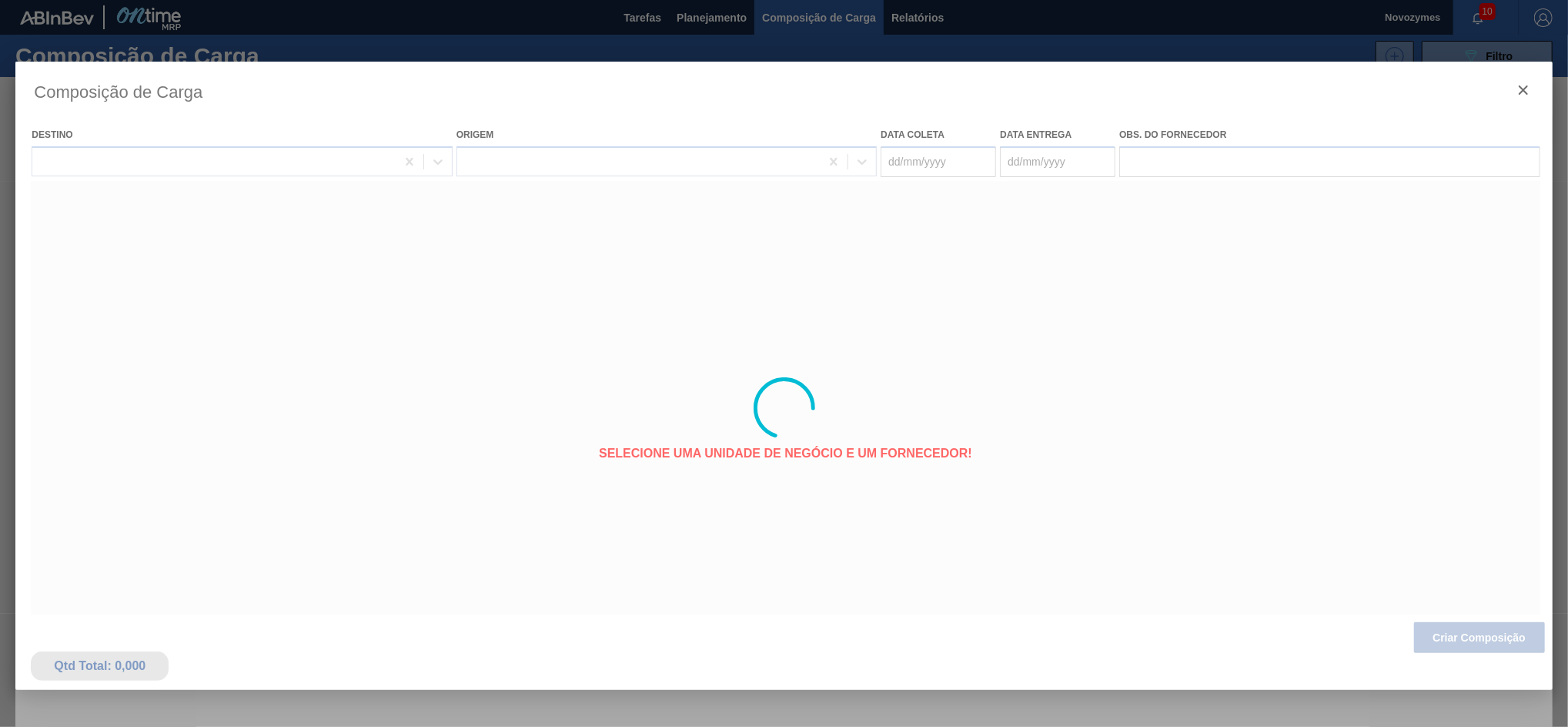
type coleta "26/09/2025"
type entrega "[DATE]"
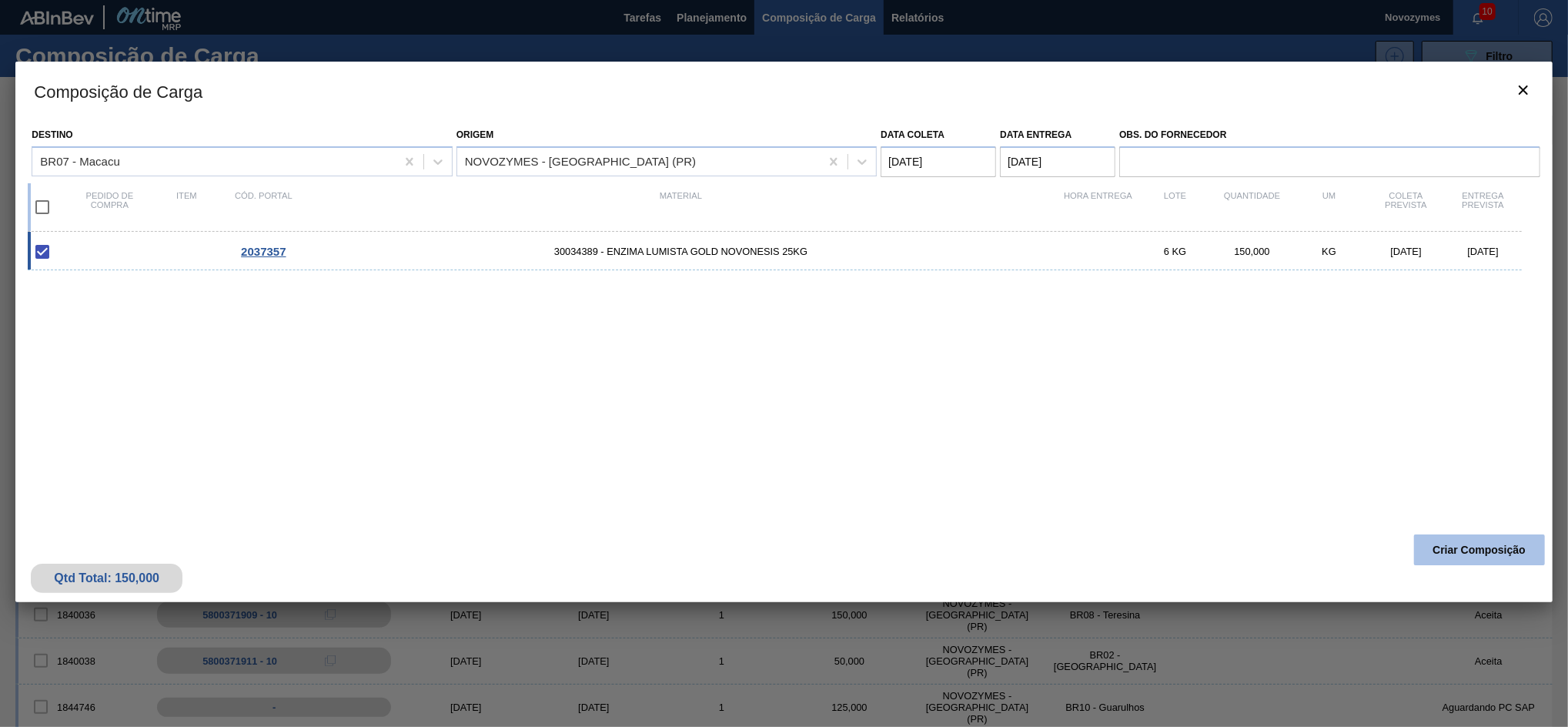
click at [1441, 550] on button "Criar Composição" at bounding box center [1480, 549] width 131 height 31
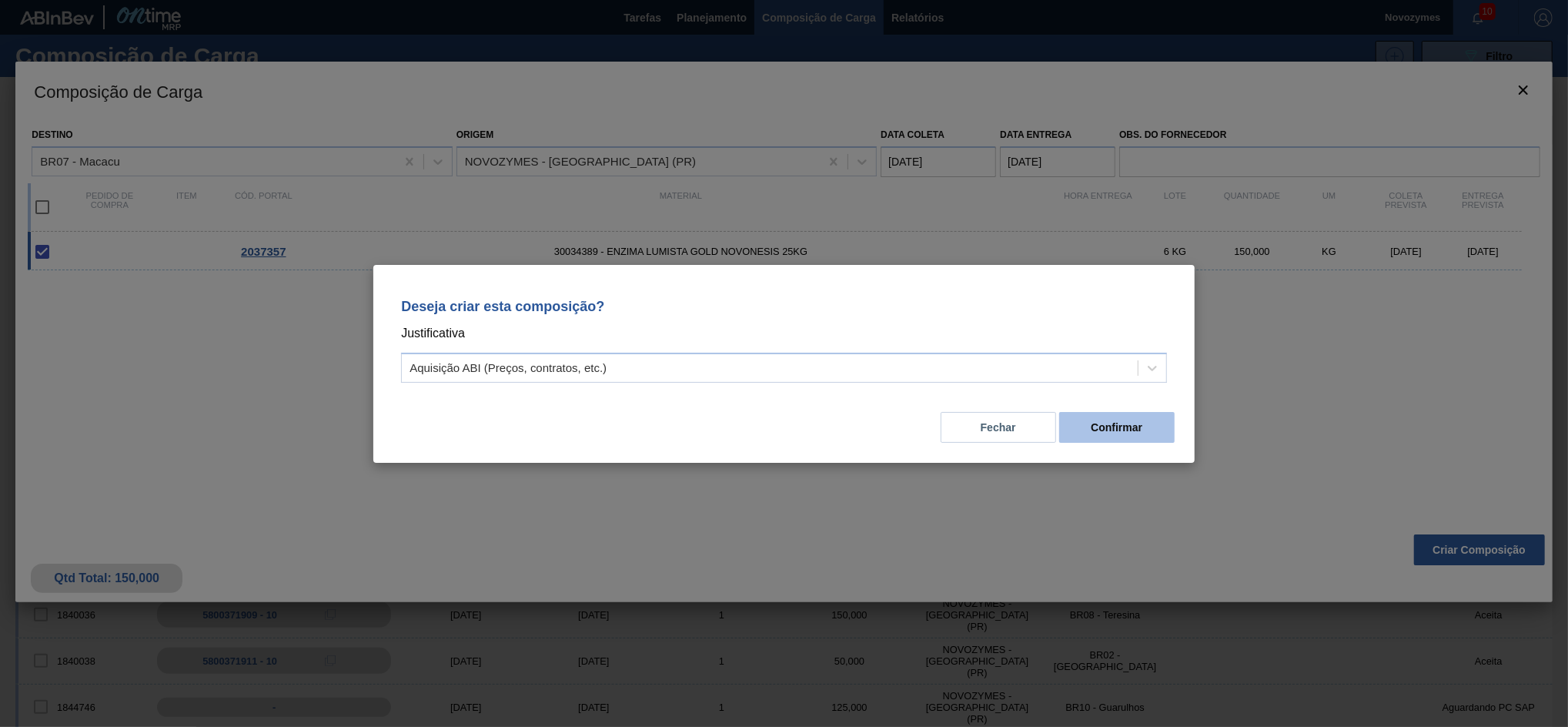
click at [1073, 413] on button "Confirmar" at bounding box center [1117, 427] width 115 height 31
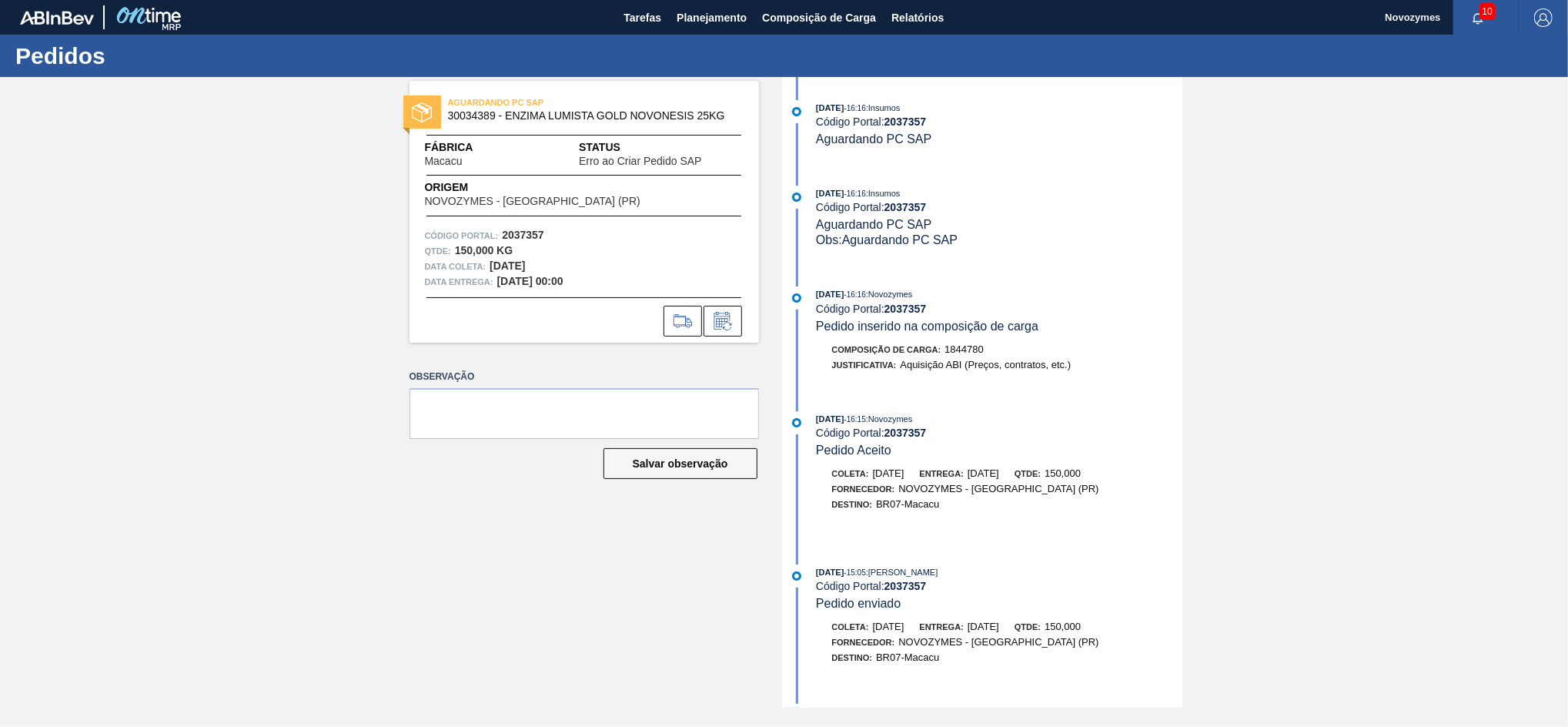
scroll to position [80, 0]
click at [706, 10] on span "Planejamento" at bounding box center [712, 17] width 70 height 18
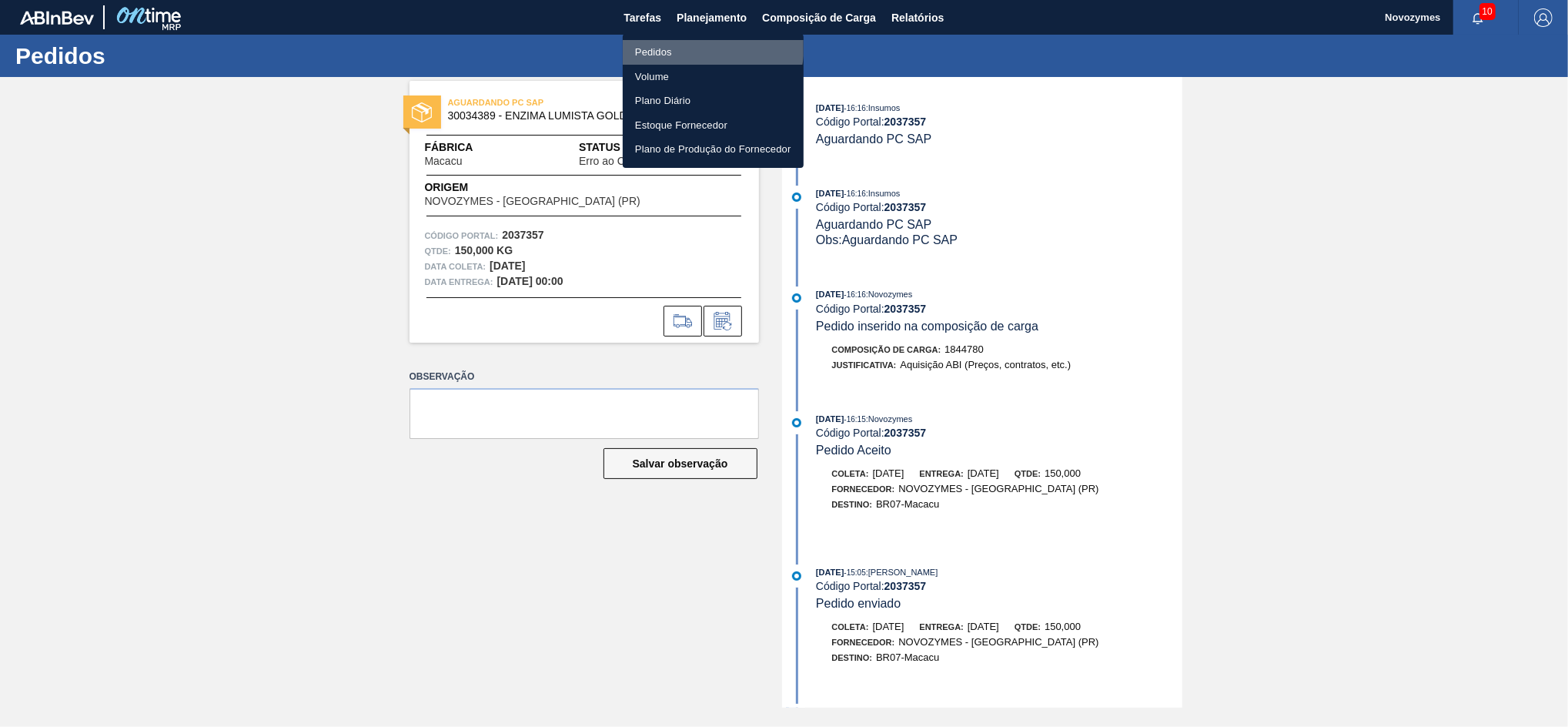
click at [672, 43] on li "Pedidos" at bounding box center [713, 52] width 181 height 24
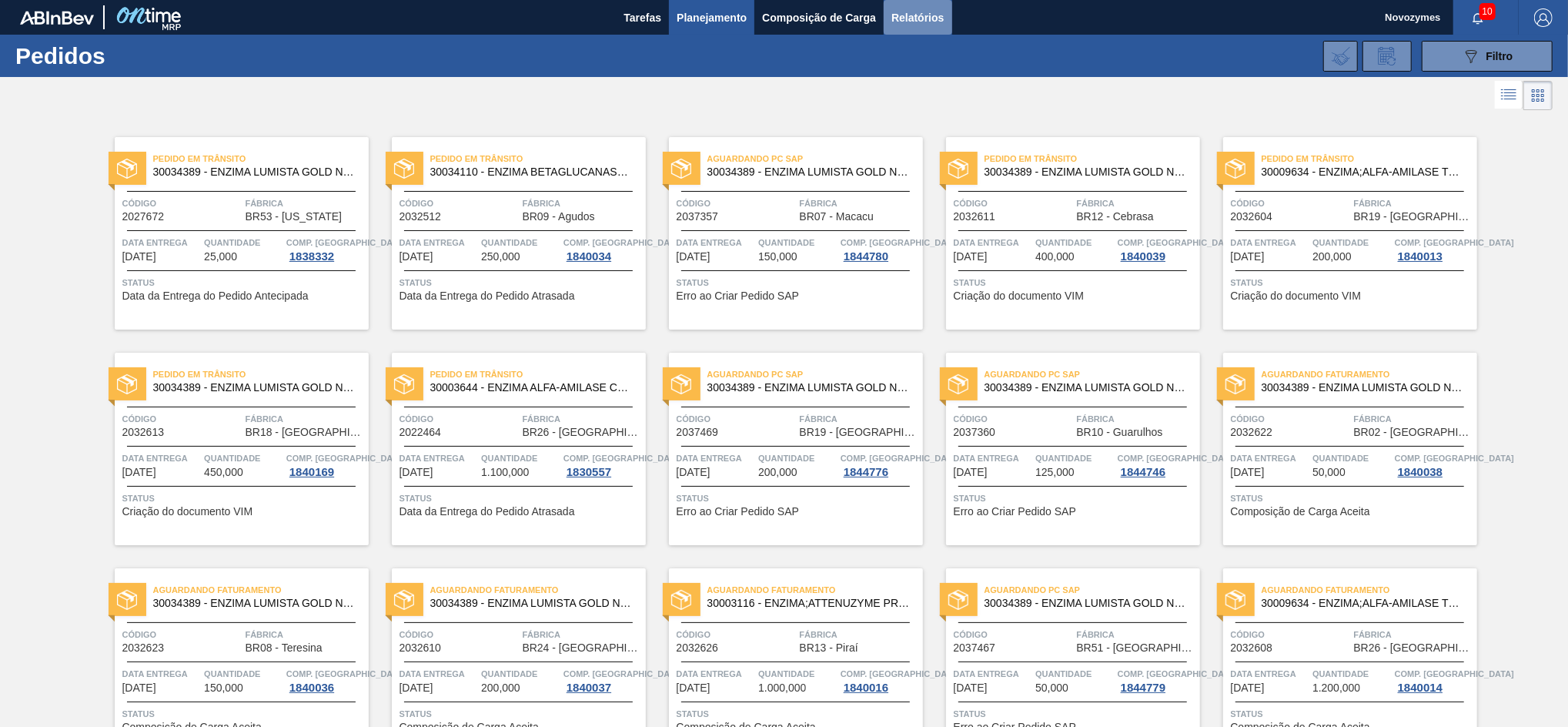
click at [908, 17] on span "Relatórios" at bounding box center [918, 17] width 52 height 18
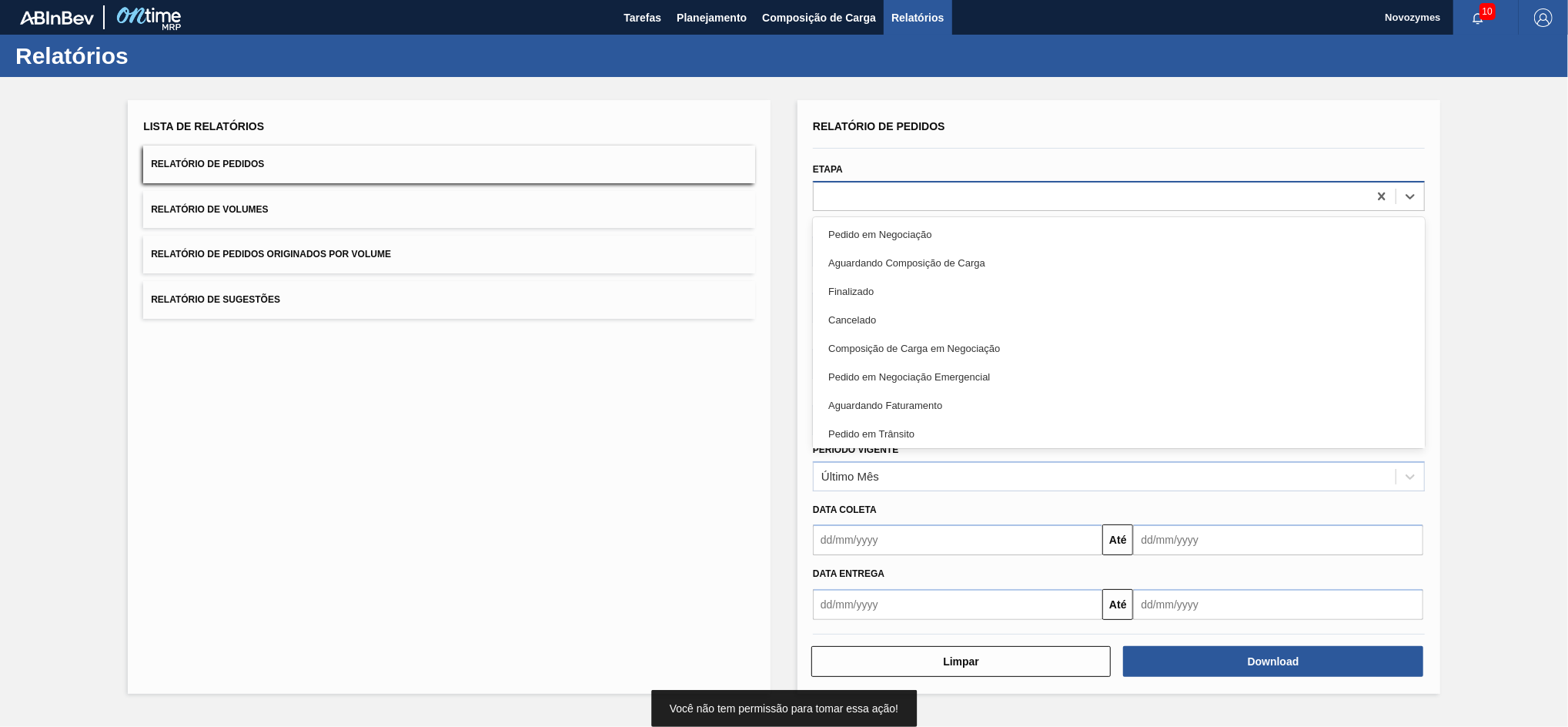
click at [895, 181] on div at bounding box center [1119, 196] width 612 height 30
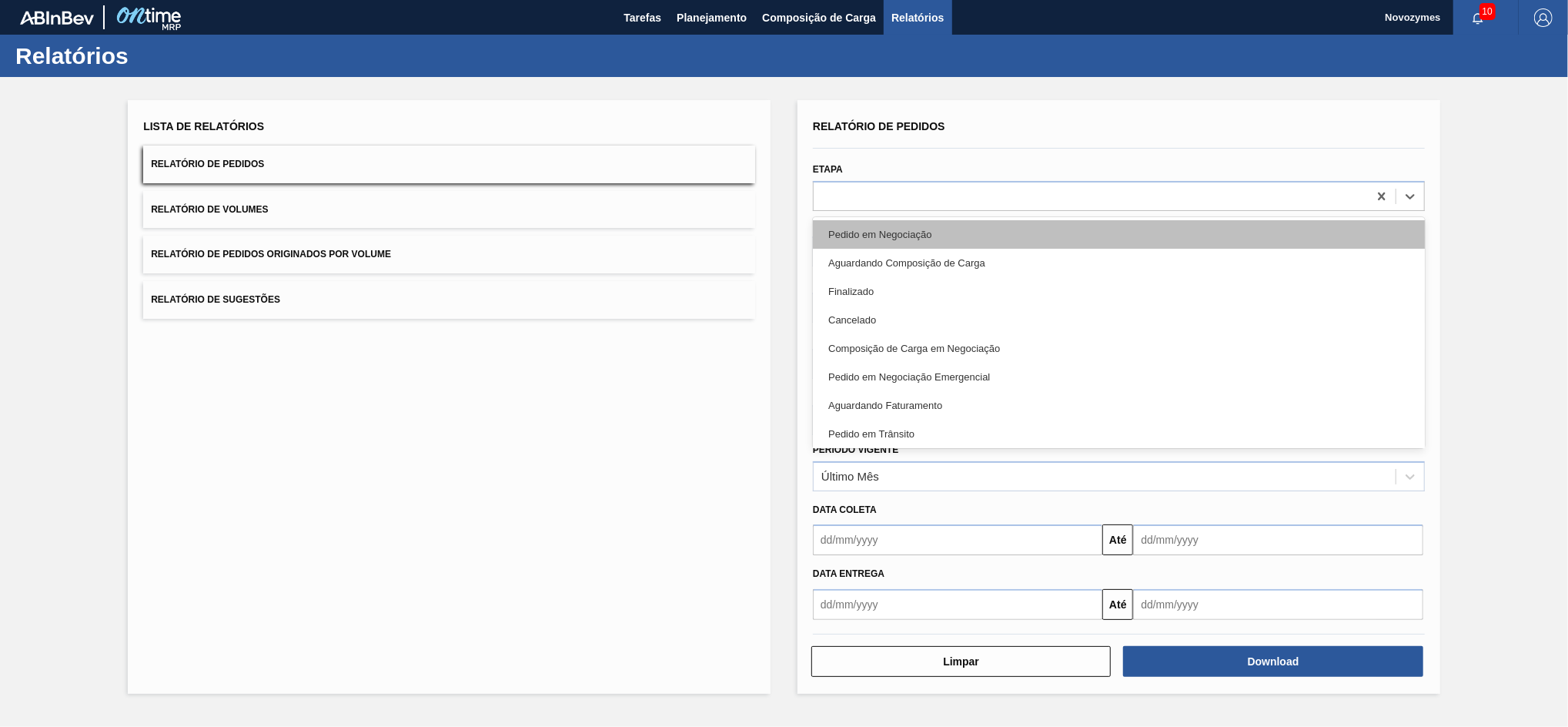
click at [855, 238] on div "Pedido em Negociação" at bounding box center [1119, 234] width 612 height 28
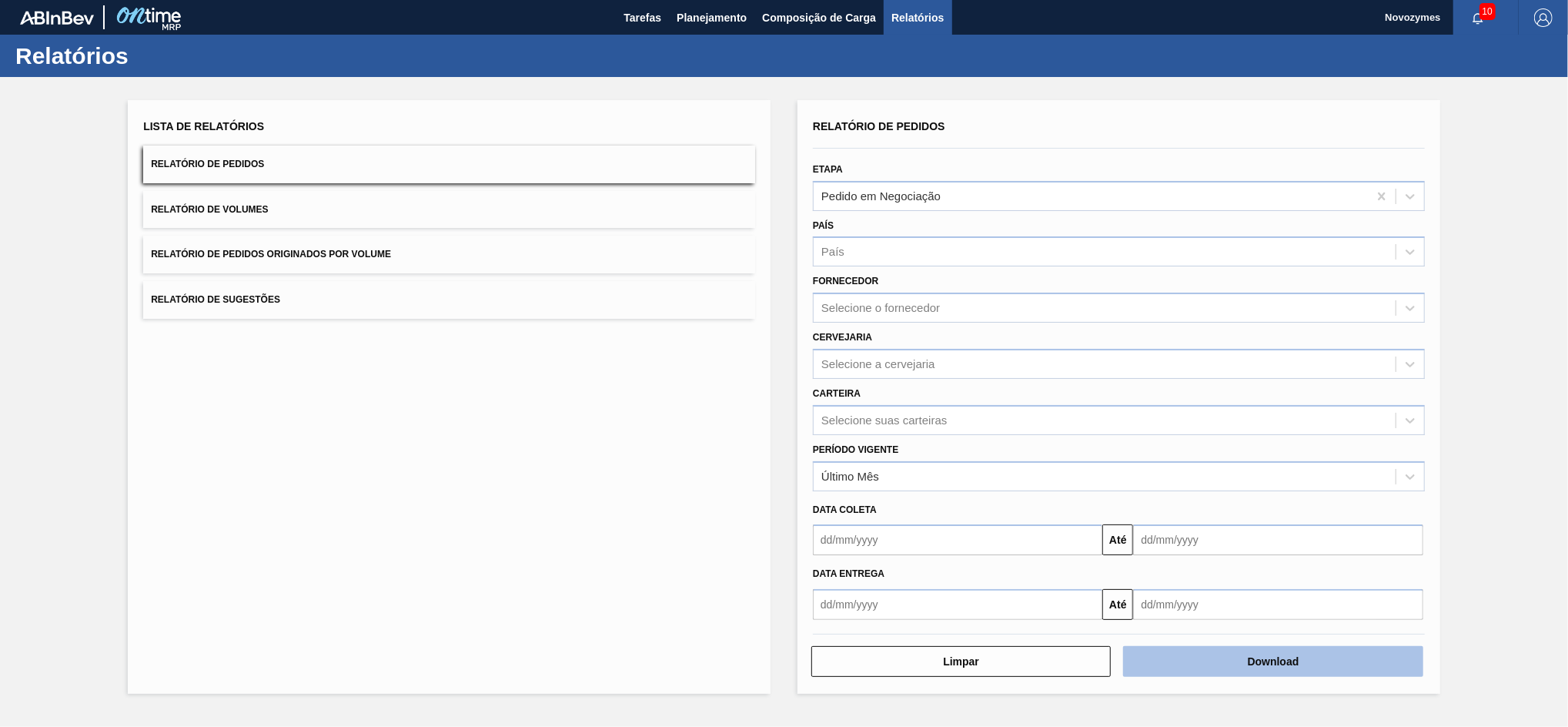
click at [1223, 653] on button "Download" at bounding box center [1273, 661] width 300 height 31
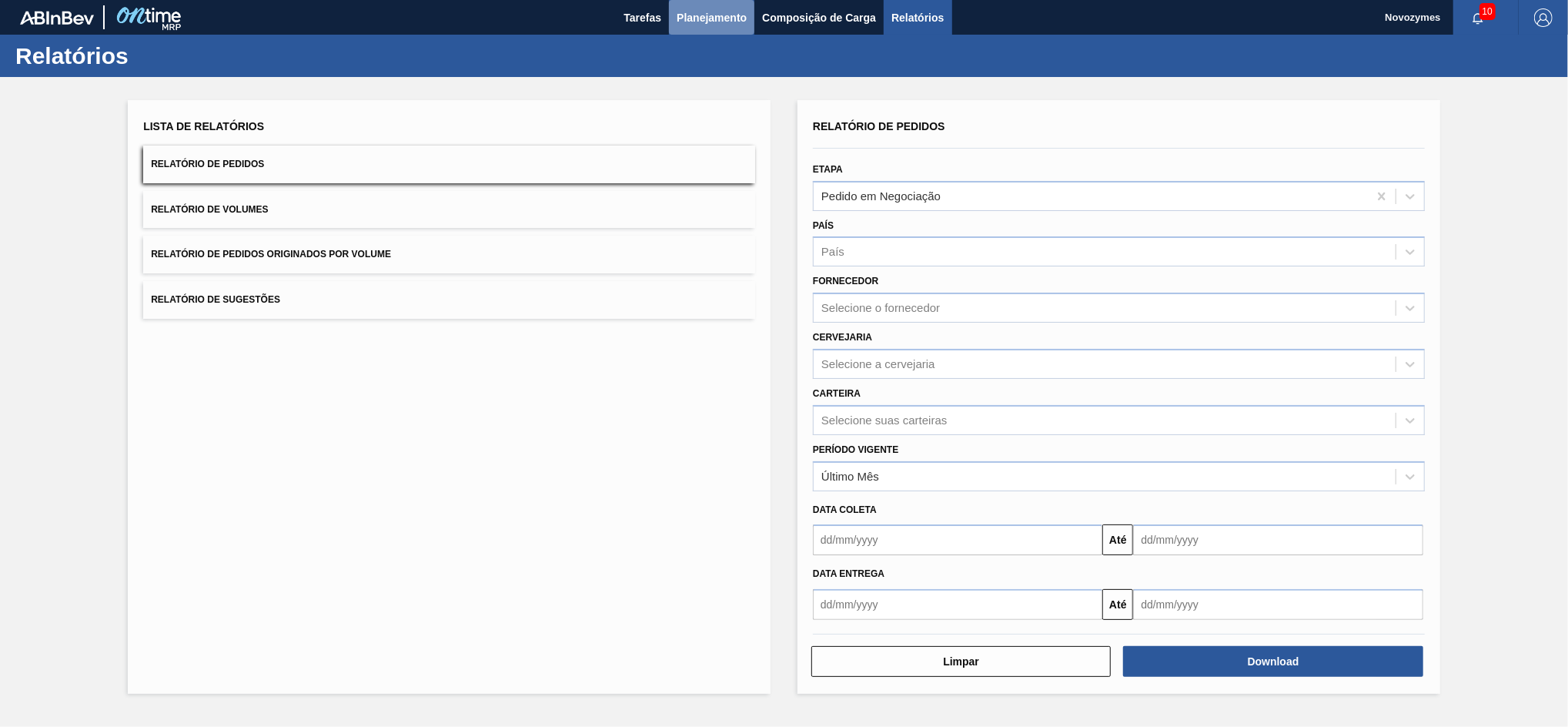
click at [722, 28] on button "Planejamento" at bounding box center [712, 17] width 85 height 35
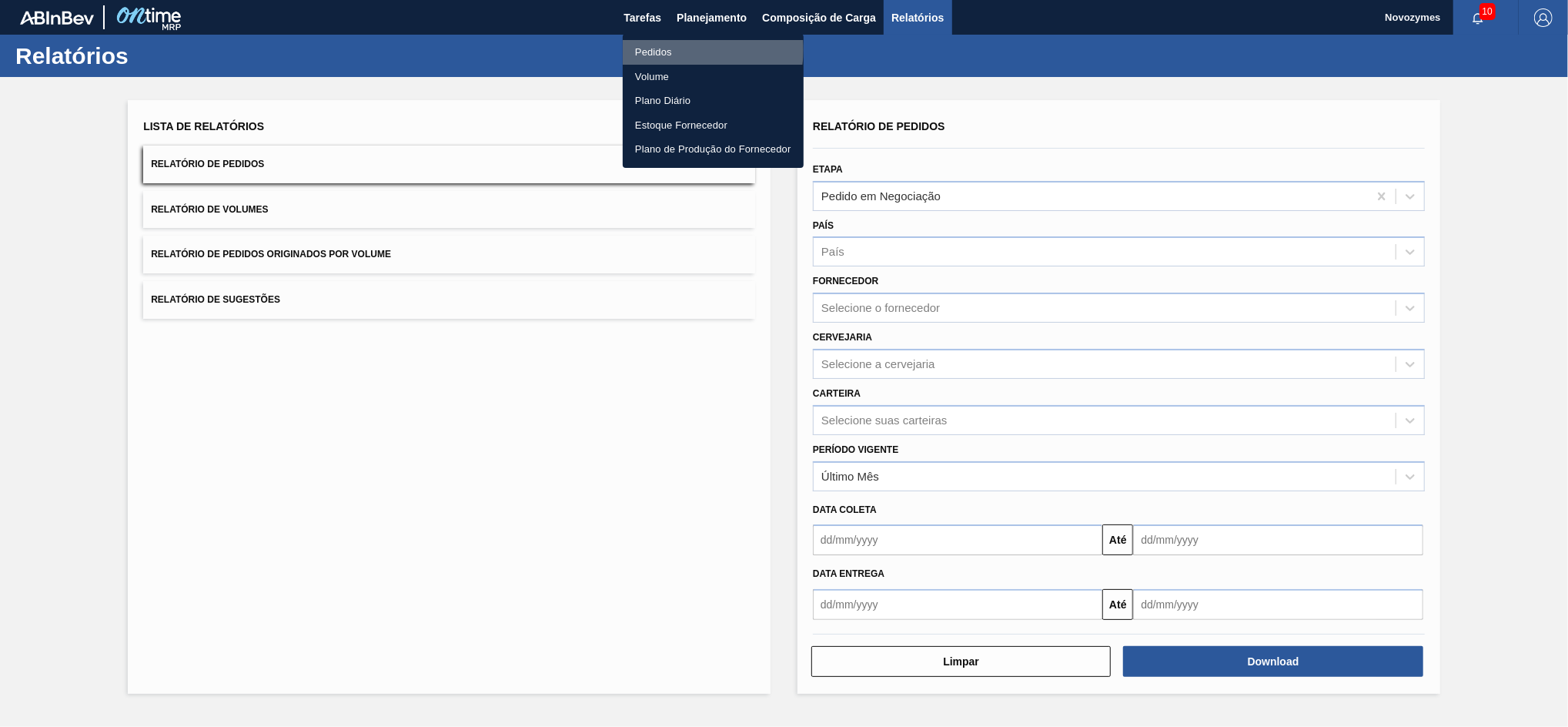
click at [697, 49] on li "Pedidos" at bounding box center [713, 52] width 181 height 24
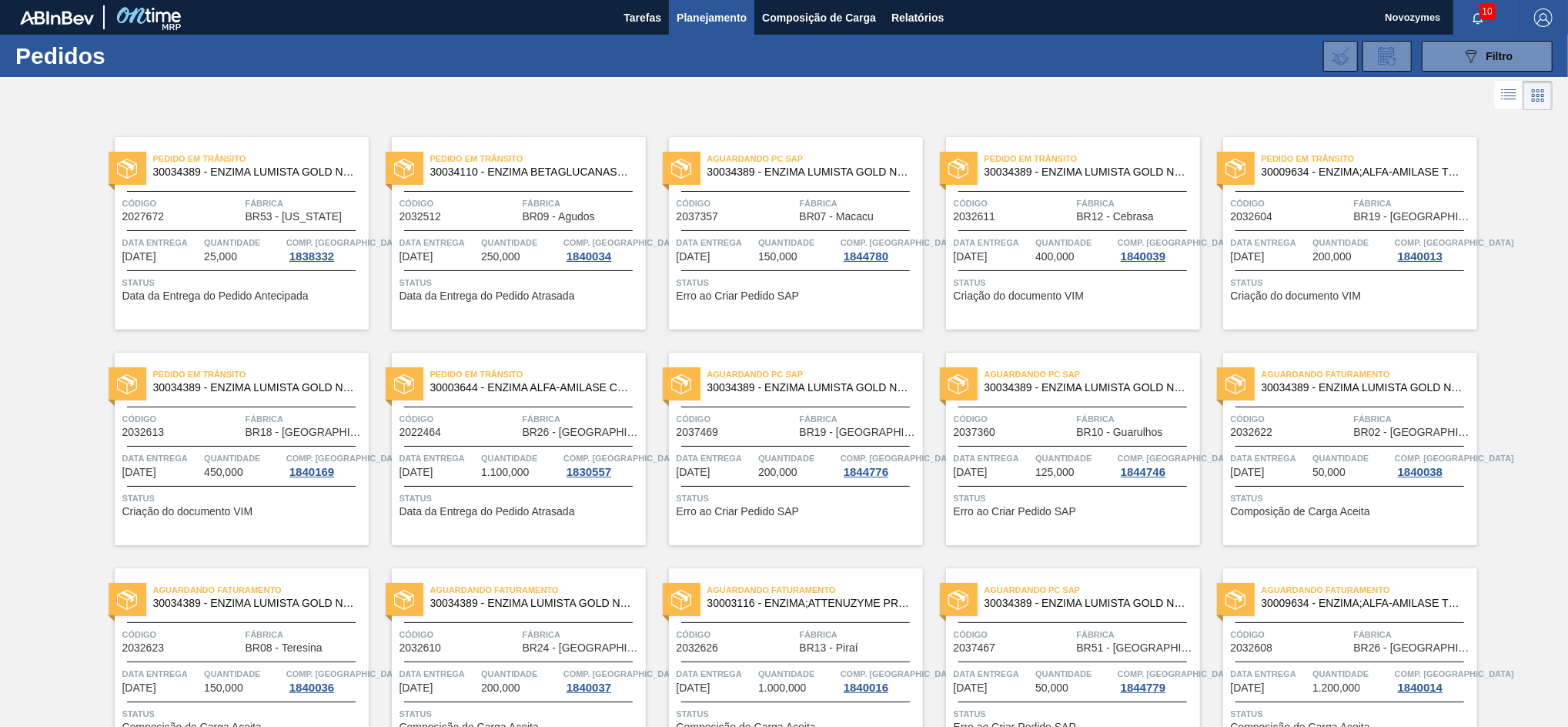
scroll to position [522, 0]
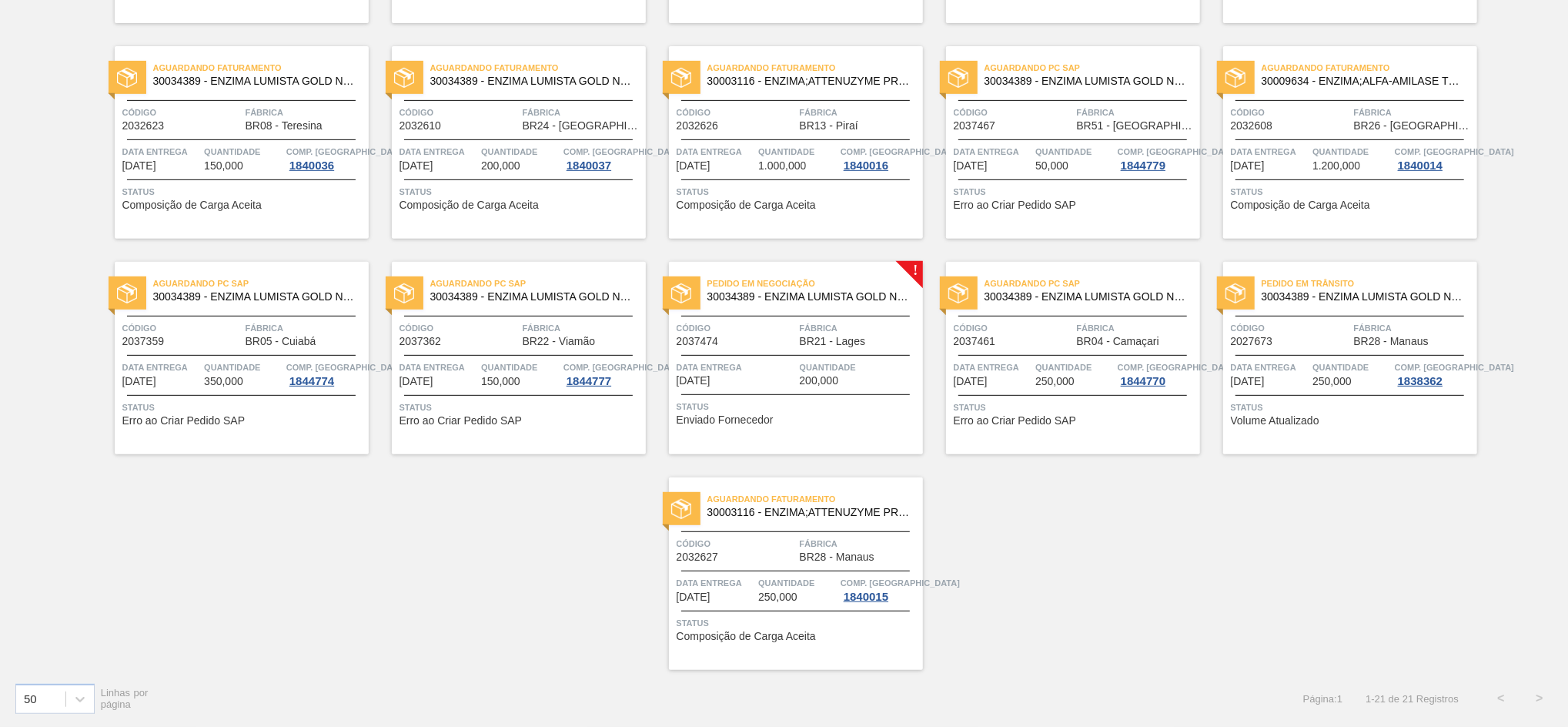
click at [776, 311] on div "Pedido em Negociação 30034389 - ENZIMA LUMISTA GOLD NOVONESIS 25KG Código 20374…" at bounding box center [796, 358] width 254 height 193
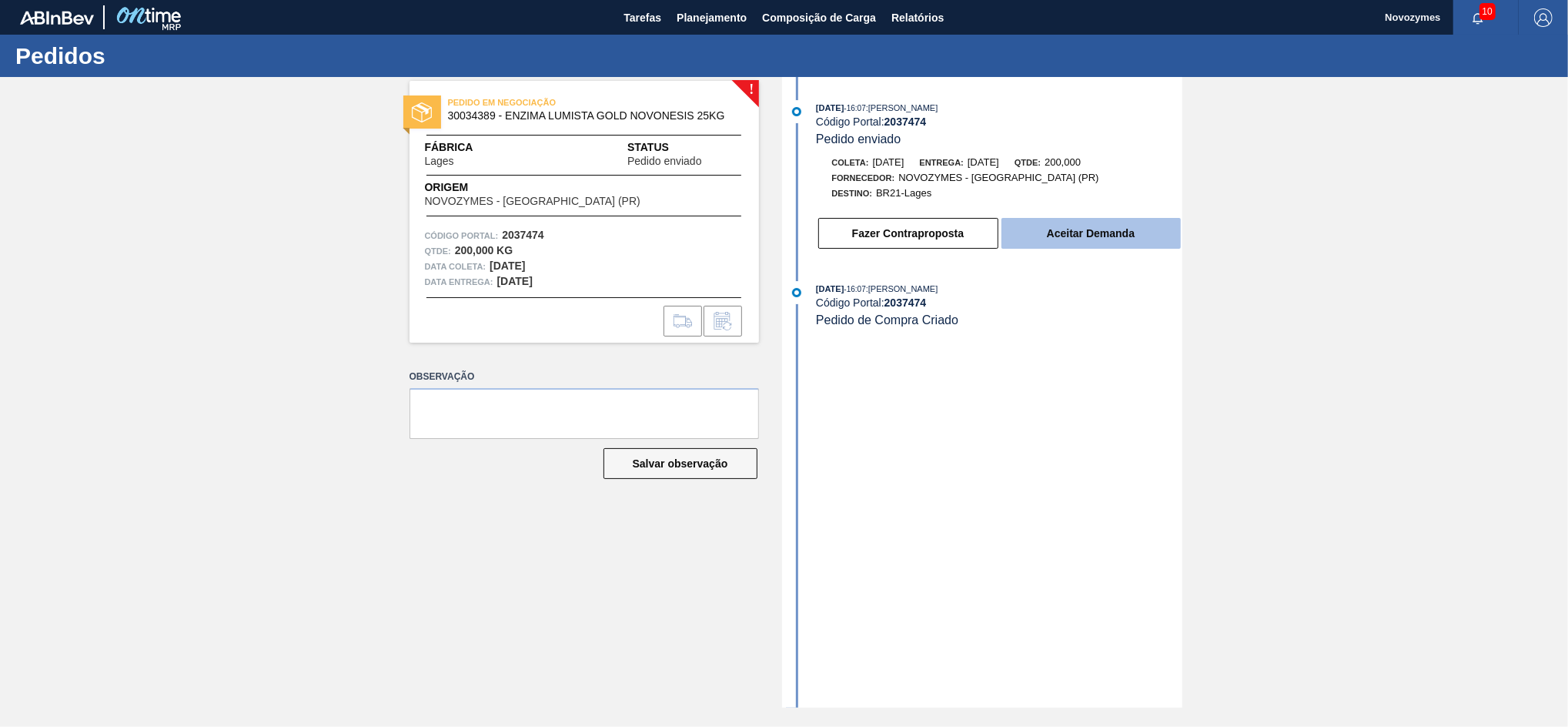
click at [1036, 249] on button "Aceitar Demanda" at bounding box center [1091, 233] width 179 height 31
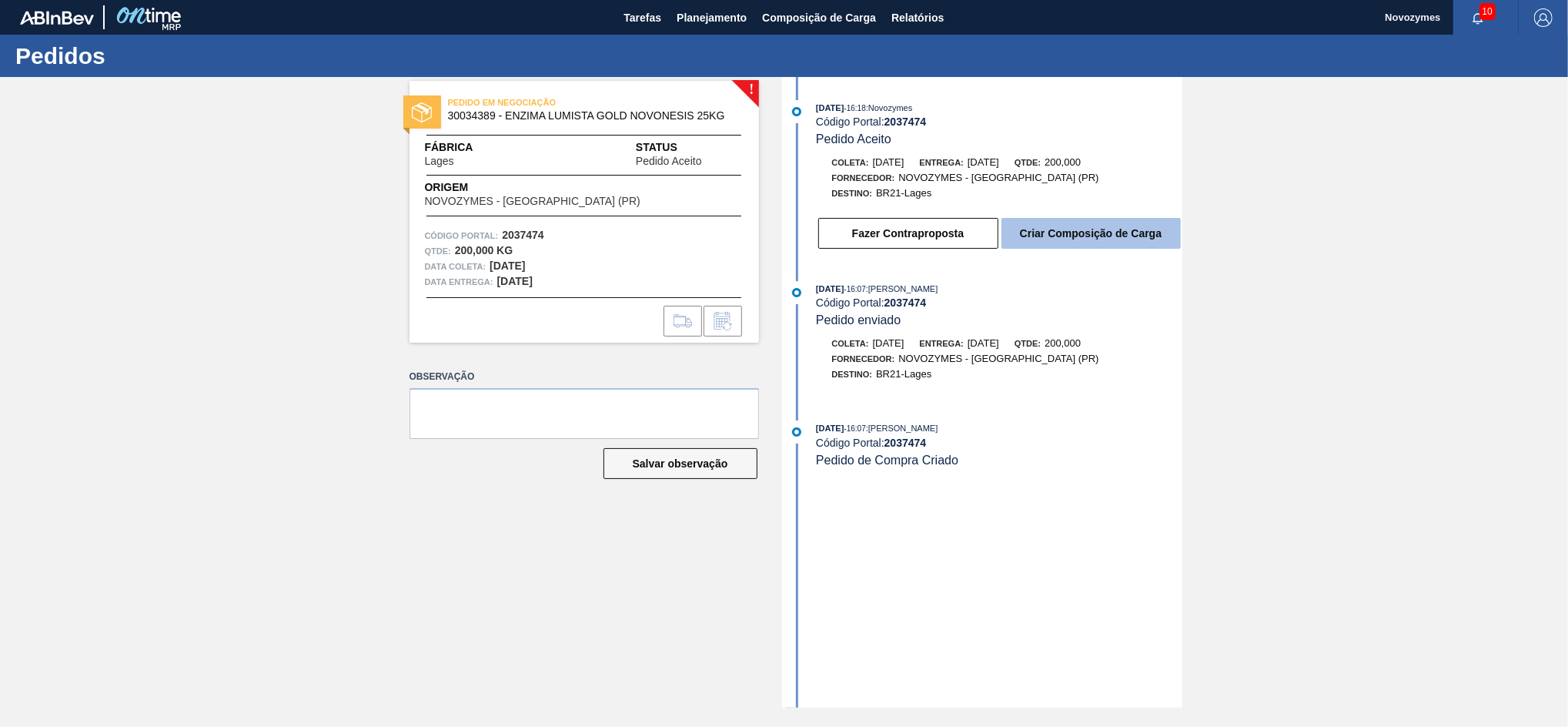
click at [1036, 243] on button "Criar Composição de Carga" at bounding box center [1091, 233] width 179 height 31
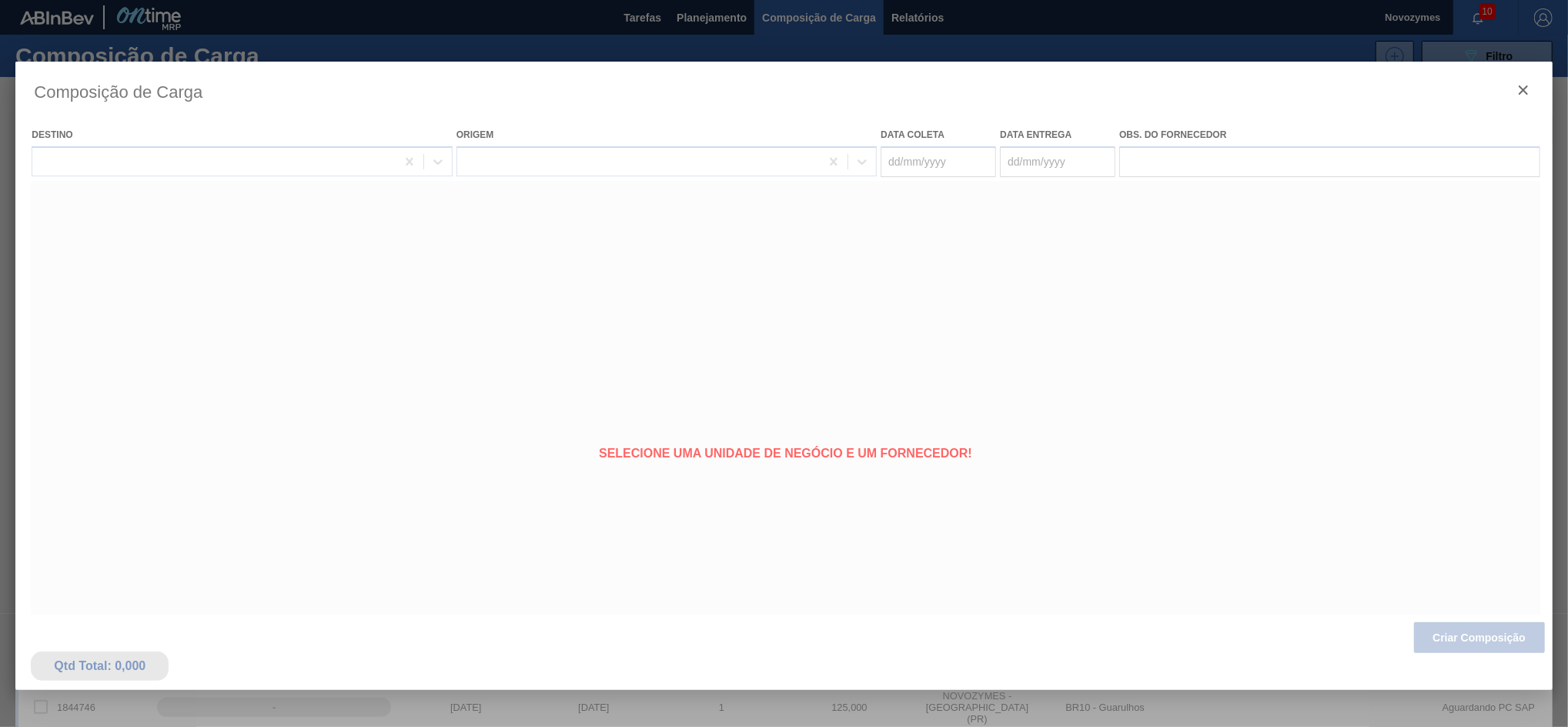
type coleta "[DATE]"
type entrega "[DATE]"
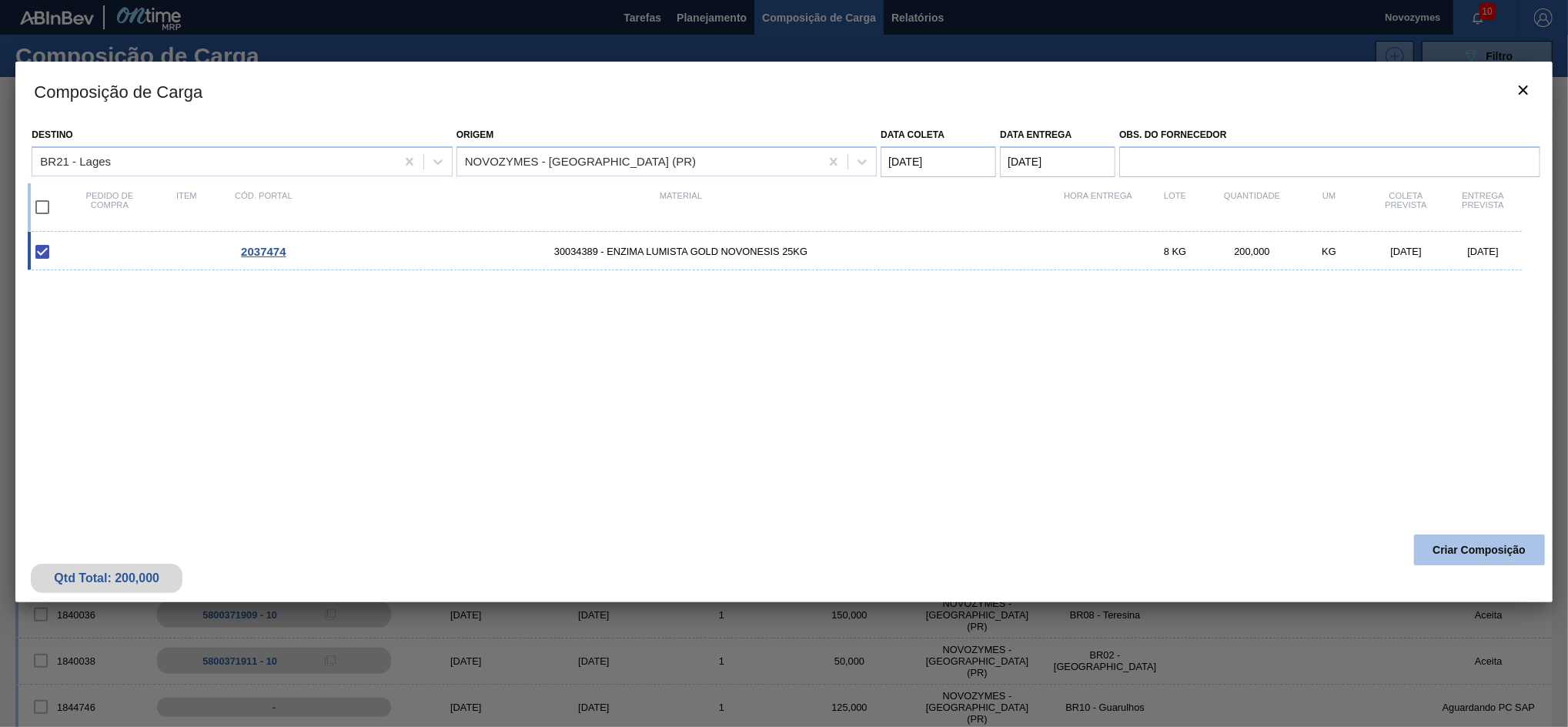
click at [1433, 552] on button "Criar Composição" at bounding box center [1480, 549] width 131 height 31
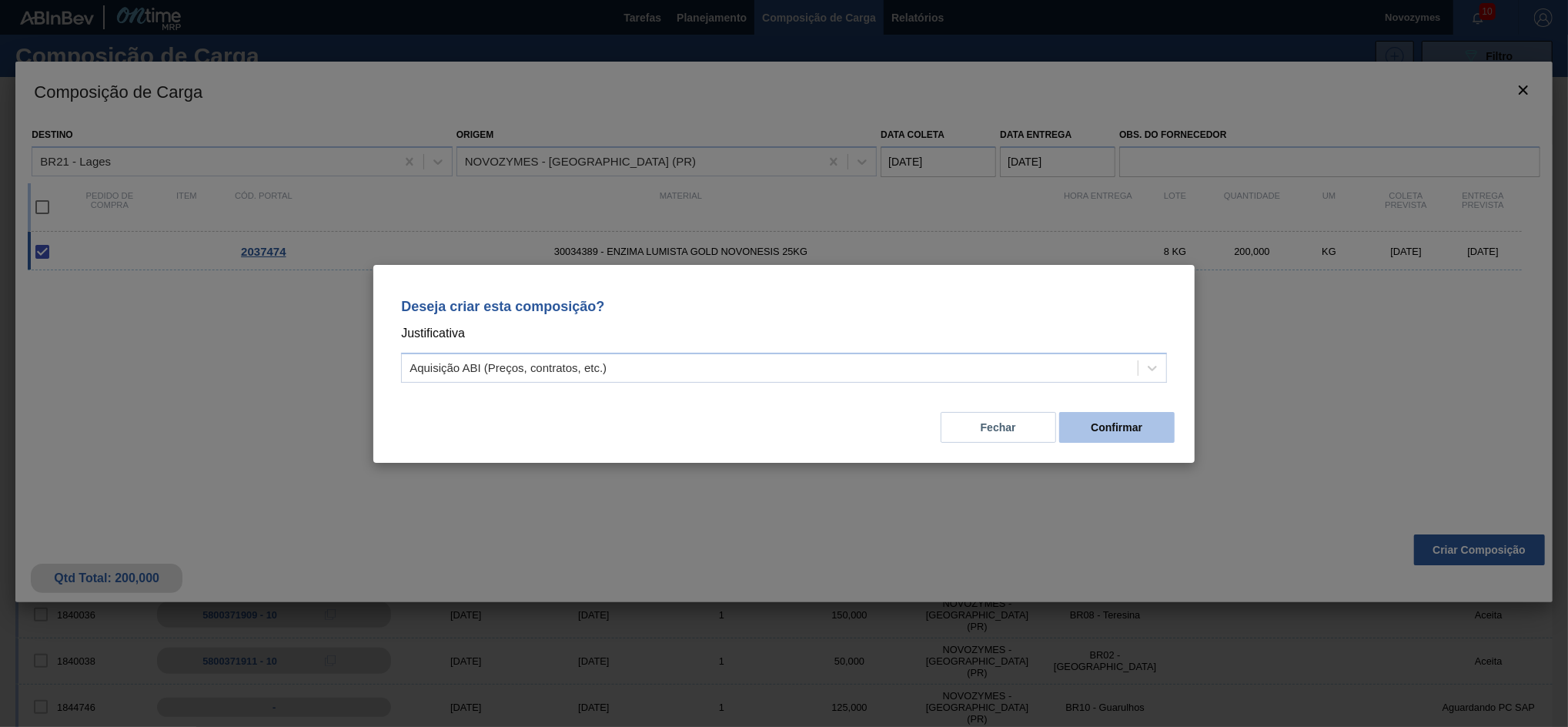
click at [1116, 436] on button "Confirmar" at bounding box center [1117, 427] width 115 height 31
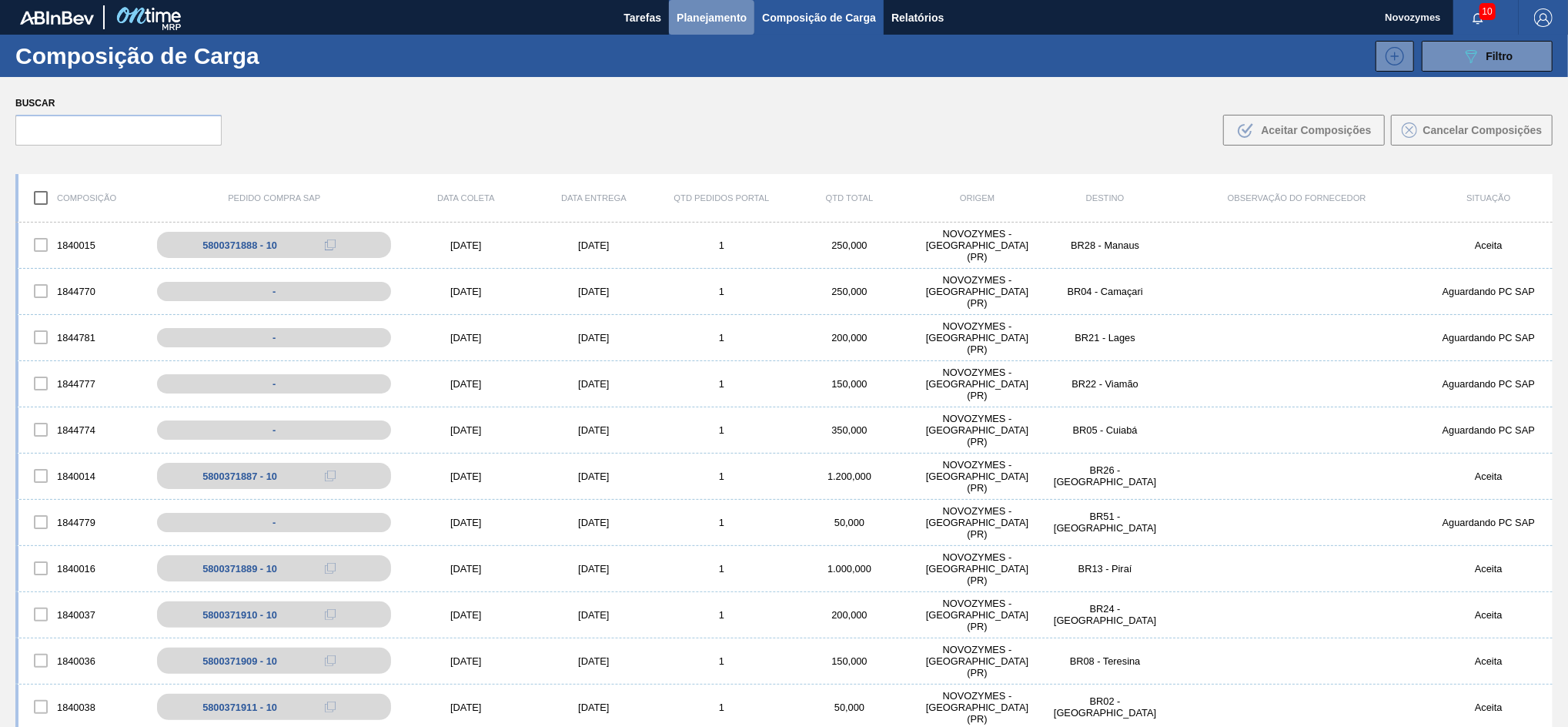
click at [684, 14] on span "Planejamento" at bounding box center [712, 17] width 70 height 18
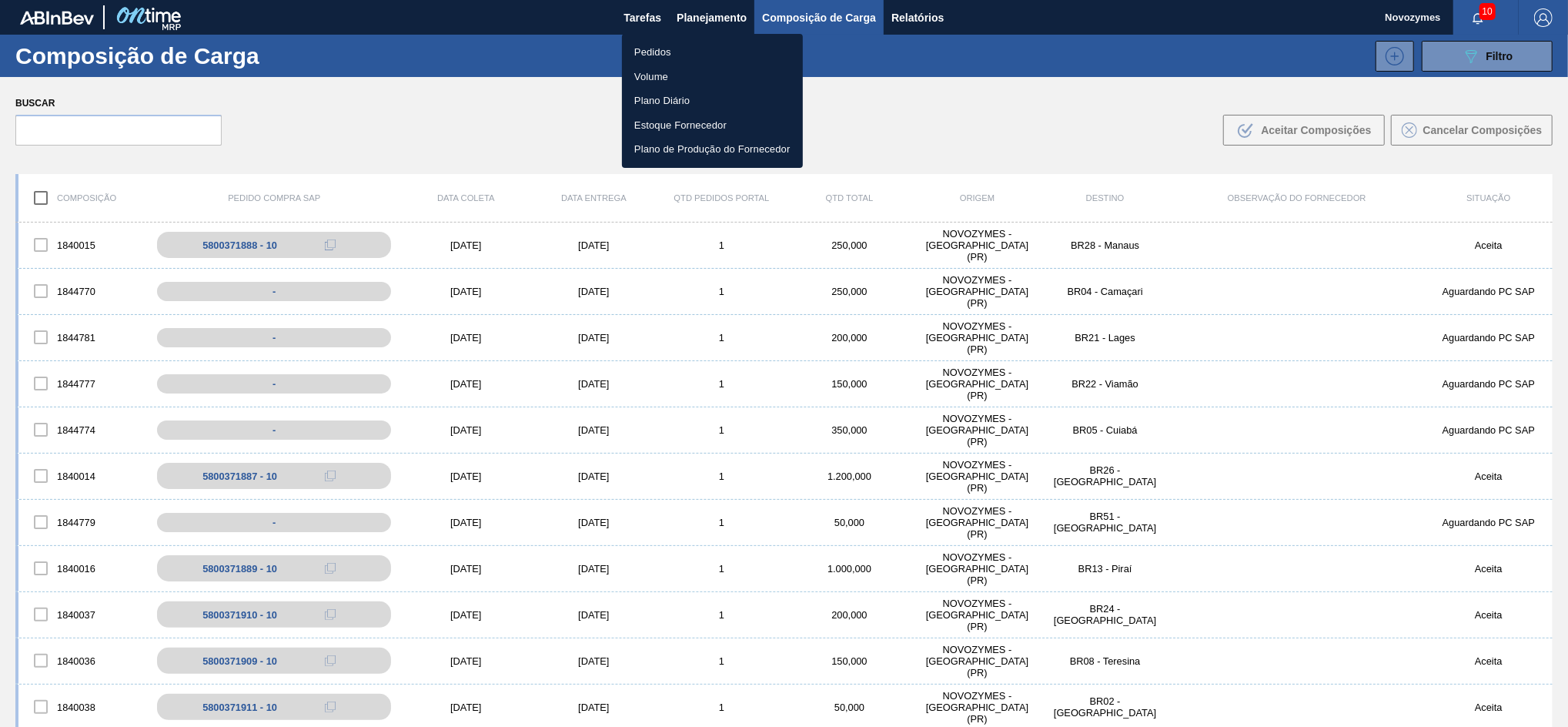
click at [446, 152] on div at bounding box center [784, 363] width 1568 height 727
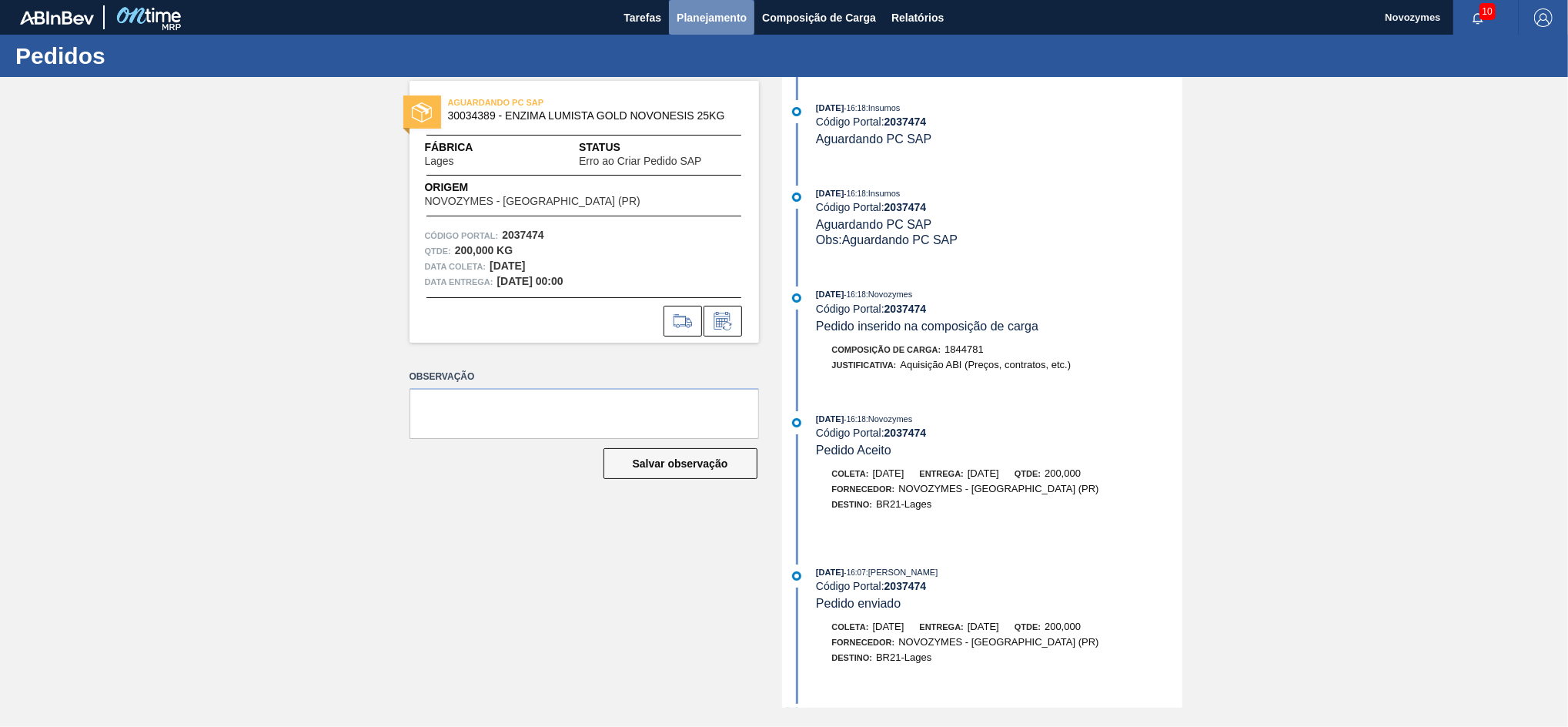
click at [687, 9] on span "Planejamento" at bounding box center [712, 17] width 70 height 18
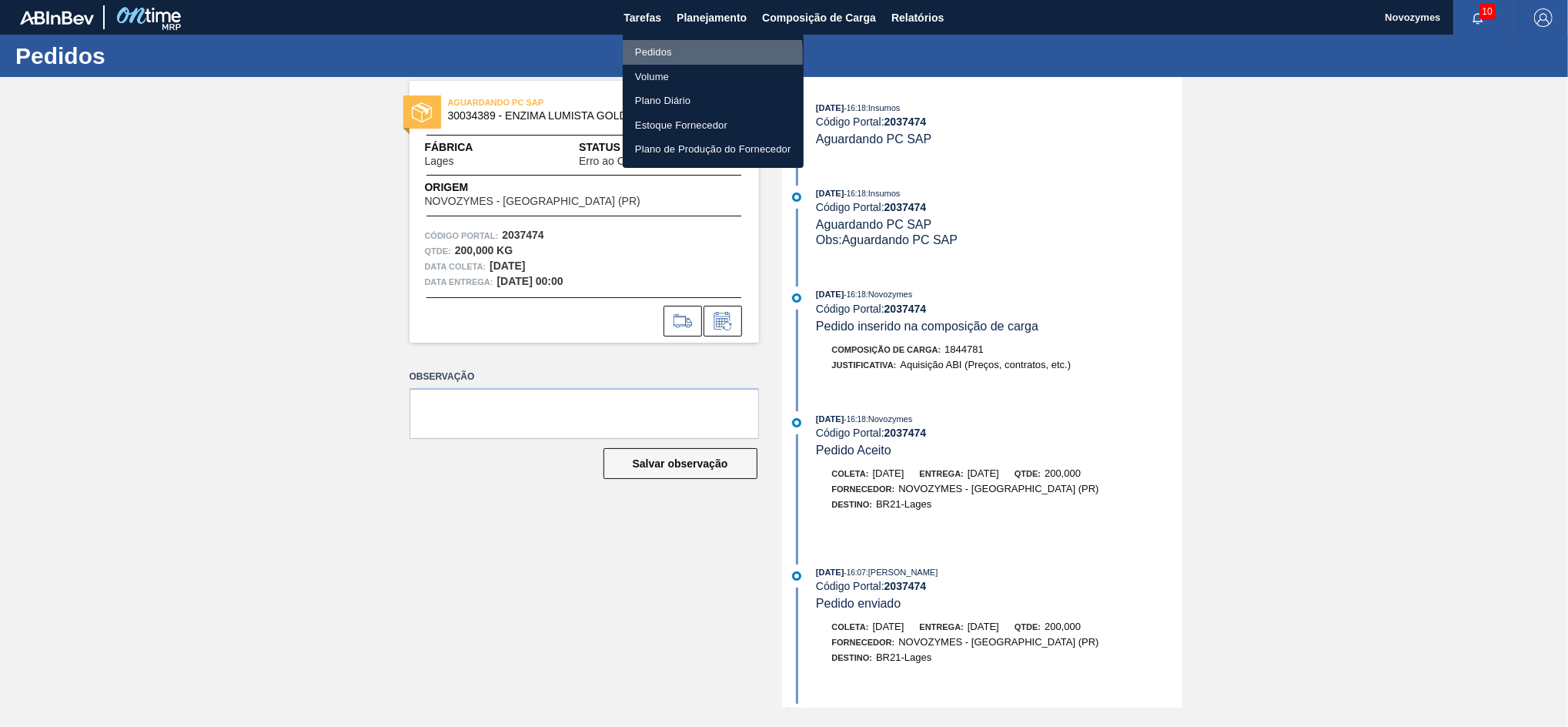
click at [648, 55] on li "Pedidos" at bounding box center [713, 52] width 181 height 24
